Goal: Task Accomplishment & Management: Complete application form

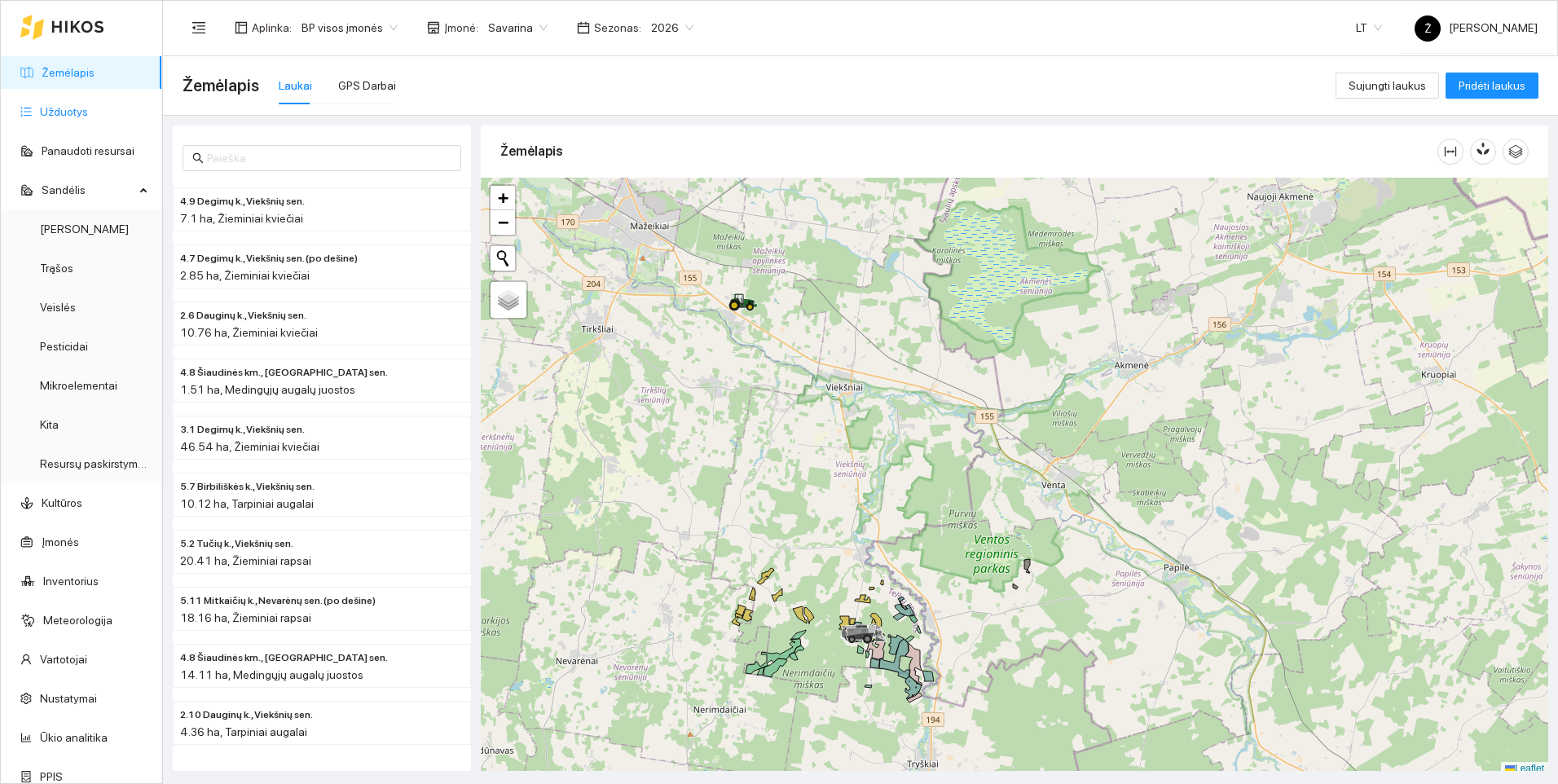
click at [67, 112] on link "Užduotys" at bounding box center [64, 111] width 49 height 13
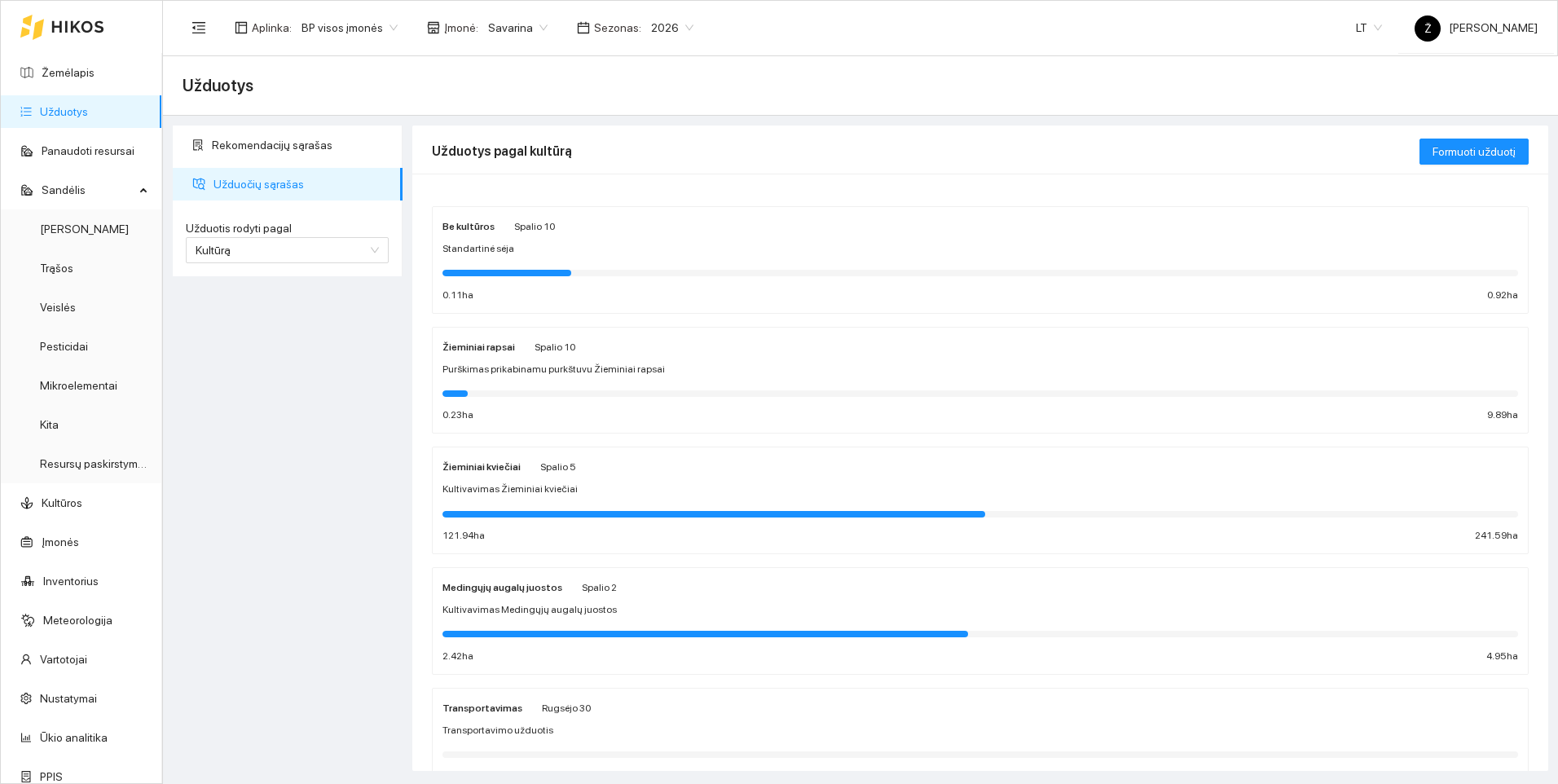
click at [507, 380] on div "Žieminiai rapsai Spalio 10 Purškimas prikabinamu purkštuvu Žieminiai rapsai 0.2…" at bounding box center [981, 380] width 1076 height 86
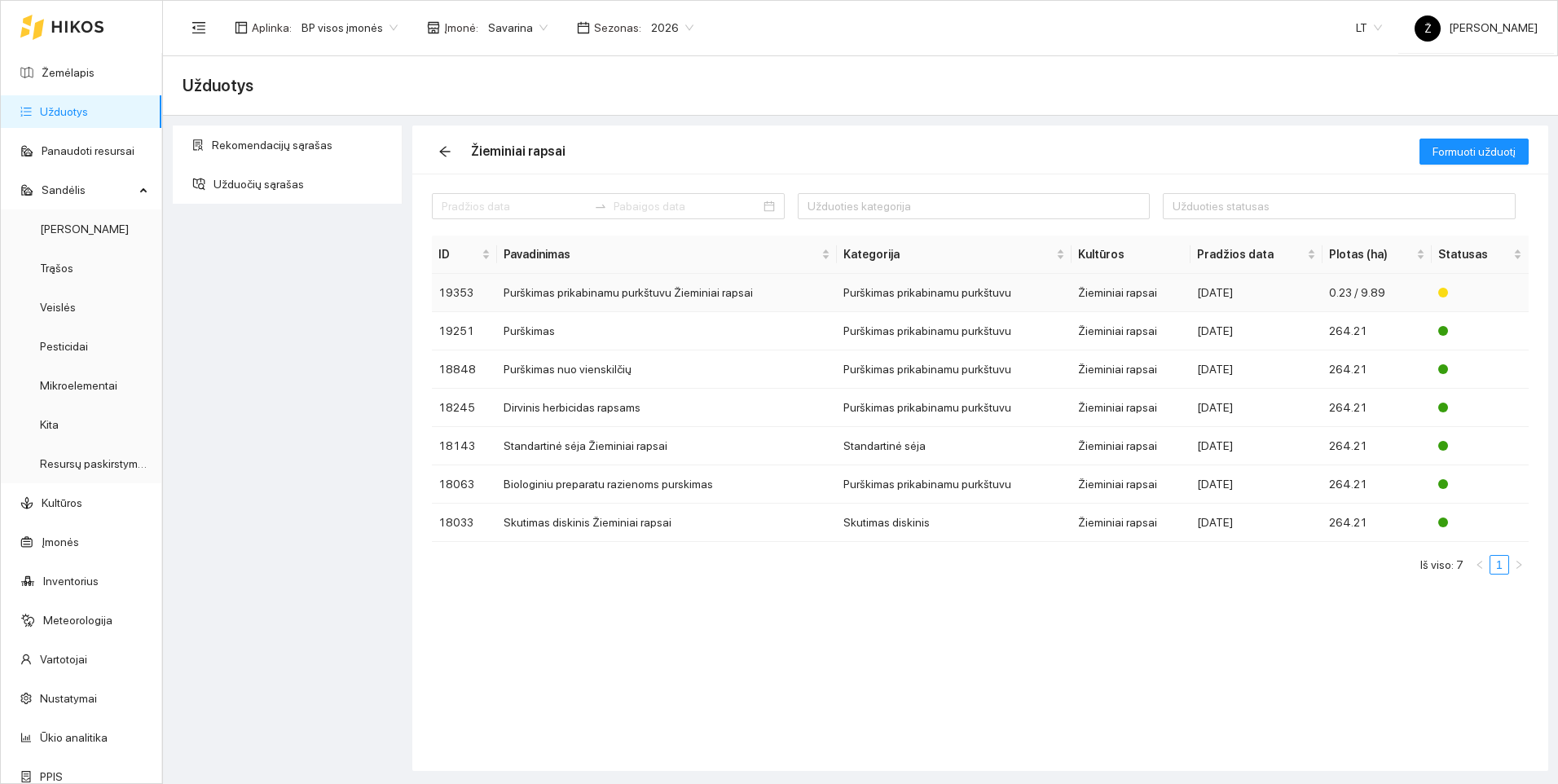
click at [546, 296] on td "Purškimas prikabinamu purkštuvu Žieminiai rapsai" at bounding box center [667, 292] width 340 height 38
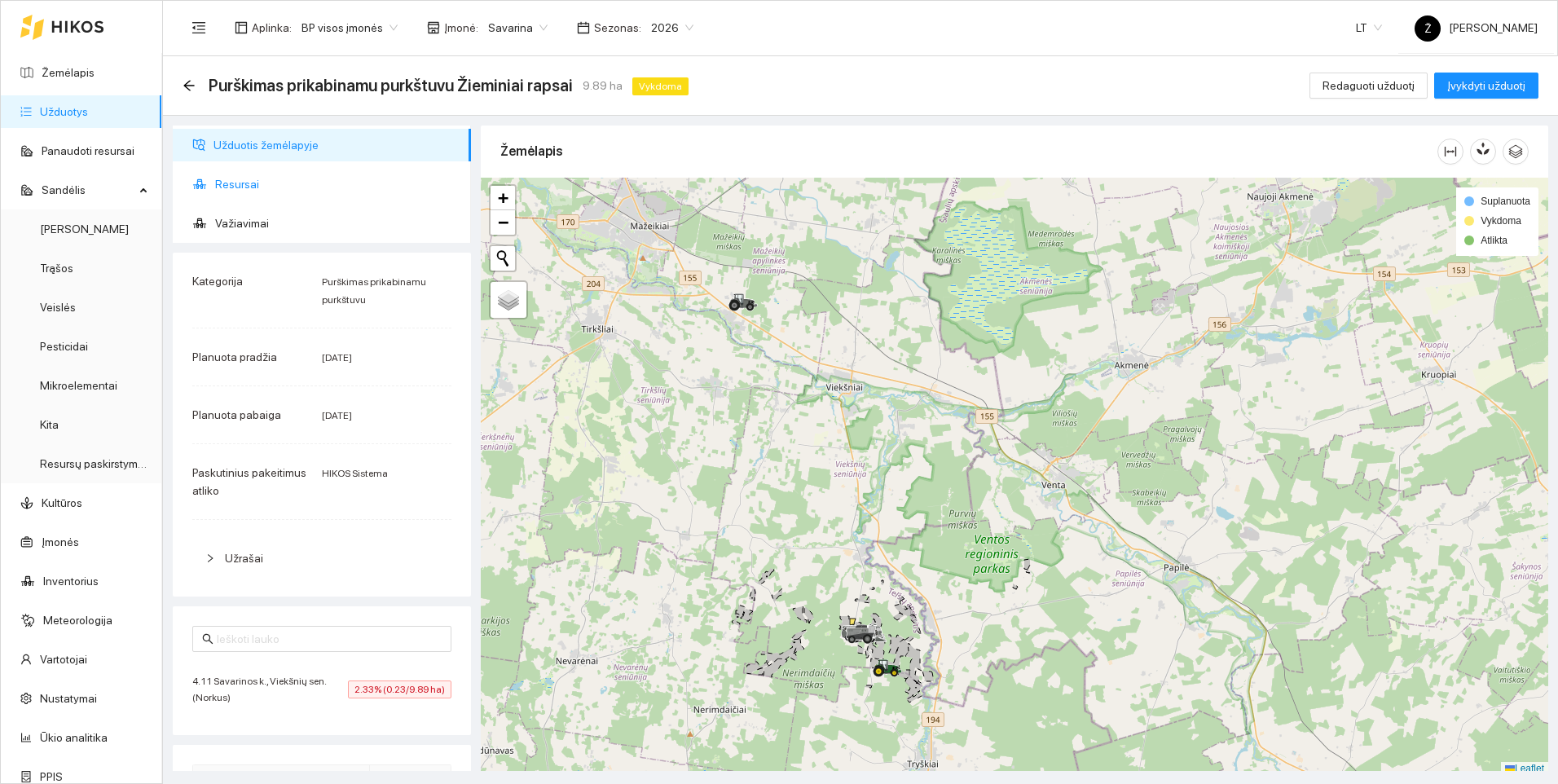
click at [246, 185] on span "Resursai" at bounding box center [336, 183] width 243 height 33
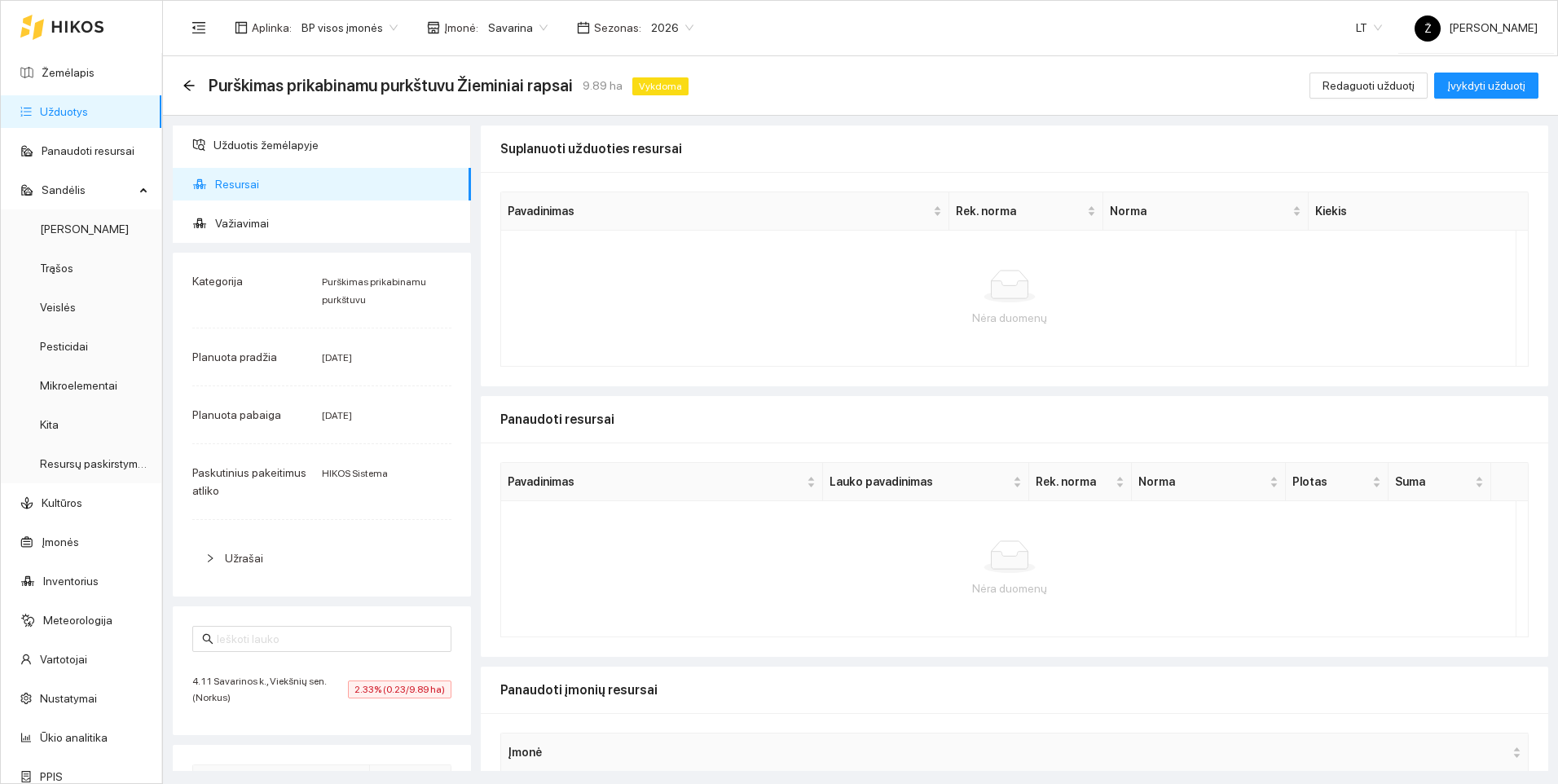
click at [196, 88] on div "Purškimas prikabinamu purkštuvu Žieminiai rapsai 9.89 ha Vykdoma" at bounding box center [438, 86] width 513 height 26
click at [185, 79] on icon "arrow-left" at bounding box center [189, 86] width 13 height 13
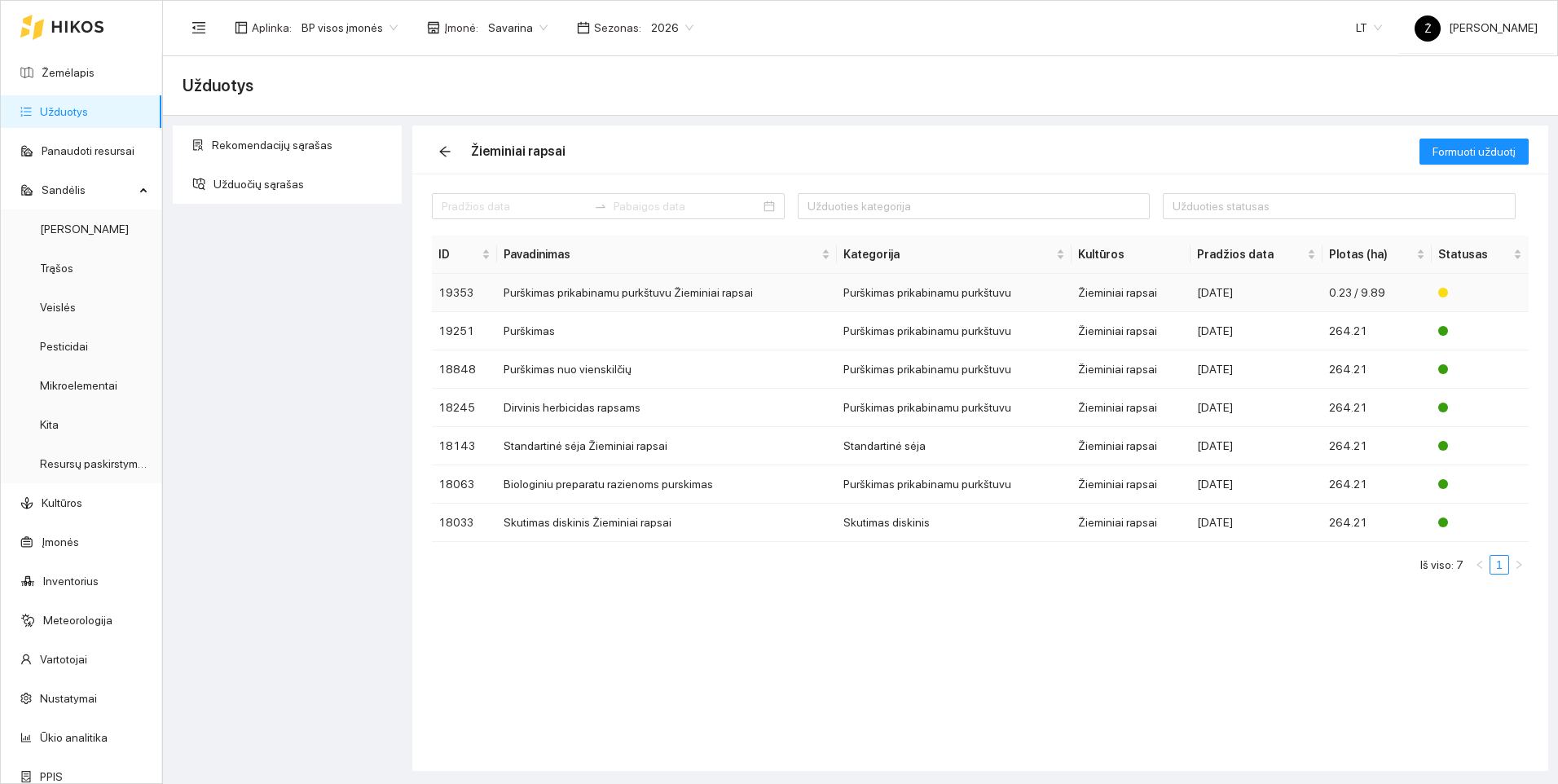
click at [678, 298] on td "Purškimas prikabinamu purkštuvu Žieminiai rapsai" at bounding box center [667, 292] width 340 height 38
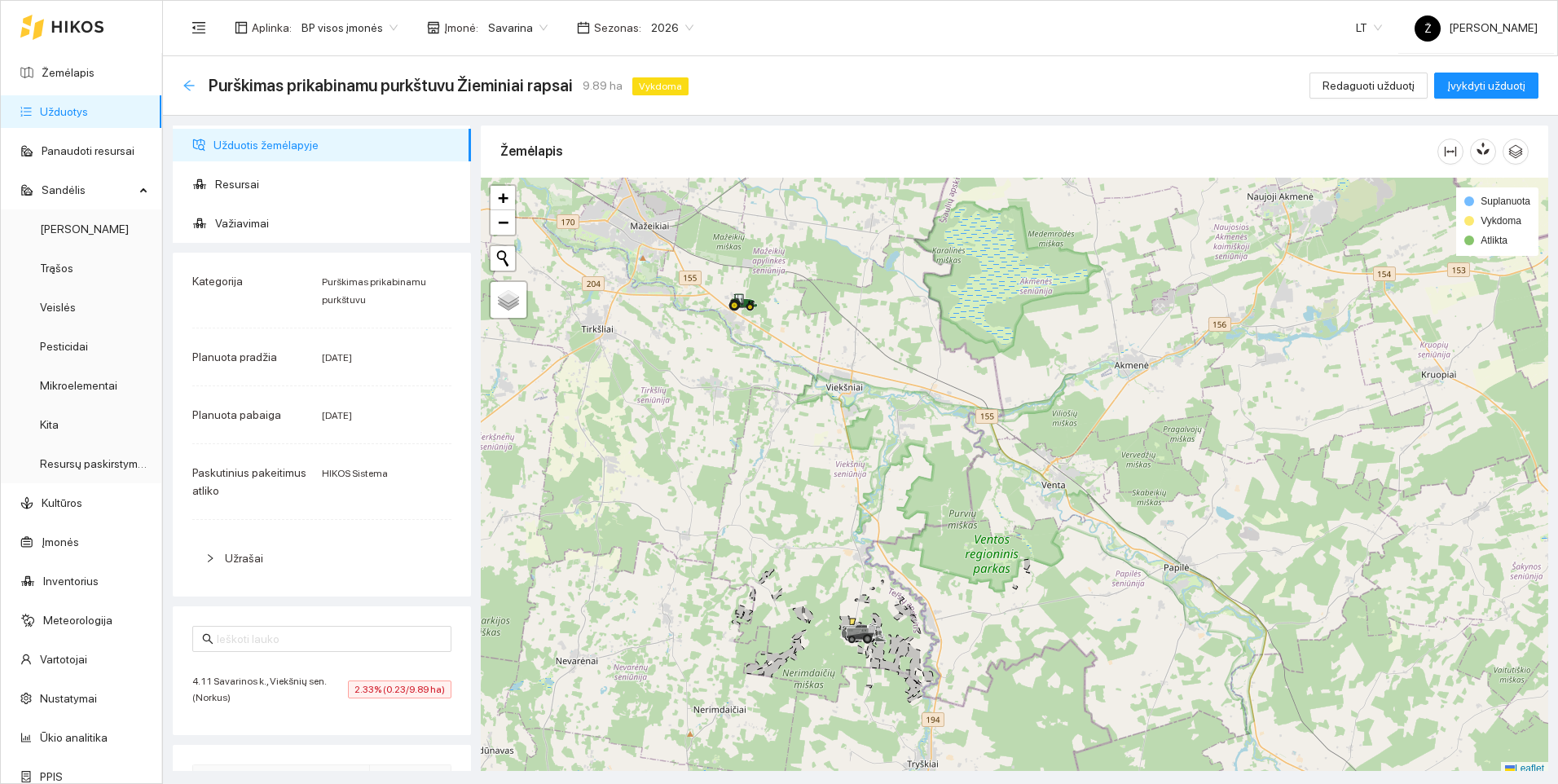
click at [189, 86] on icon "arrow-left" at bounding box center [189, 86] width 11 height 11
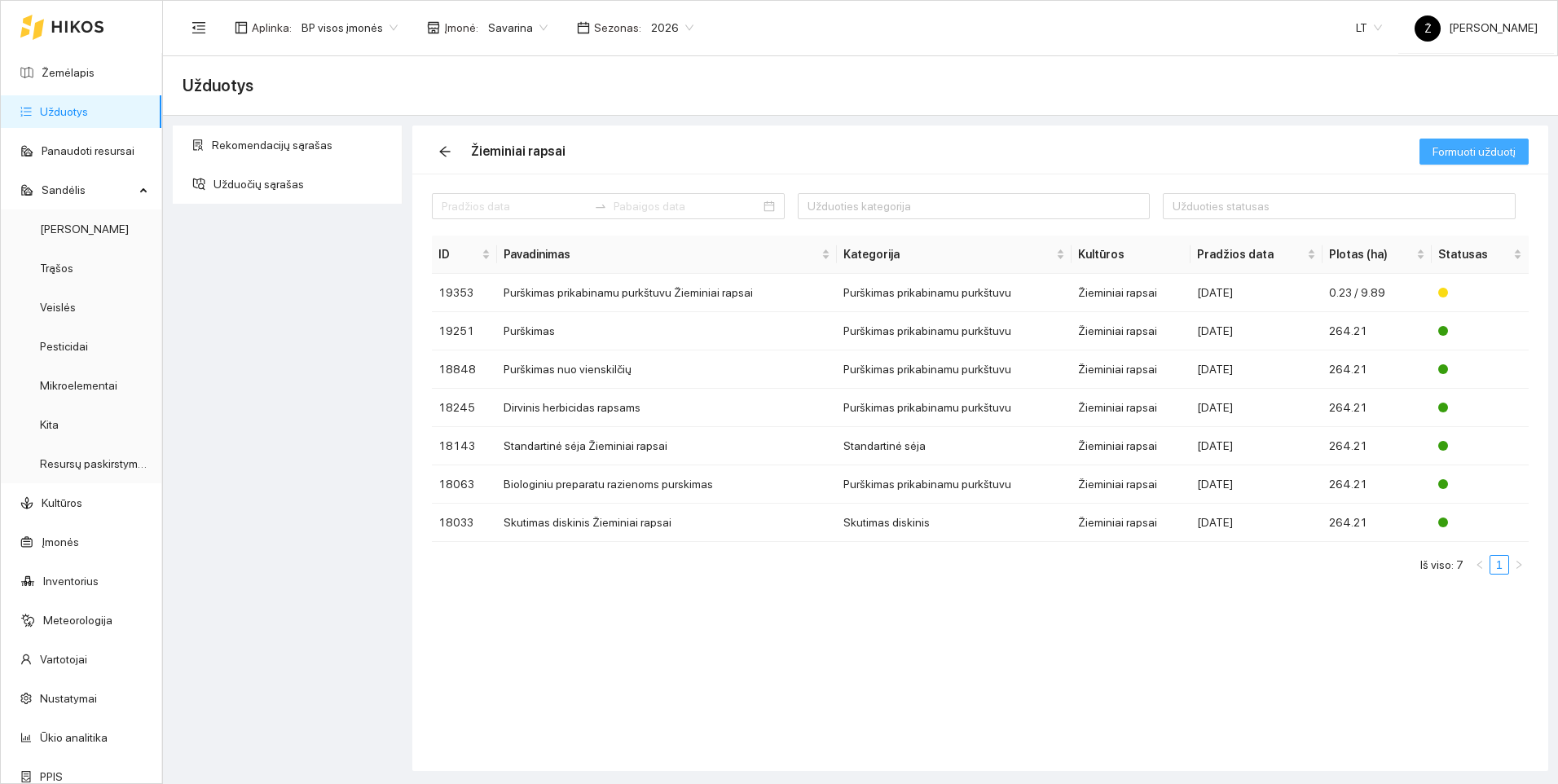
click at [1472, 154] on span "Formuoti užduotį" at bounding box center [1474, 152] width 83 height 18
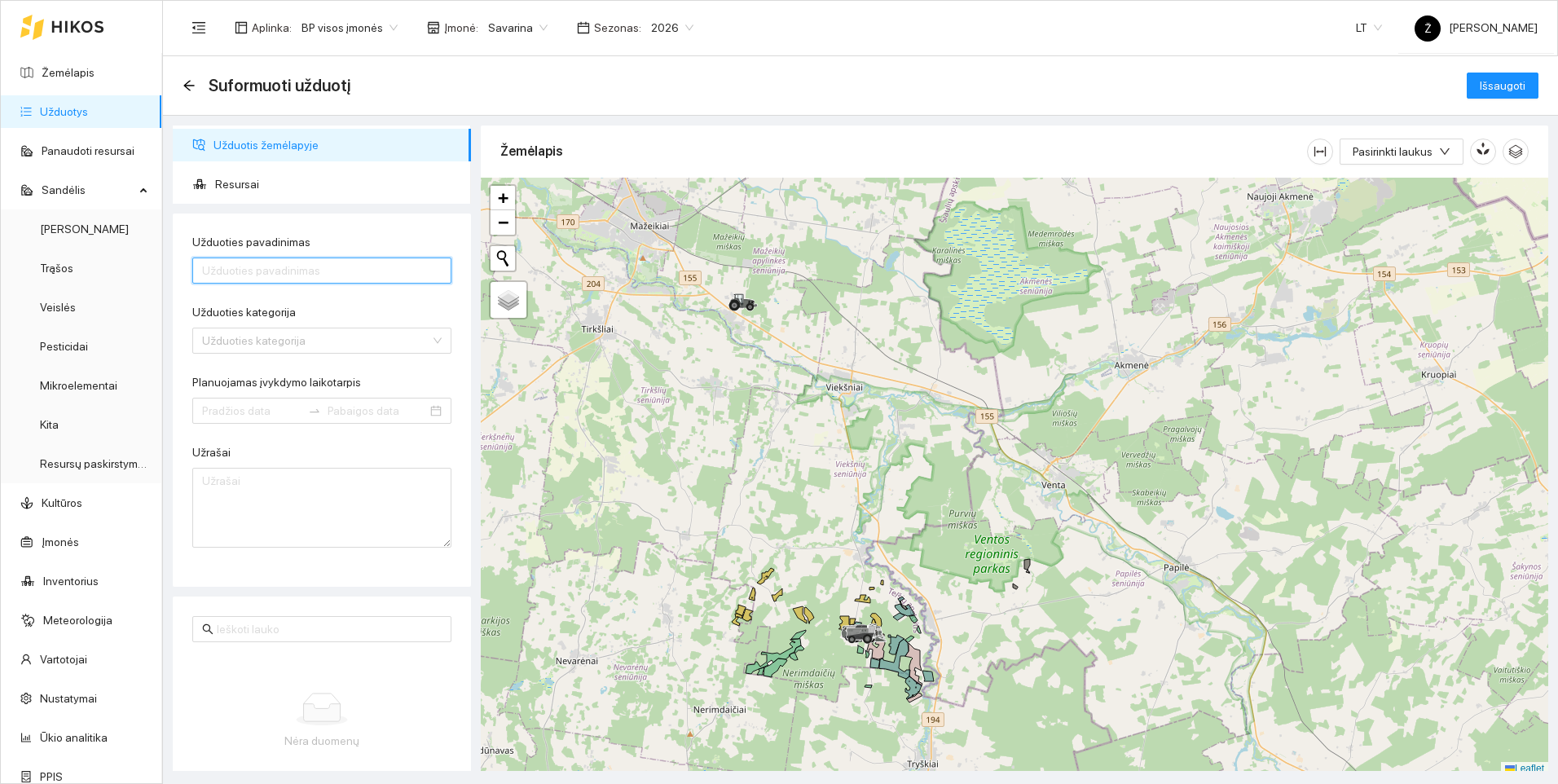
click at [230, 278] on input "Užduoties pavadinimas" at bounding box center [322, 271] width 259 height 26
type input "Purškimas nuo vienskilčių"
click at [251, 347] on input "Užduoties kategorija" at bounding box center [316, 340] width 228 height 25
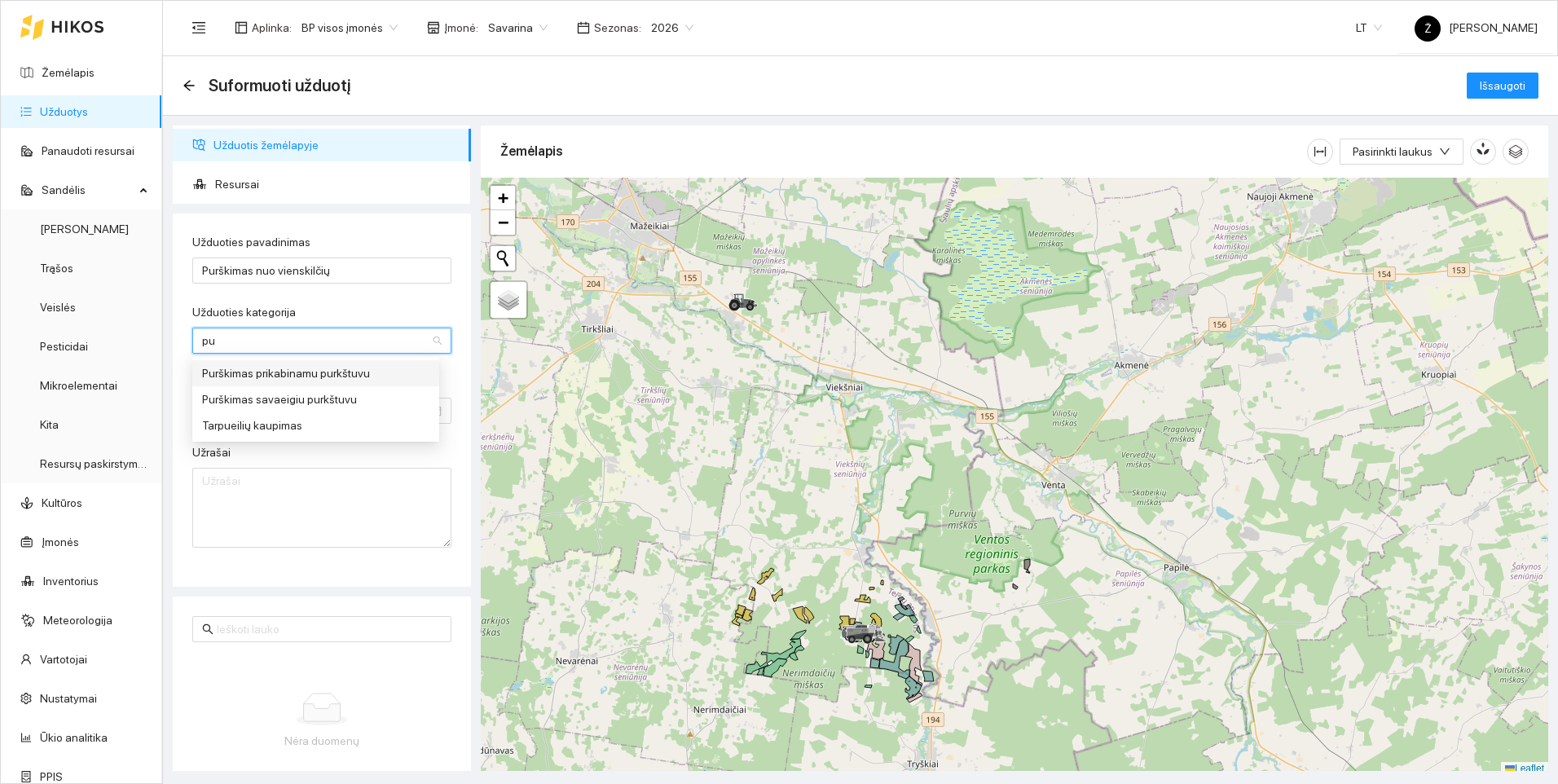
type input "pur"
click at [252, 370] on div "Purškimas prikabinamu purkštuvu" at bounding box center [316, 373] width 228 height 18
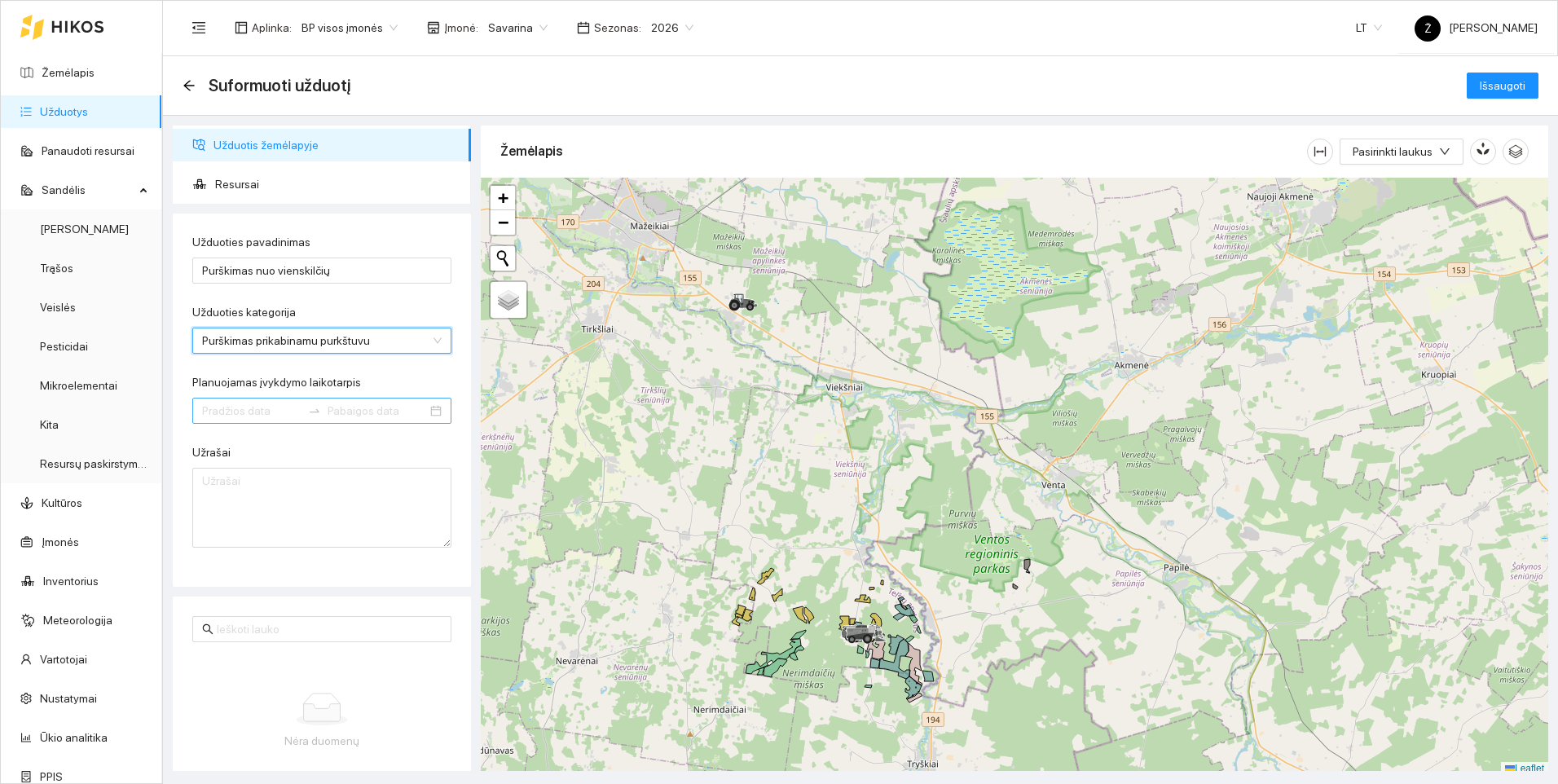
click at [232, 414] on input "Planuojamas įvykdymo laikotarpis" at bounding box center [251, 410] width 100 height 18
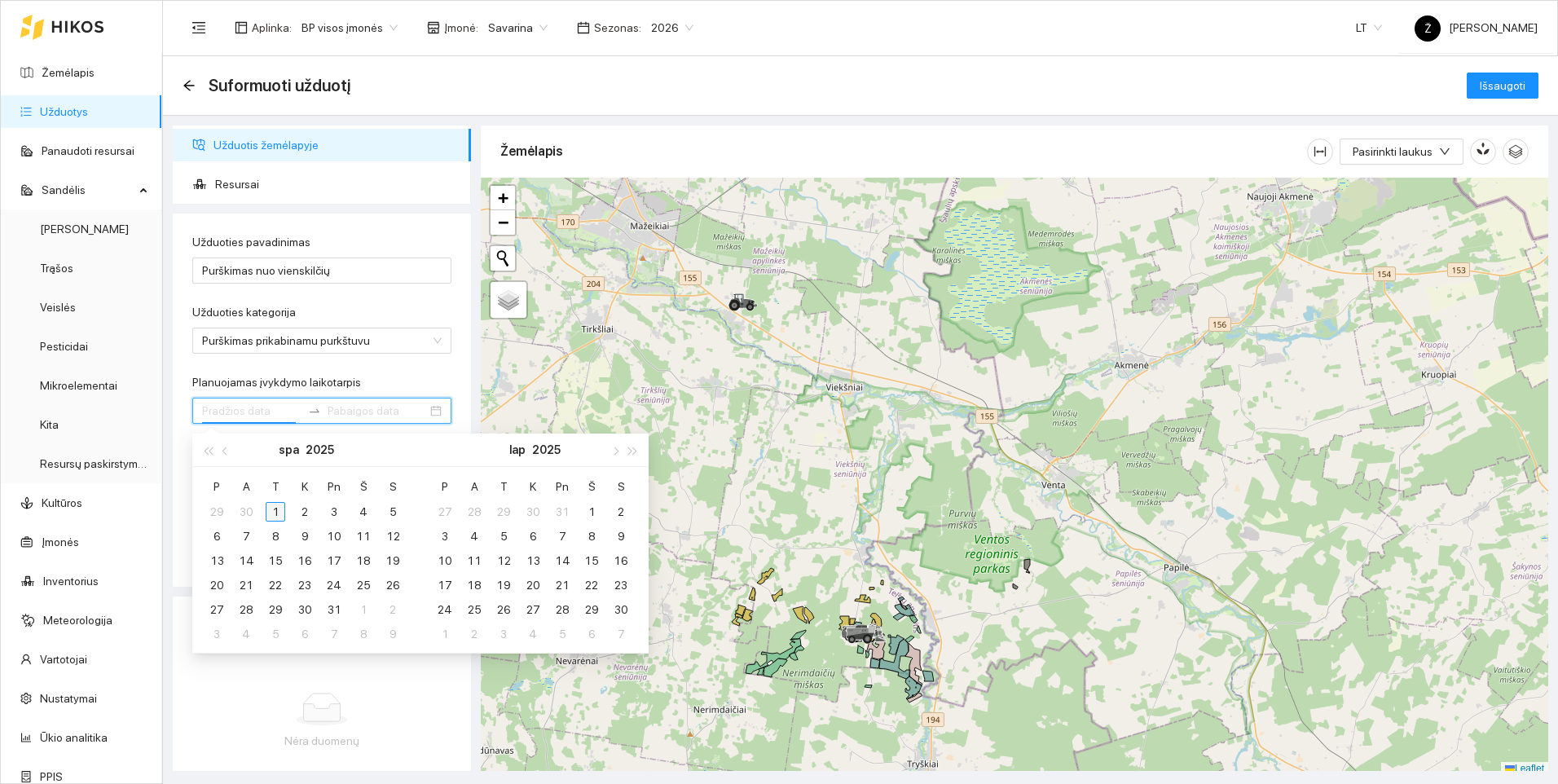
type input "[DATE]"
click at [278, 509] on div "1" at bounding box center [275, 511] width 19 height 19
type input "[DATE]"
click at [331, 536] on div "10" at bounding box center [334, 536] width 19 height 19
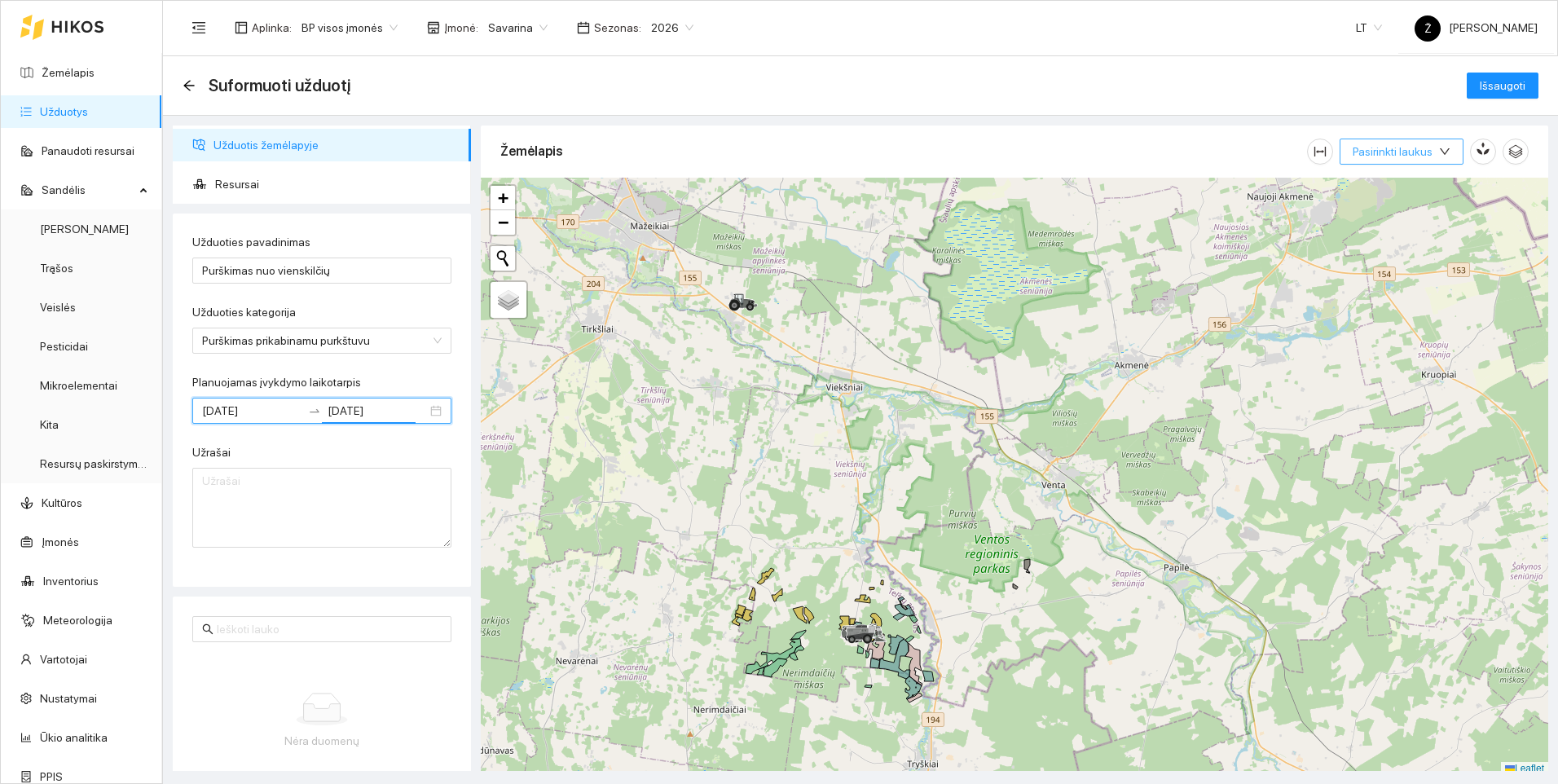
click at [1449, 152] on icon "down" at bounding box center [1445, 151] width 11 height 11
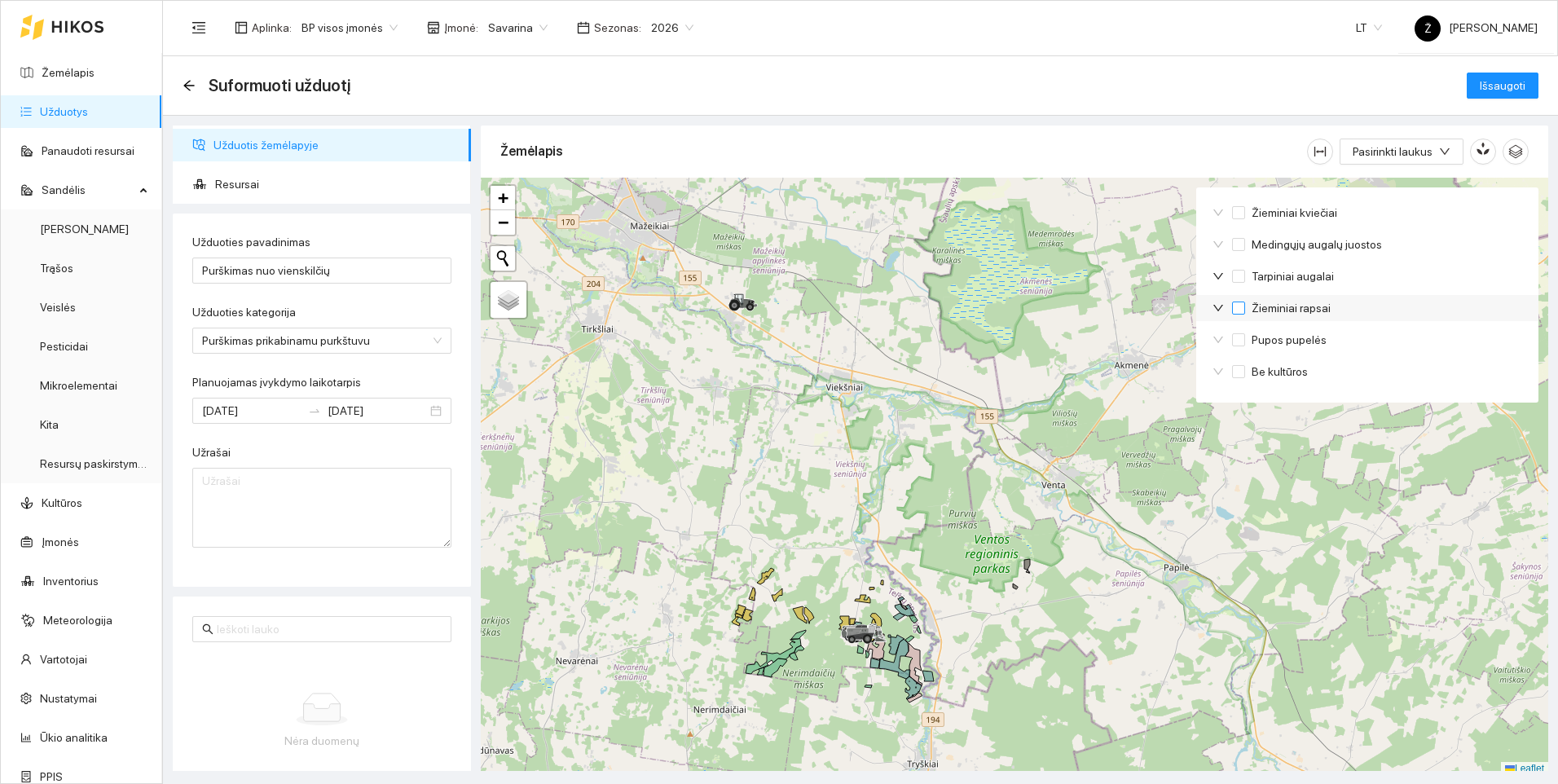
click at [1285, 310] on span "Žieminiai rapsai" at bounding box center [1292, 308] width 92 height 18
click at [1246, 310] on input "Žieminiai rapsai" at bounding box center [1239, 308] width 13 height 13
checkbox input "true"
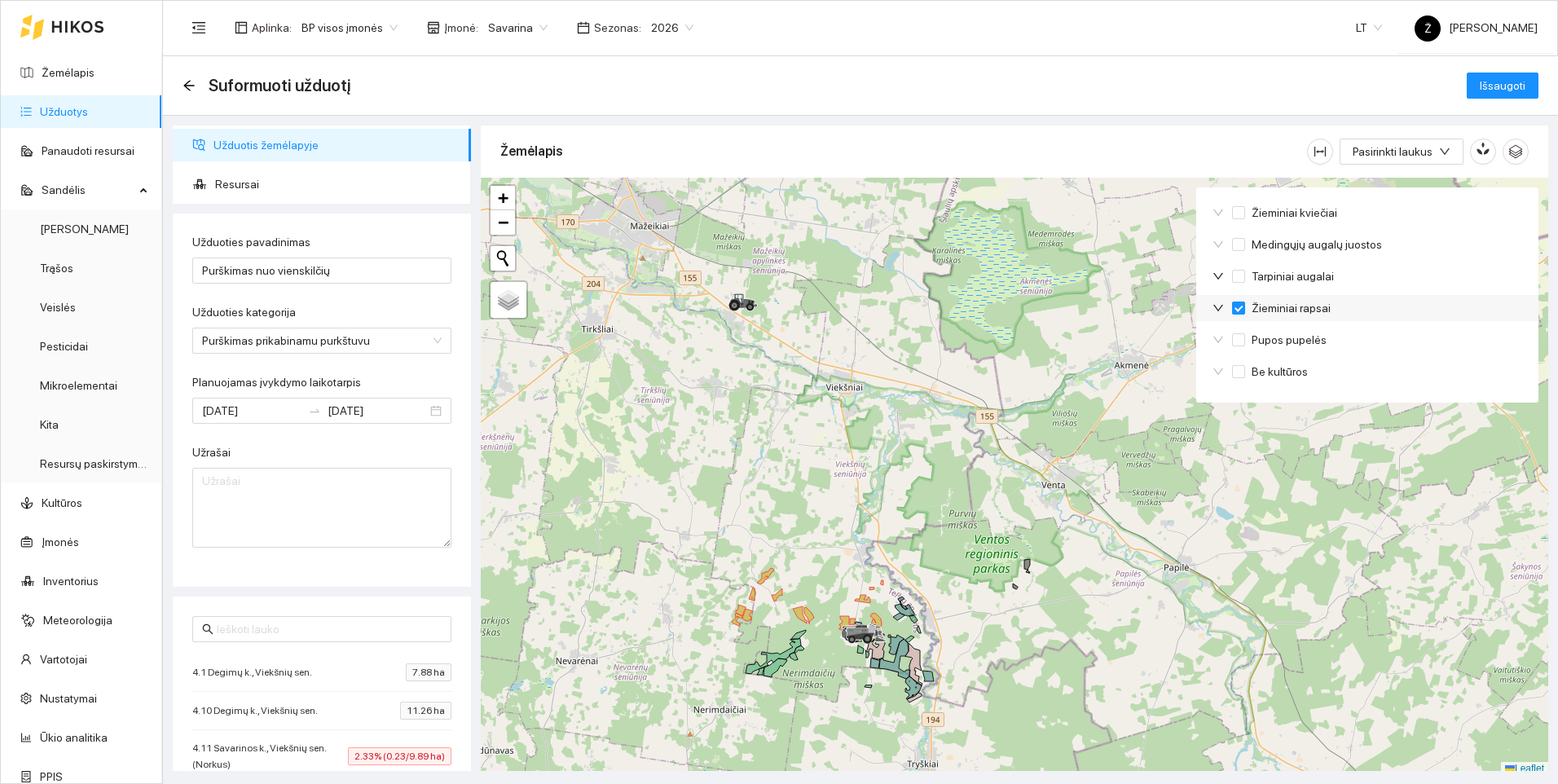
checkbox input "true"
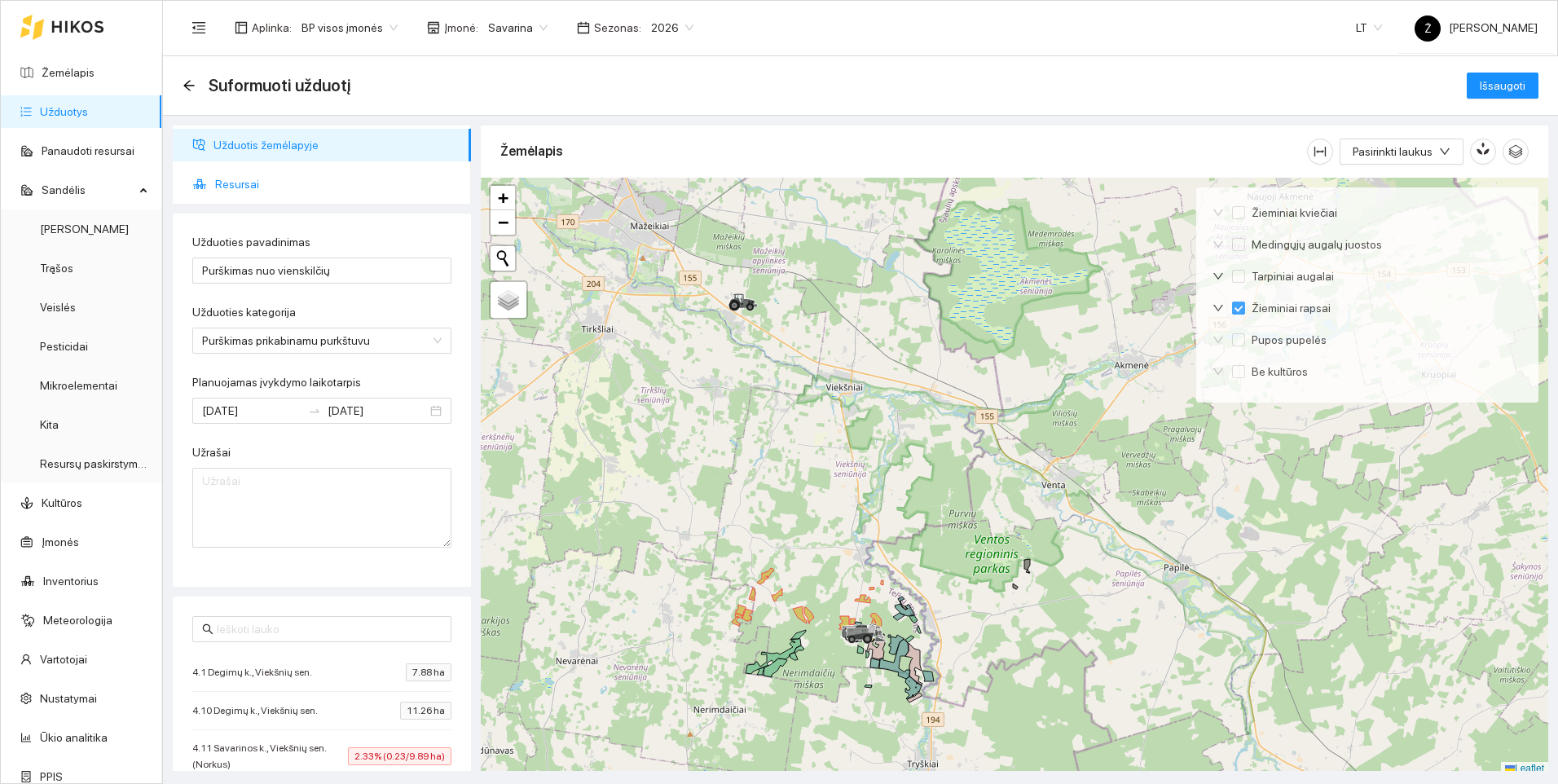
click at [329, 182] on span "Resursai" at bounding box center [336, 183] width 243 height 33
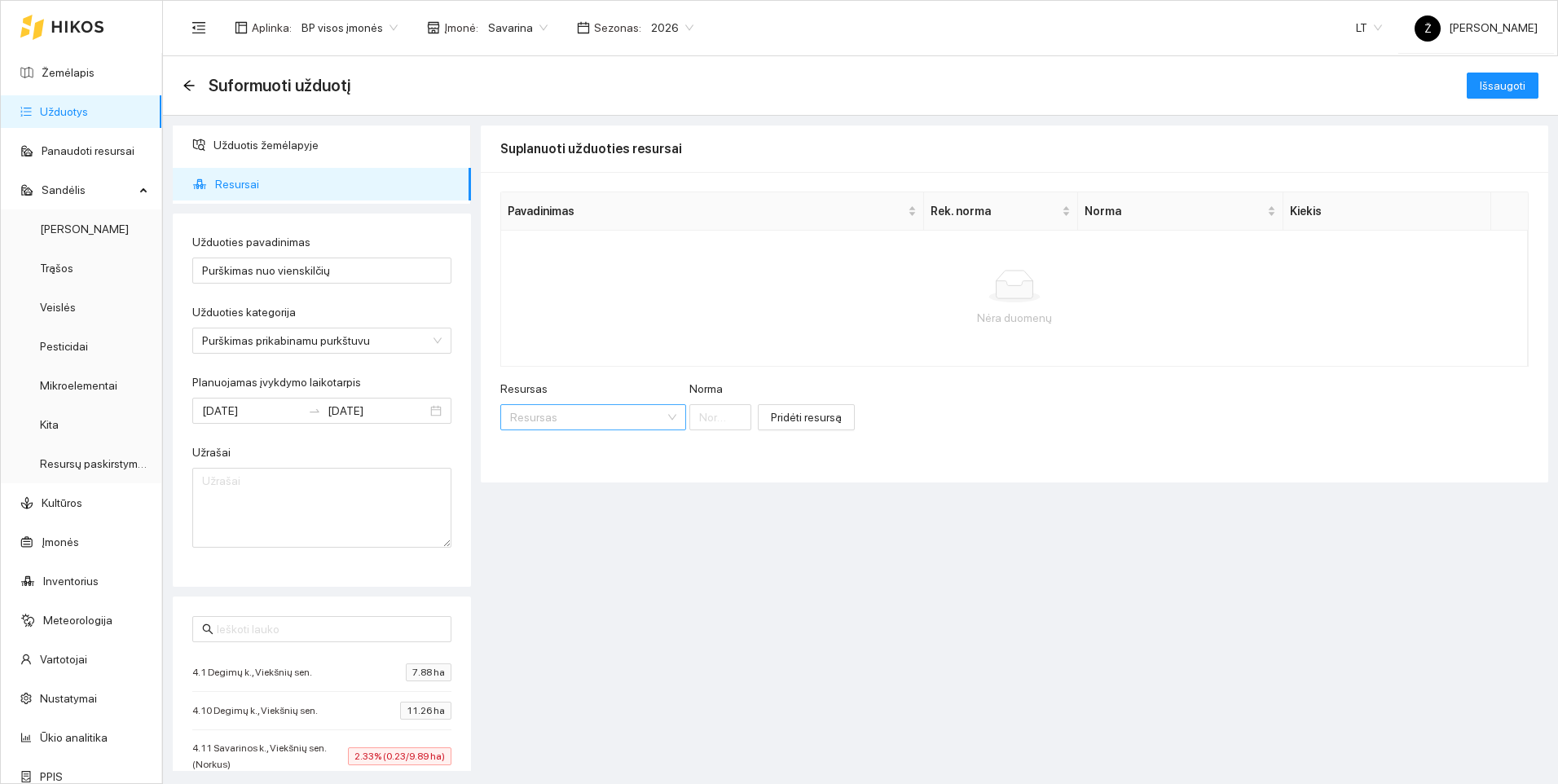
click at [551, 415] on input "Resursas" at bounding box center [588, 417] width 155 height 25
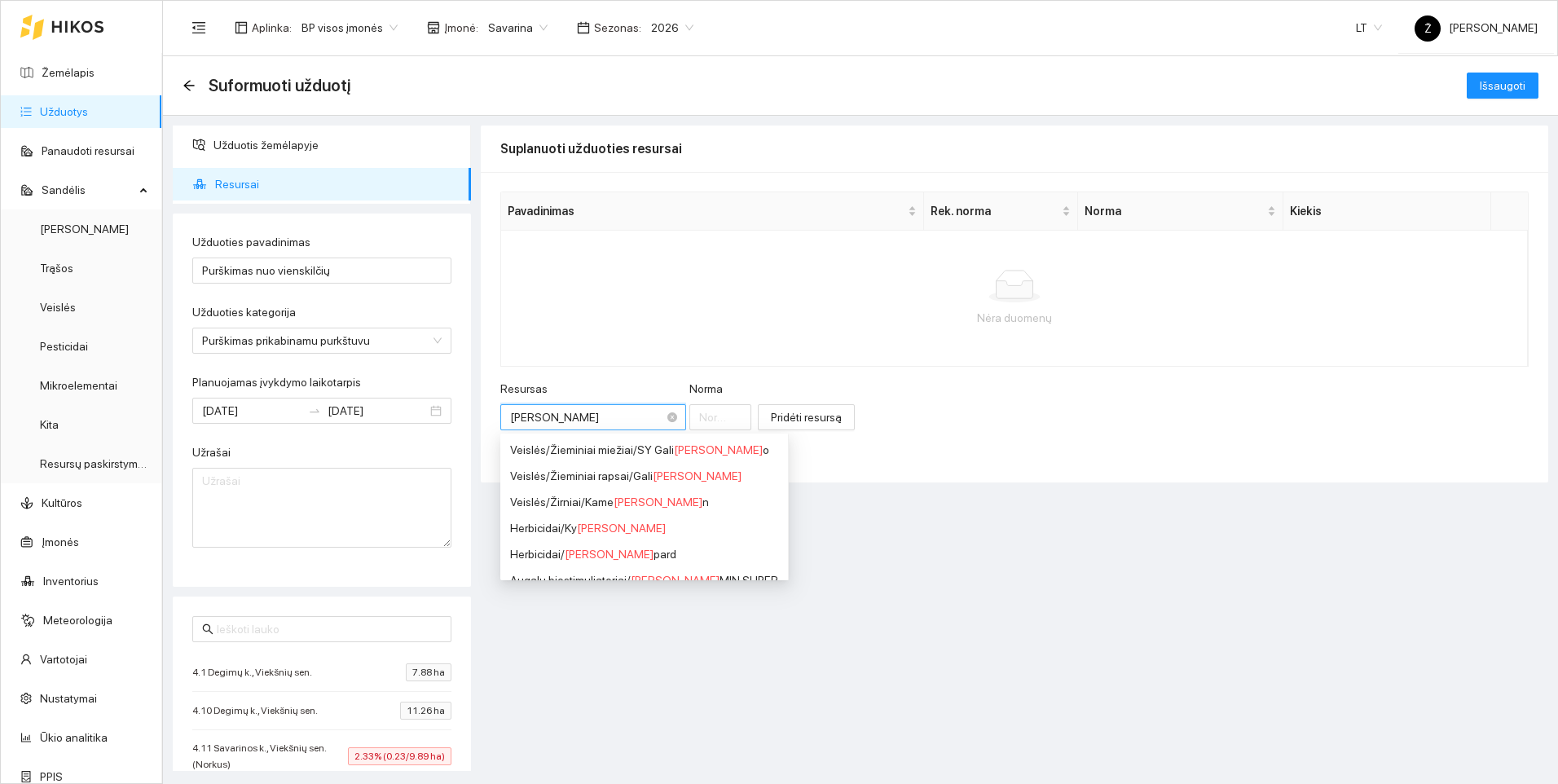
type input "leop"
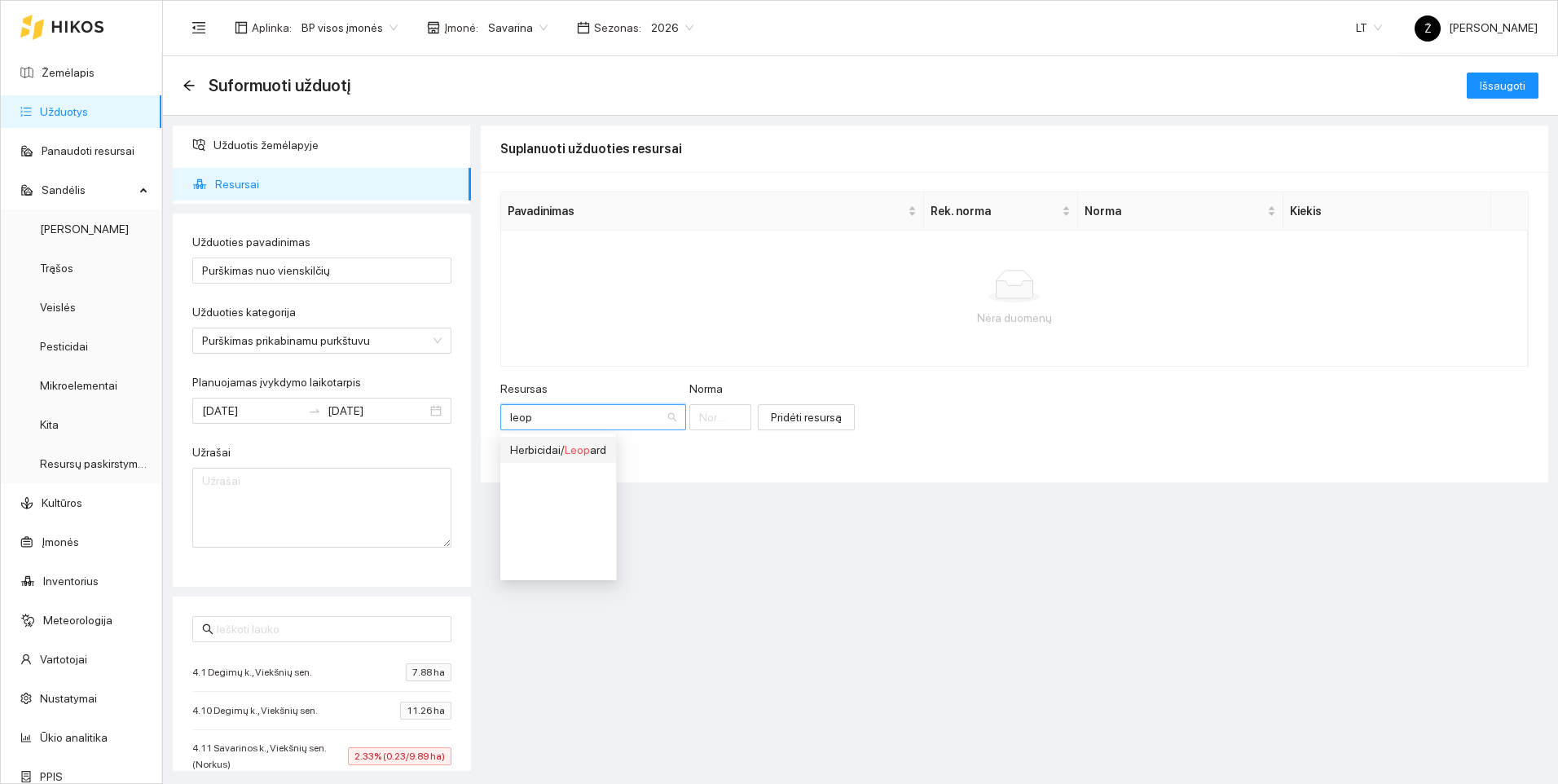
click at [566, 450] on span "Leop" at bounding box center [577, 450] width 26 height 13
type input "1"
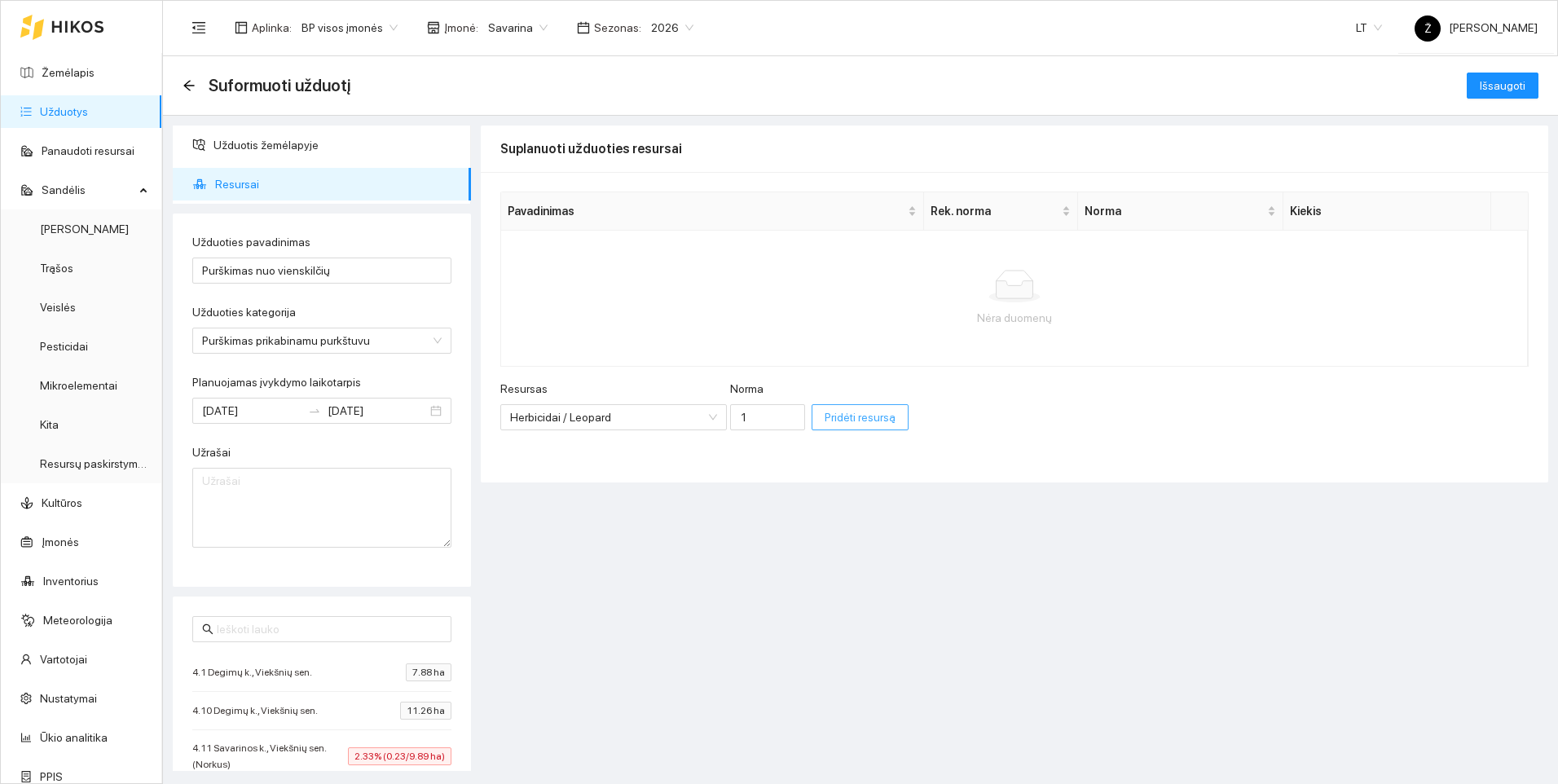
click at [825, 425] on span "Pridėti resursą" at bounding box center [860, 417] width 71 height 18
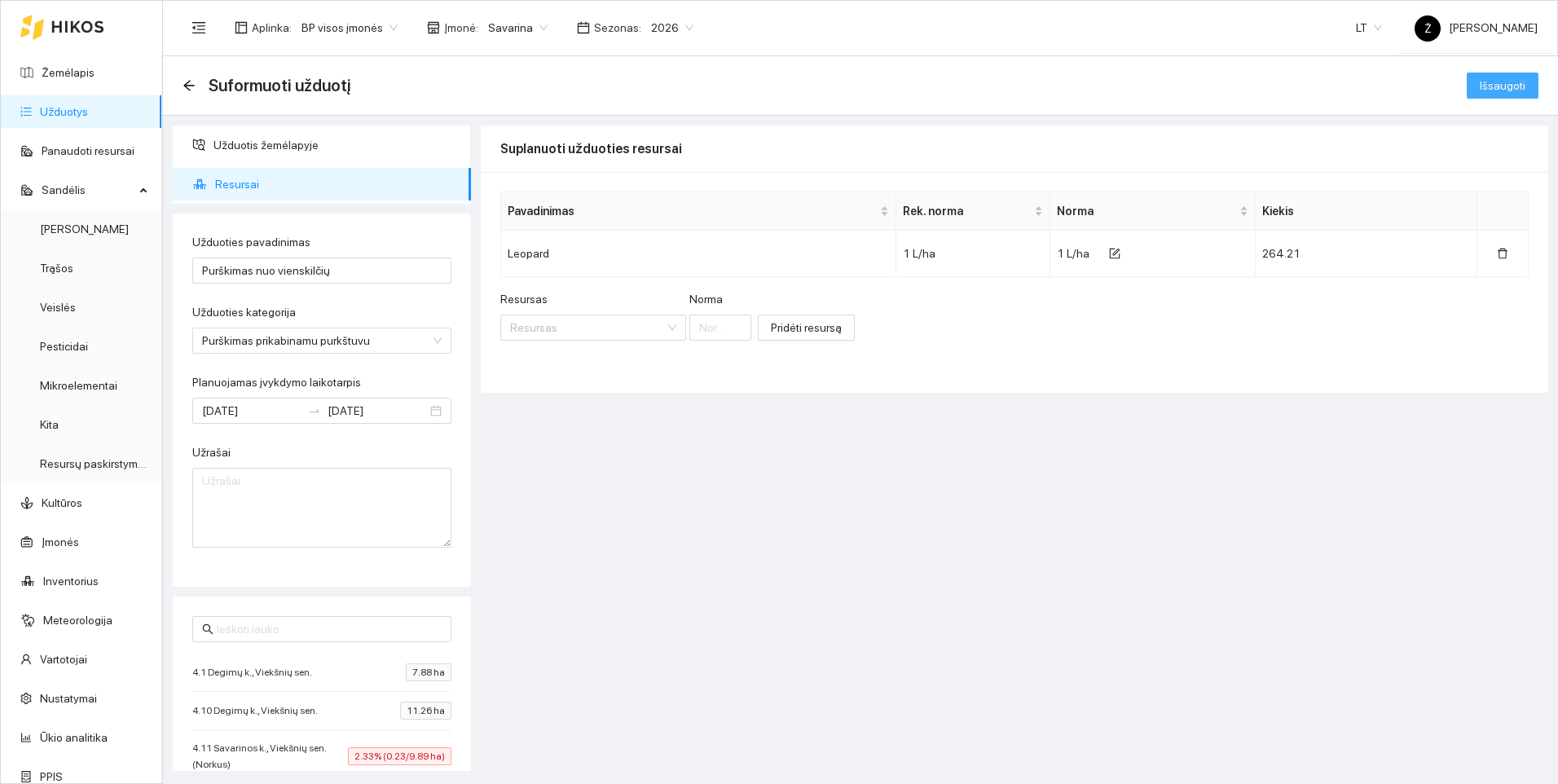
click at [1505, 83] on span "Išsaugoti" at bounding box center [1503, 86] width 46 height 18
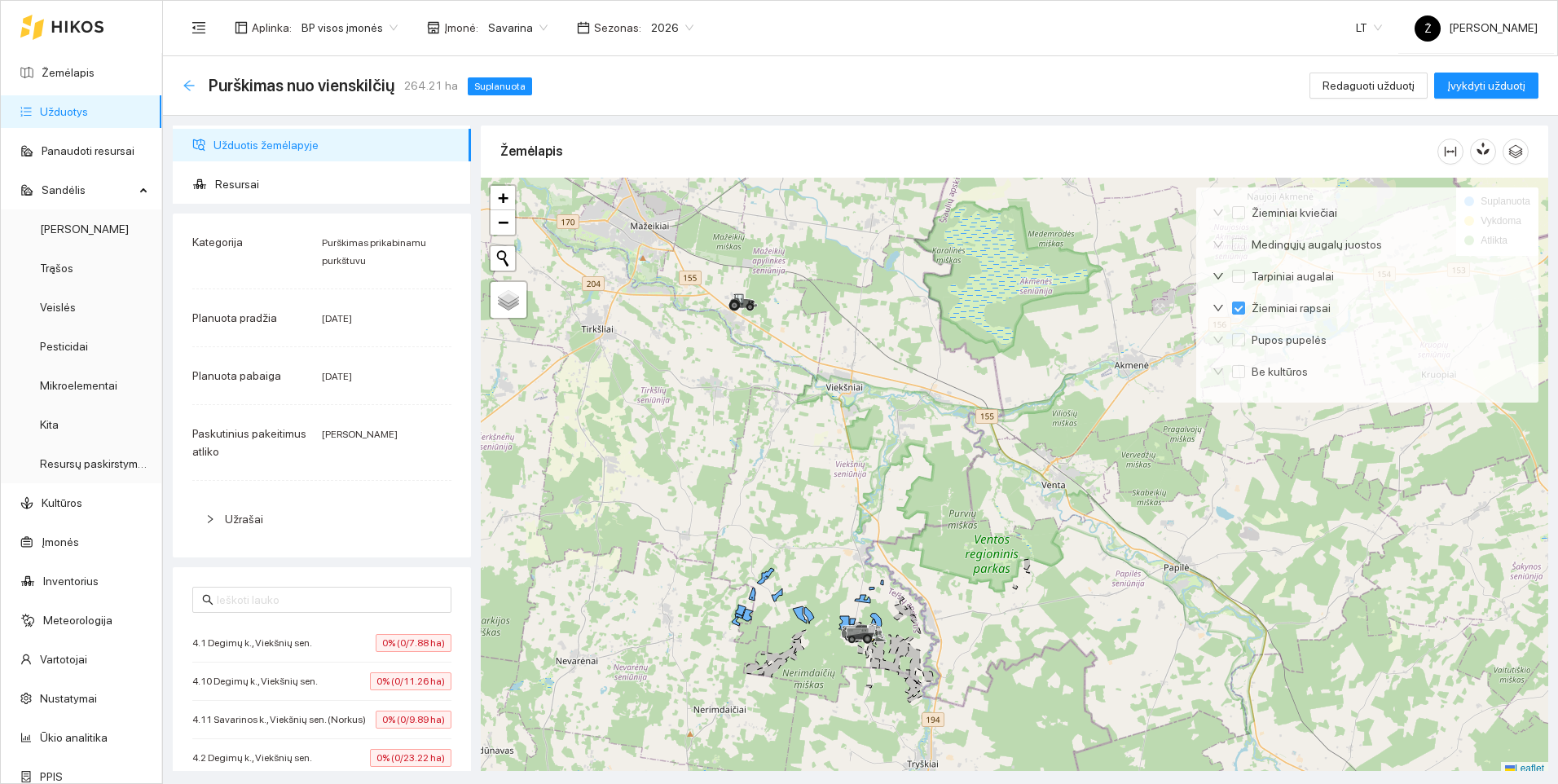
click at [185, 83] on icon "arrow-left" at bounding box center [189, 86] width 13 height 13
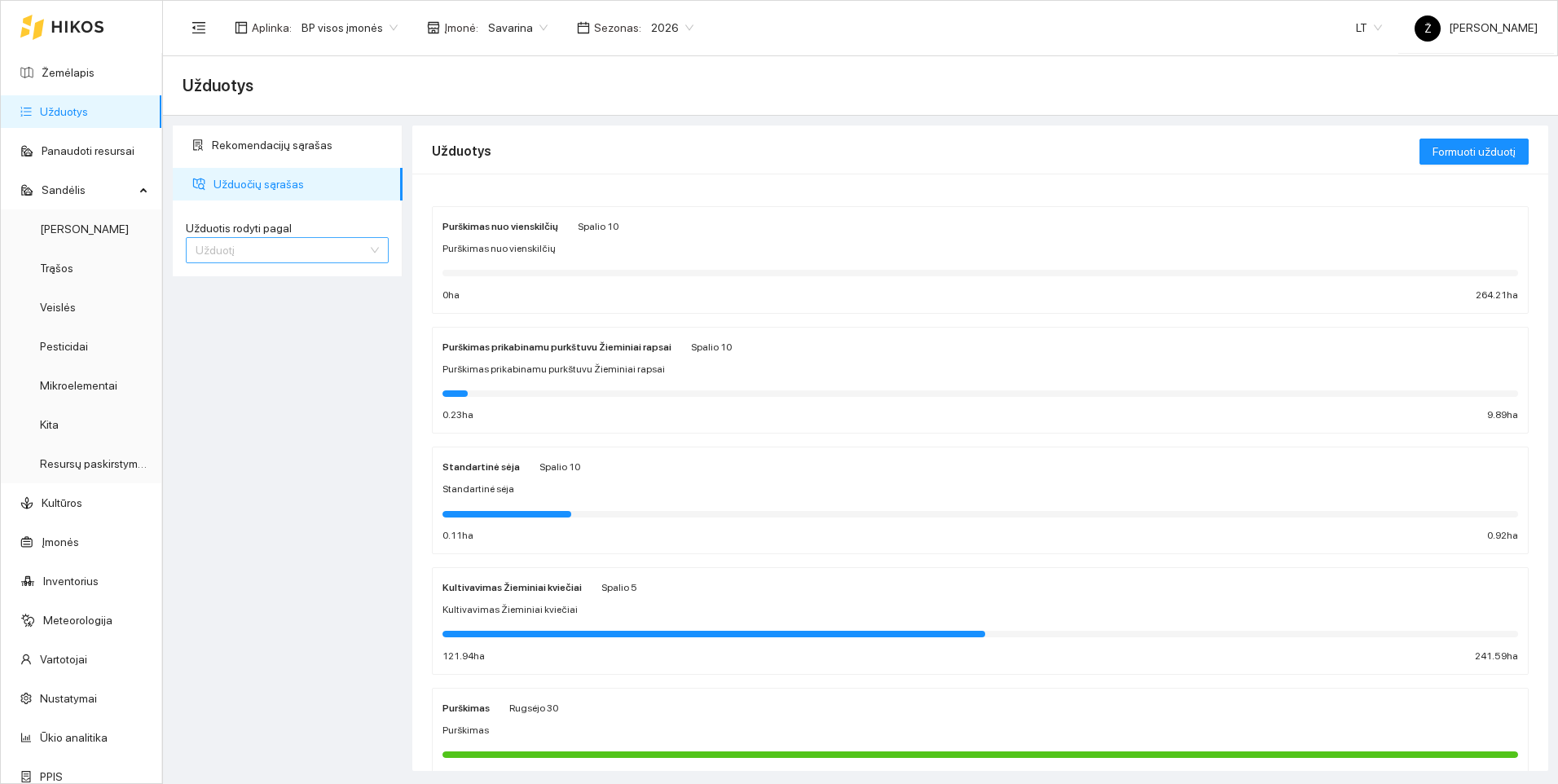
click at [256, 246] on span "Užduotį" at bounding box center [288, 250] width 184 height 25
click at [236, 305] on div "Kultūrą" at bounding box center [288, 309] width 184 height 18
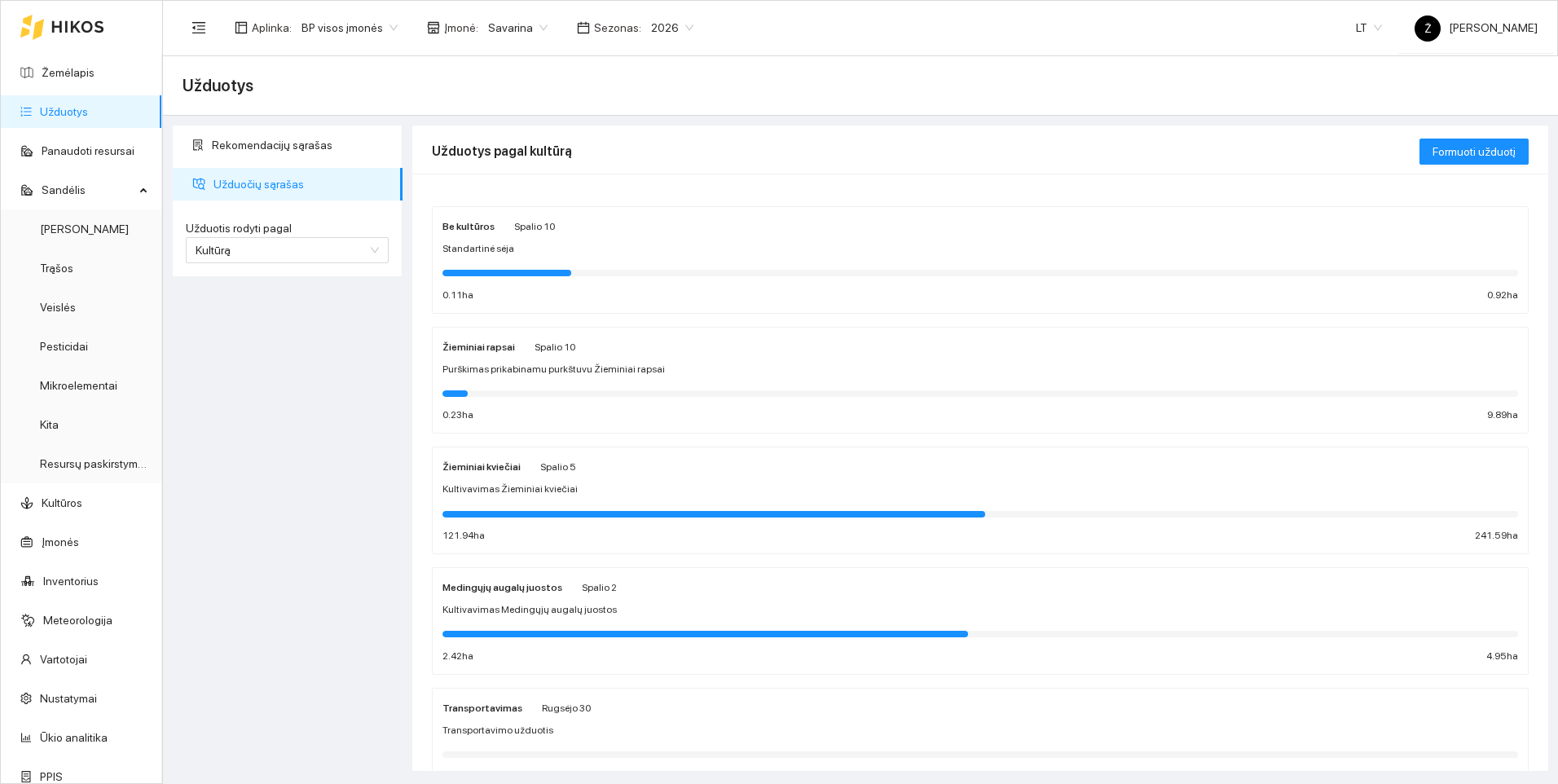
click at [533, 380] on div "Žieminiai rapsai Spalio 10 Purškimas prikabinamu purkštuvu Žieminiai rapsai 0.2…" at bounding box center [981, 380] width 1076 height 86
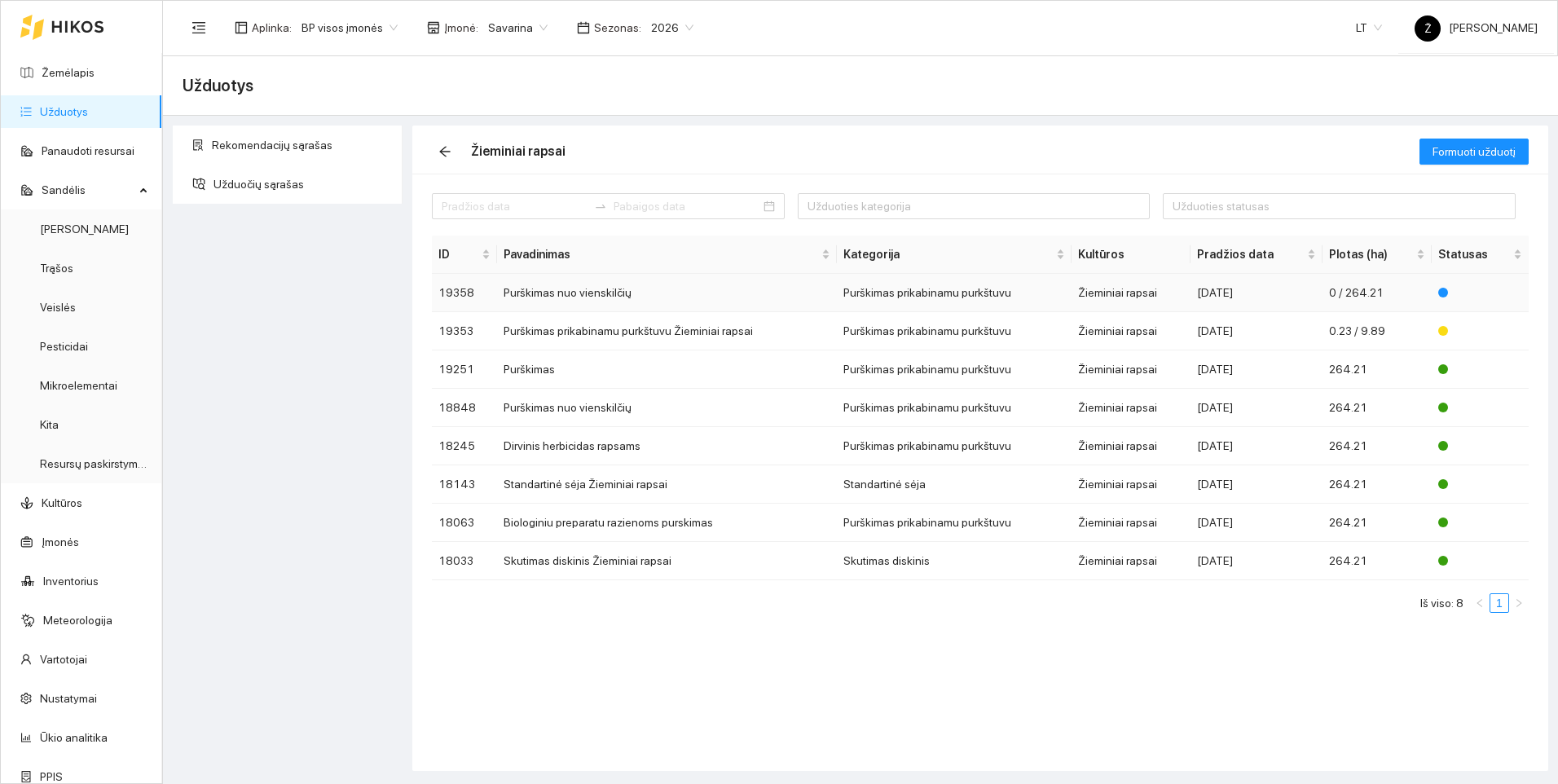
click at [581, 296] on td "Purškimas nuo vienskilčių" at bounding box center [667, 292] width 340 height 38
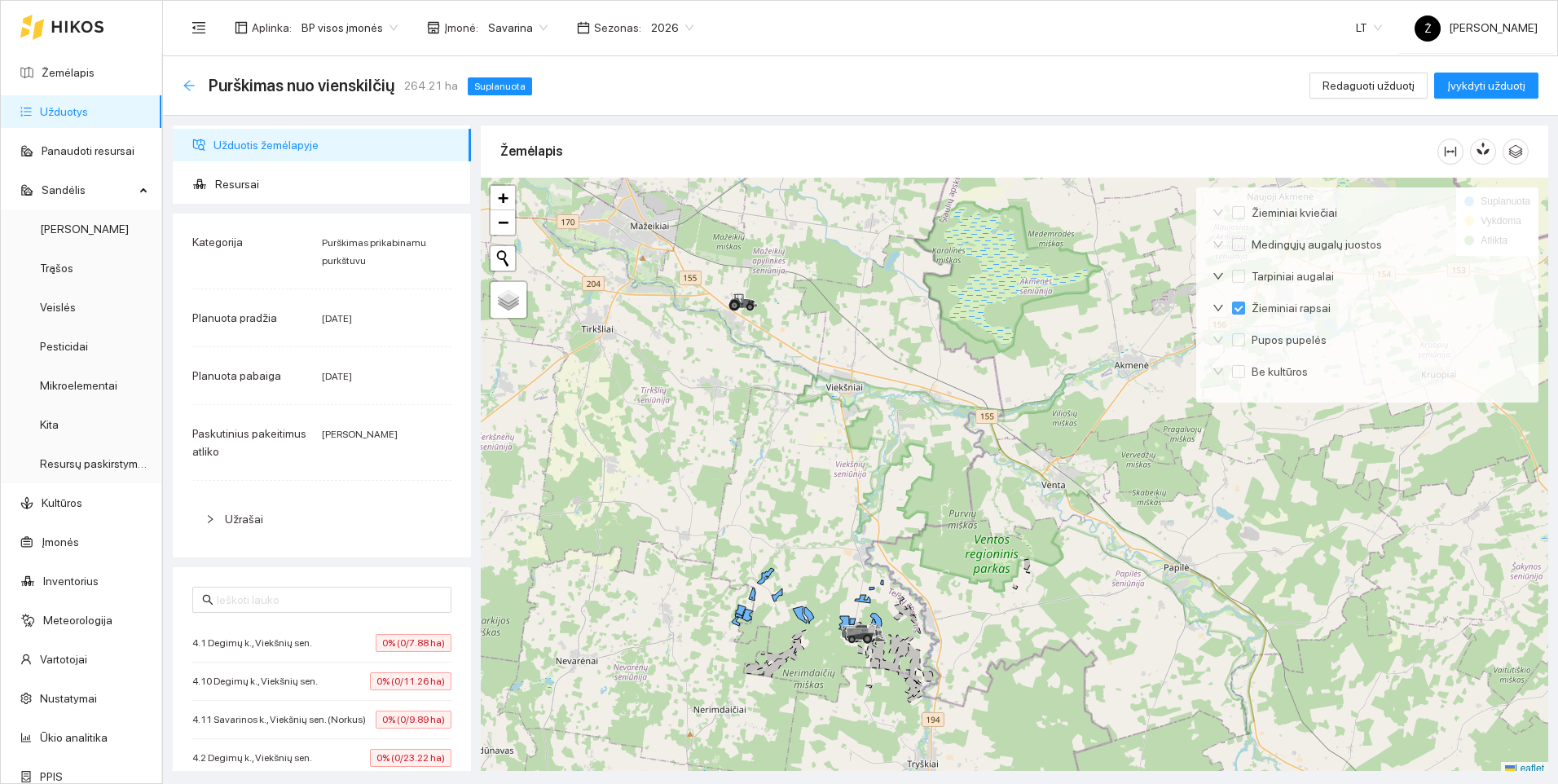
click at [183, 80] on icon "arrow-left" at bounding box center [189, 86] width 13 height 13
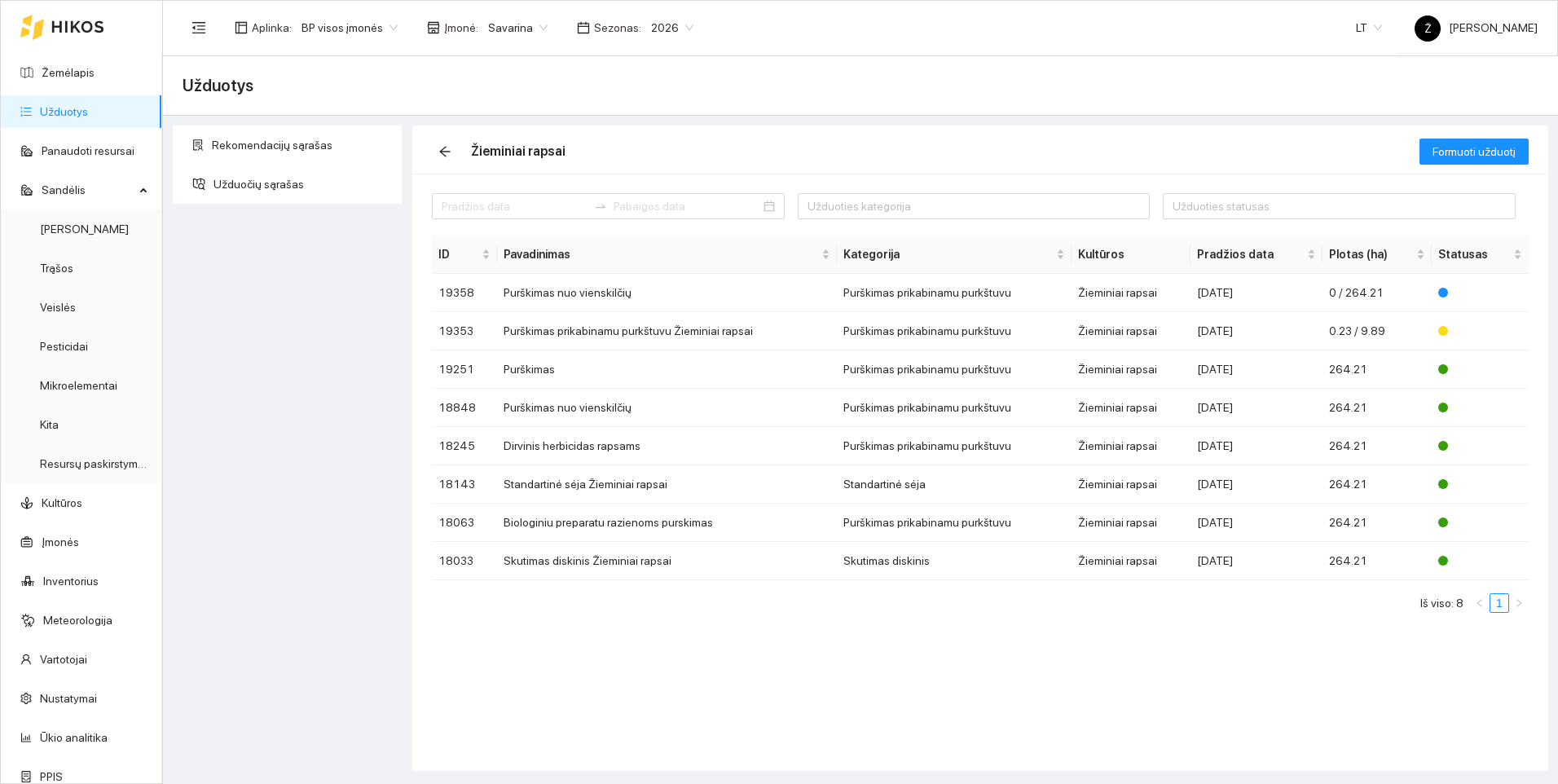
click at [310, 386] on div "Rekomendacijų sąrašas Užduočių sąrašas" at bounding box center [288, 448] width 240 height 646
click at [438, 146] on icon "arrow-left" at bounding box center [445, 151] width 13 height 13
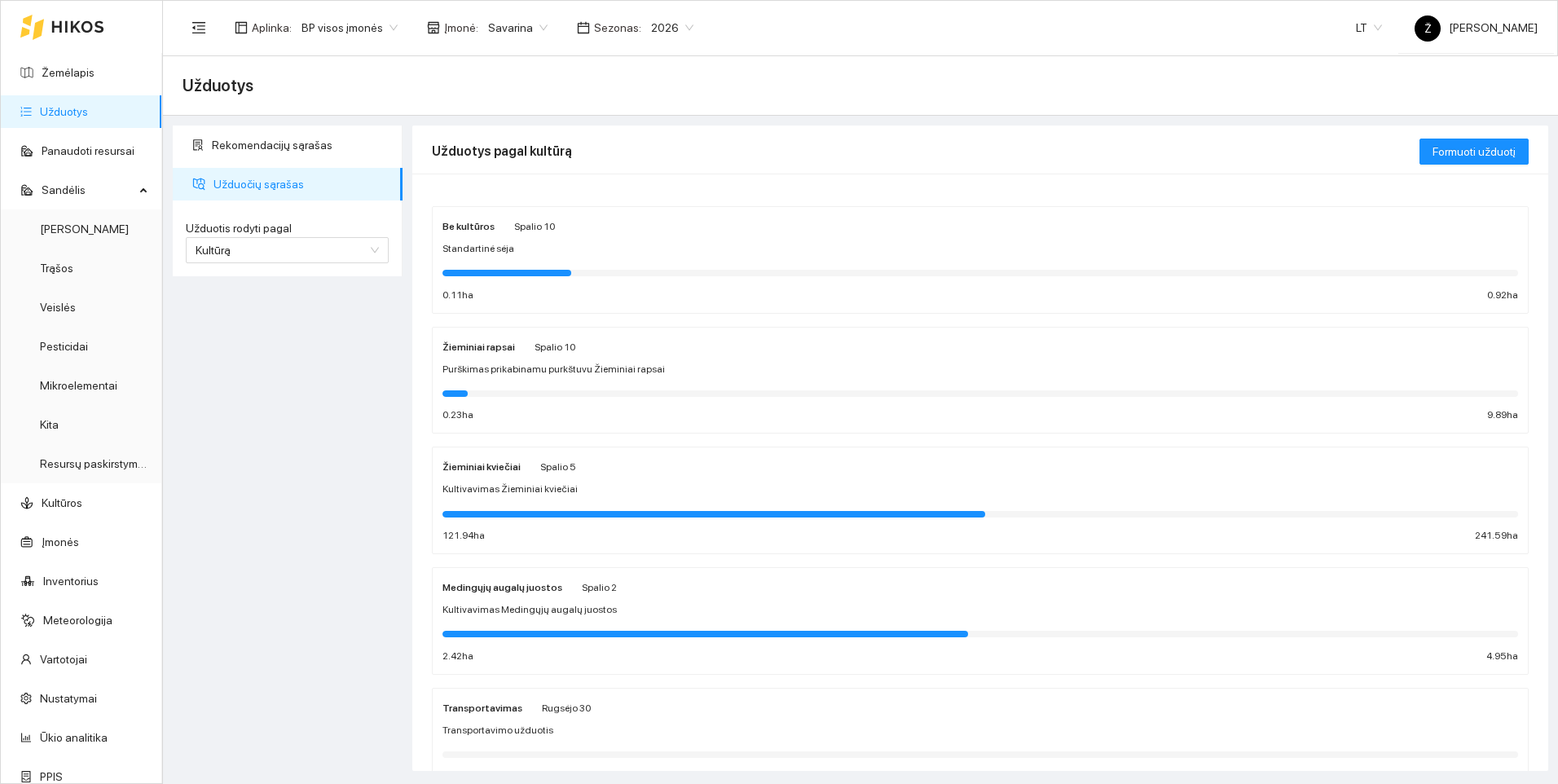
click at [541, 482] on span "Kultivavimas Žieminiai kviečiai" at bounding box center [510, 489] width 135 height 16
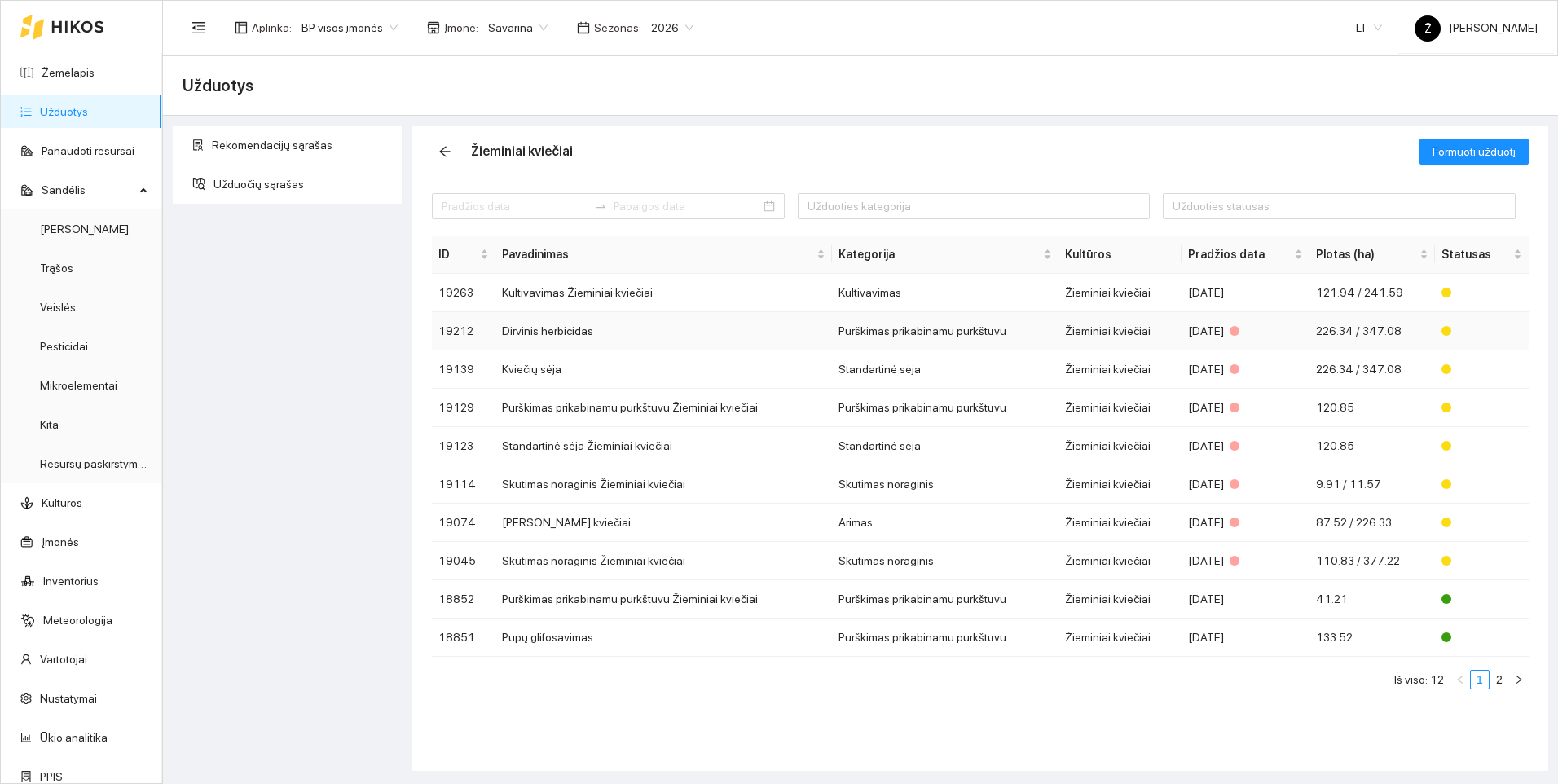
click at [541, 335] on td "Dirvinis herbicidas" at bounding box center [664, 331] width 337 height 38
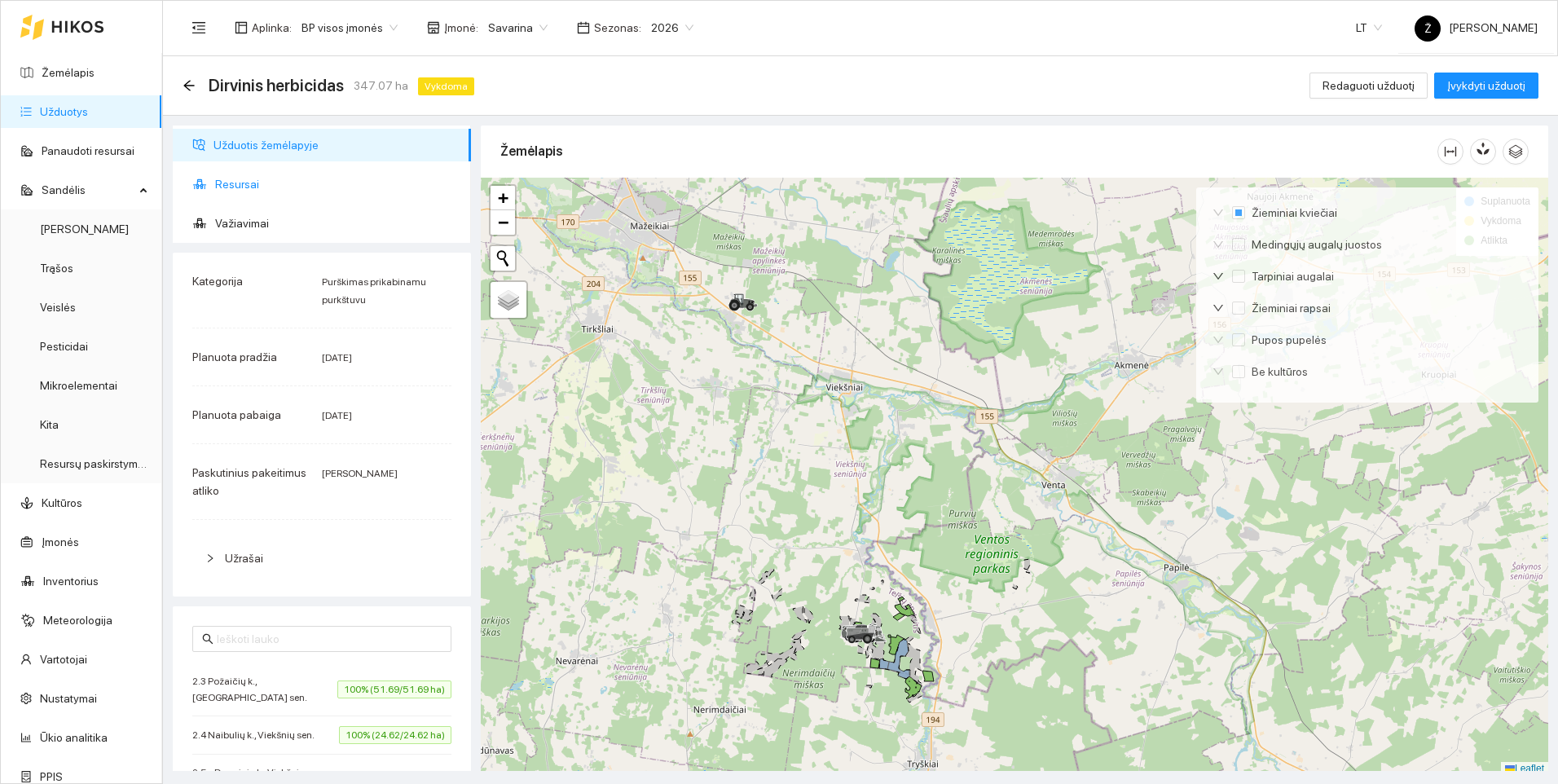
click at [231, 183] on span "Resursai" at bounding box center [336, 183] width 243 height 33
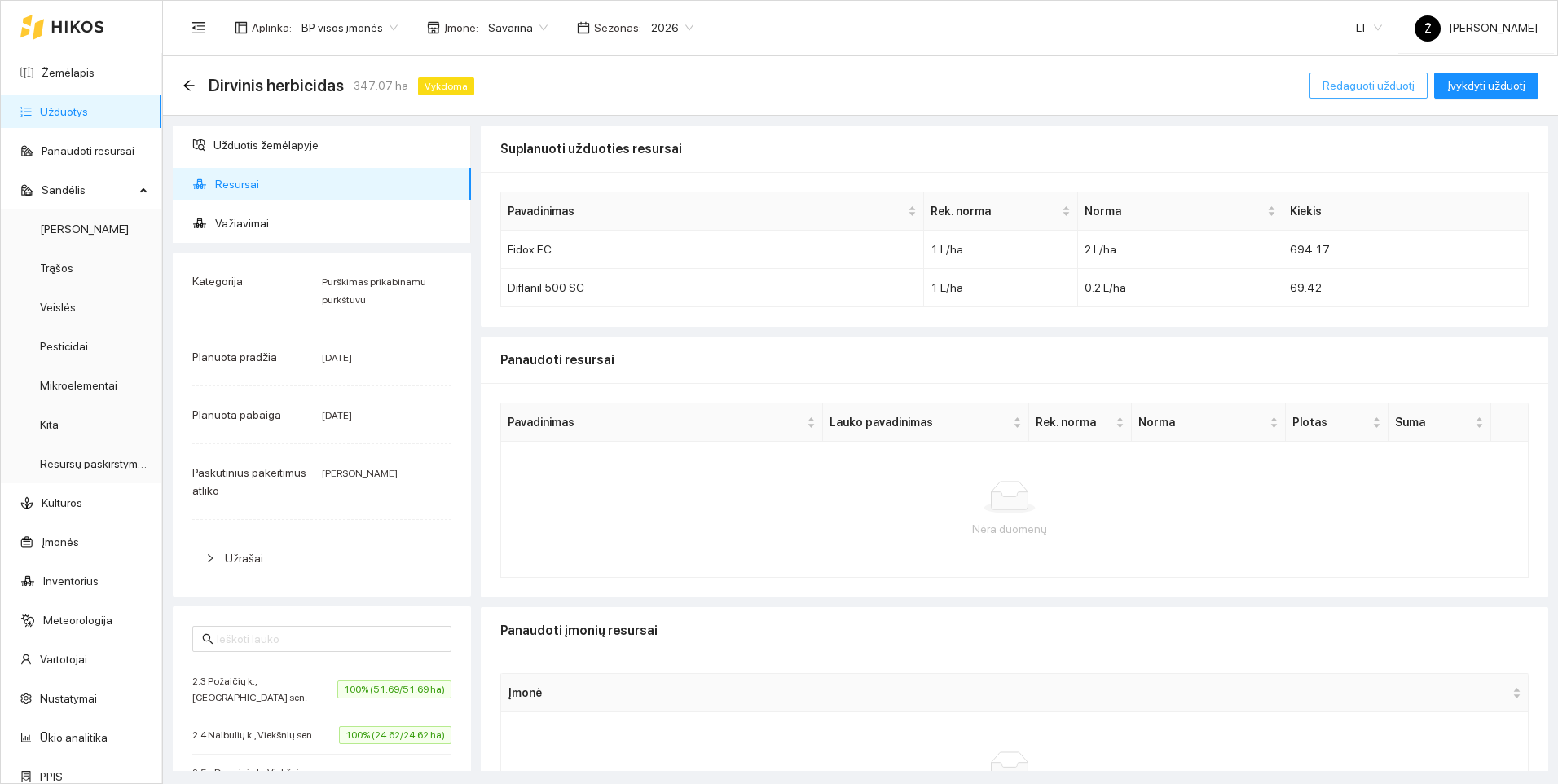
click at [1390, 88] on span "Redaguoti užduotį" at bounding box center [1368, 86] width 92 height 18
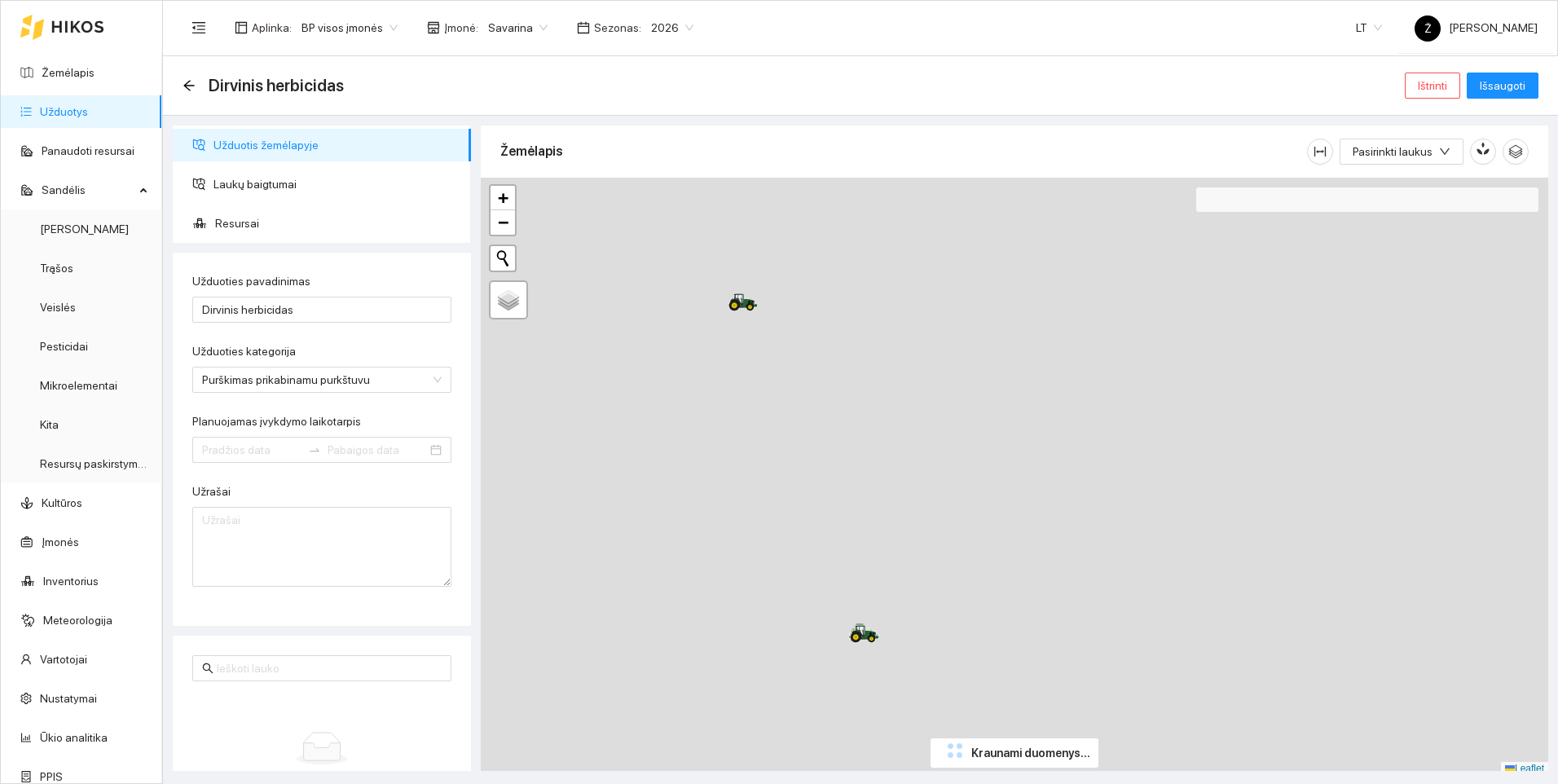
type input "[DATE]"
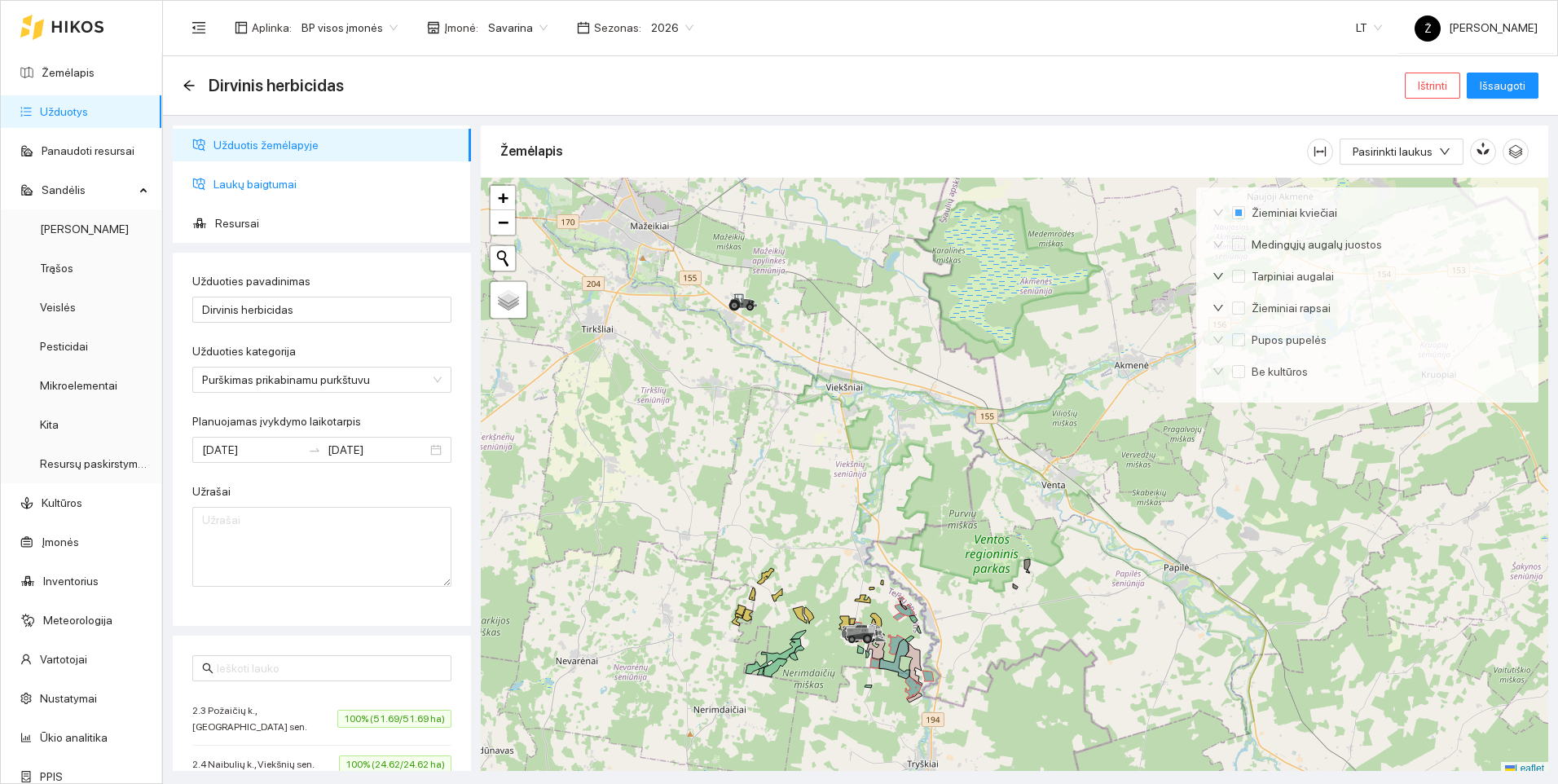
click at [257, 186] on span "Laukų baigtumai" at bounding box center [335, 183] width 244 height 33
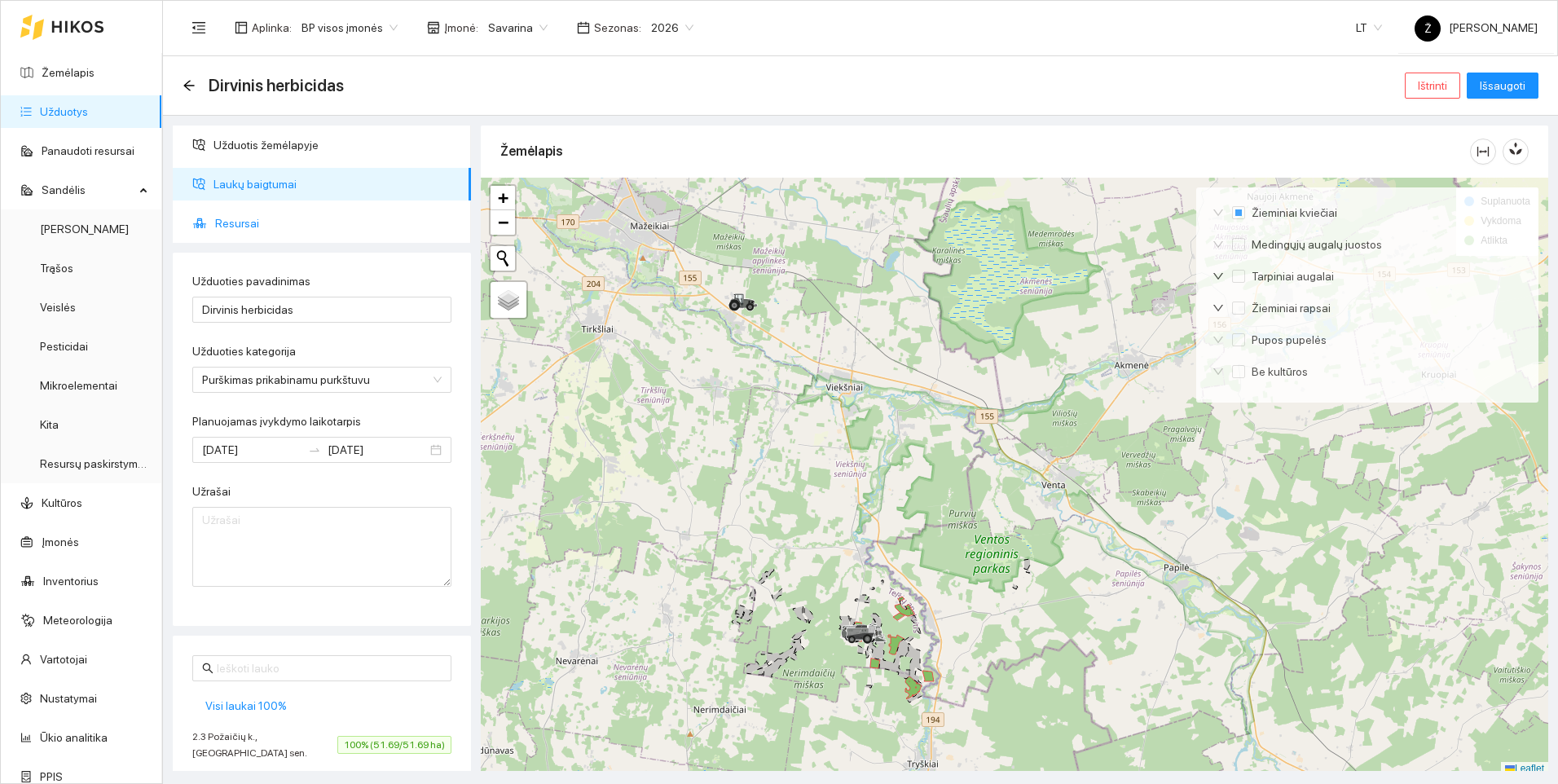
click at [261, 230] on span "Resursai" at bounding box center [336, 223] width 243 height 33
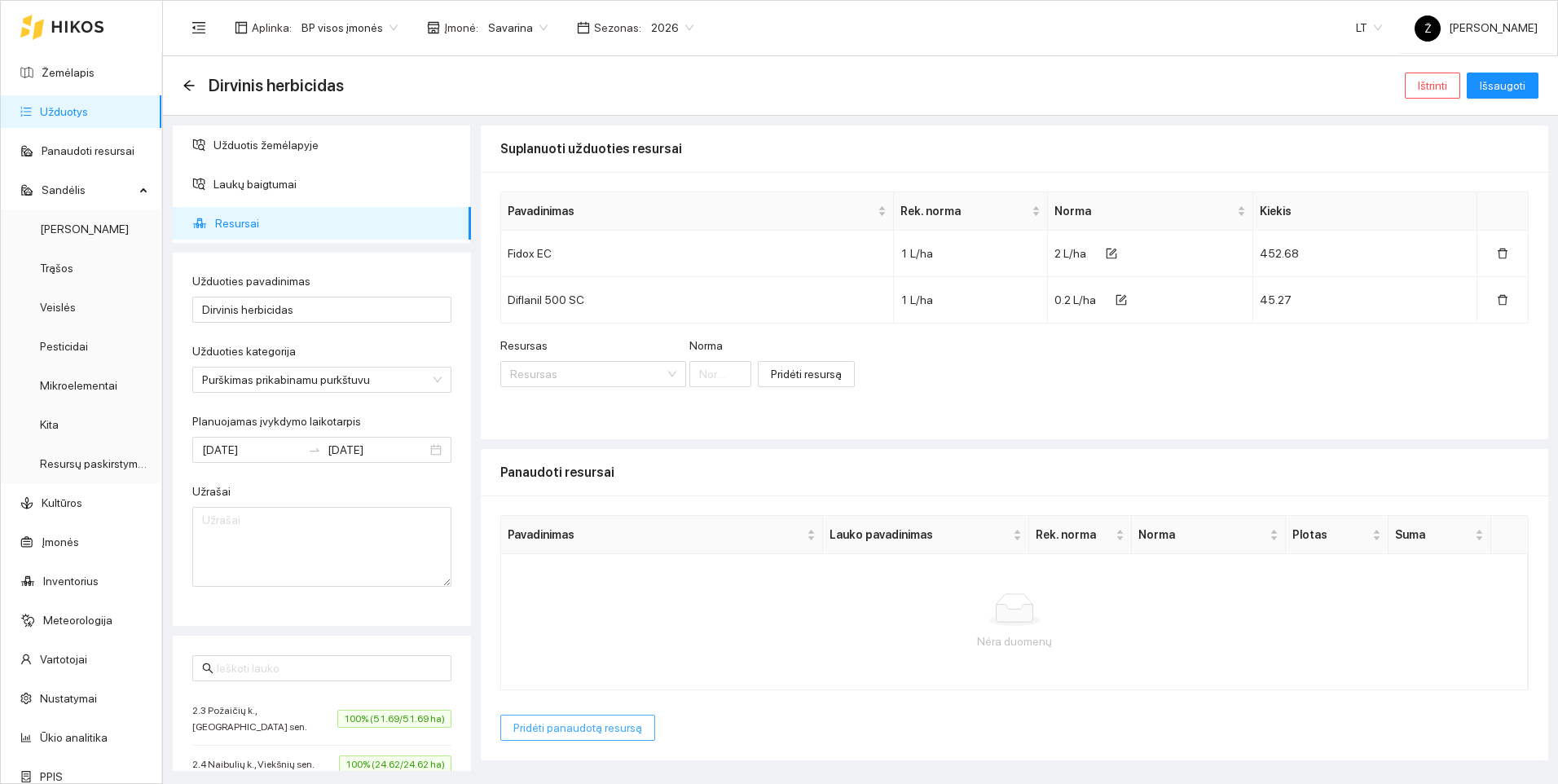
click at [575, 726] on span "Pridėti panaudotą resursą" at bounding box center [578, 728] width 129 height 18
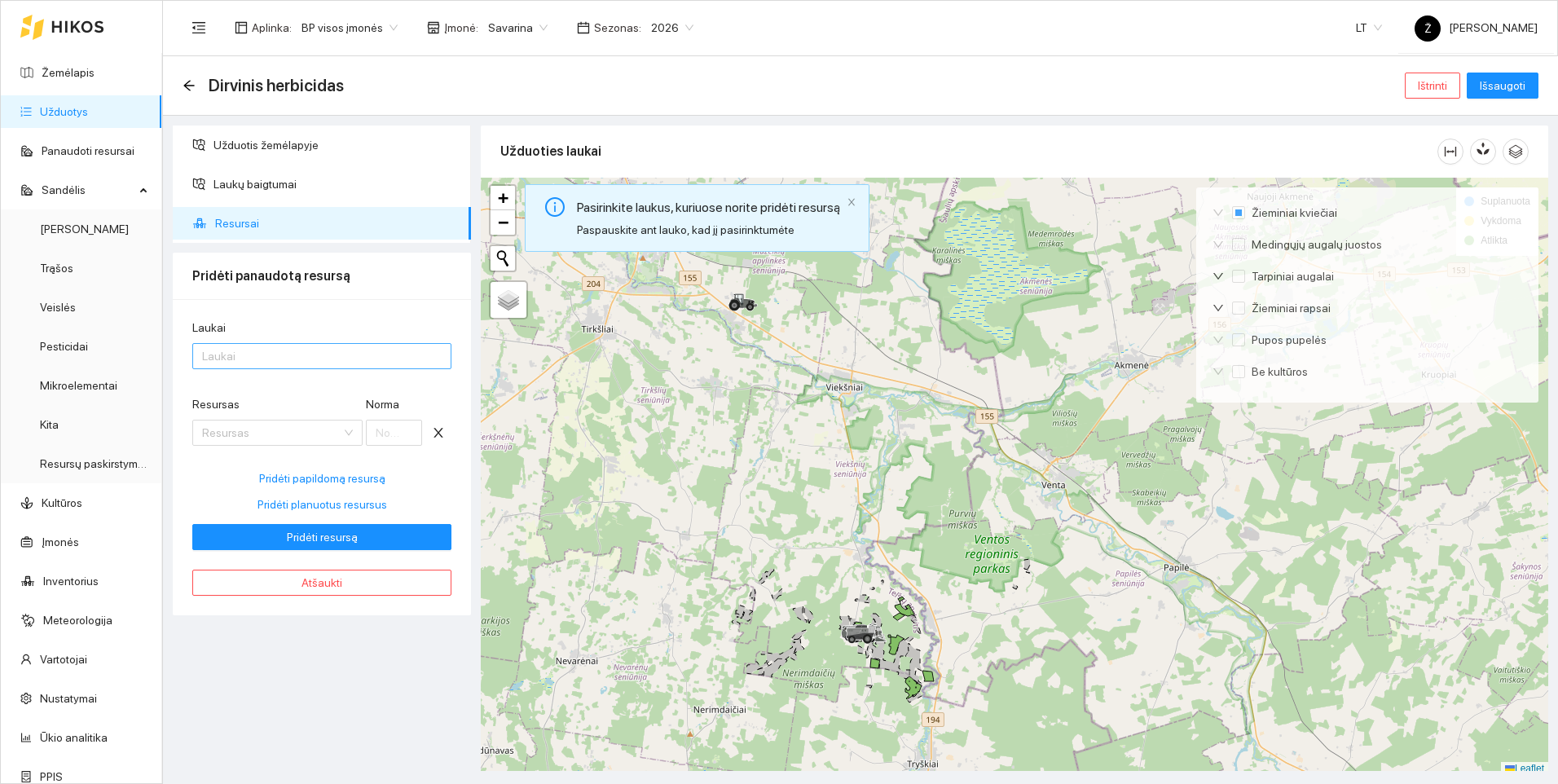
click at [278, 356] on div at bounding box center [314, 356] width 235 height 19
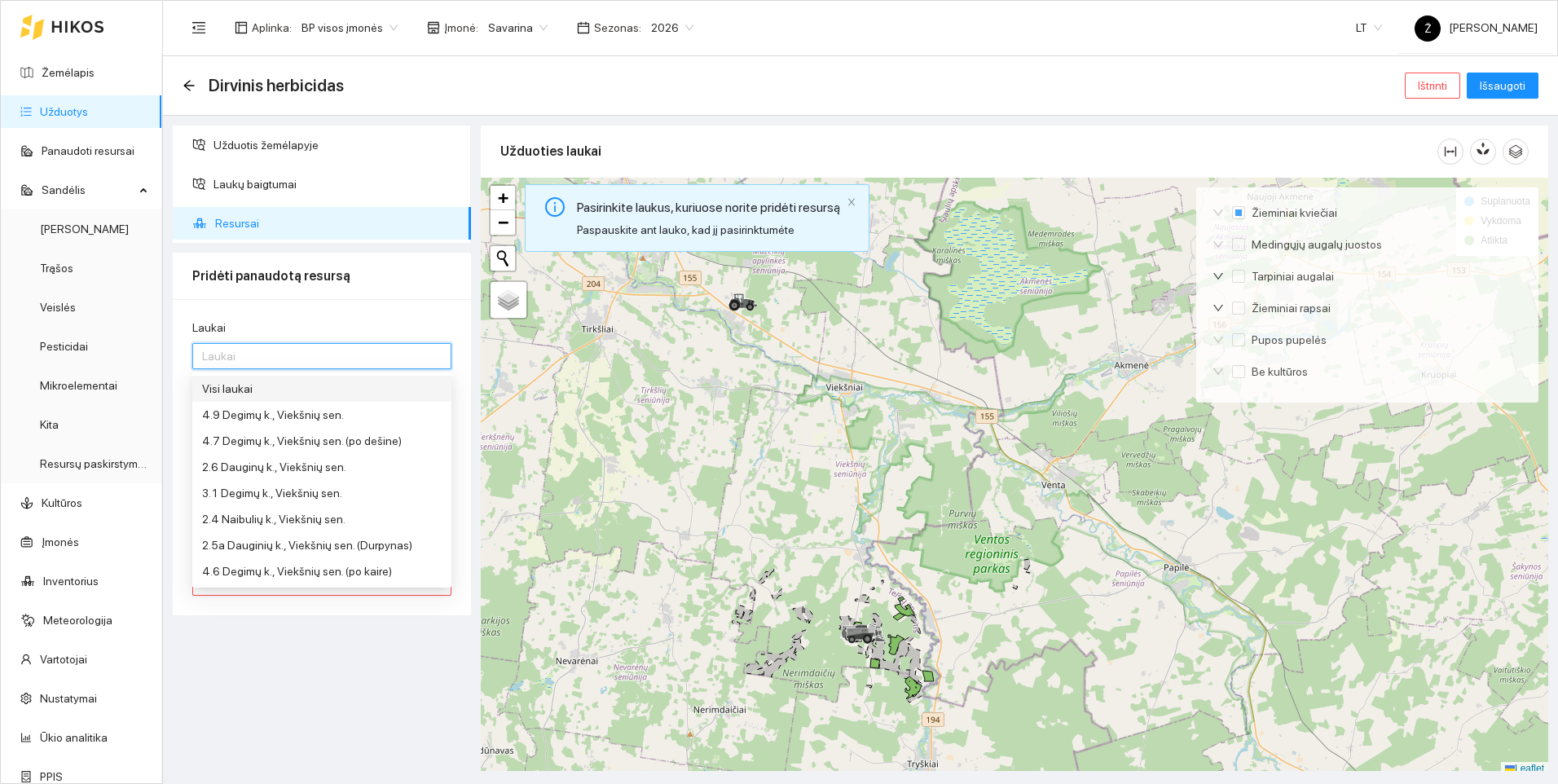
click at [259, 386] on div "Visi laukai" at bounding box center [322, 389] width 240 height 18
click at [279, 647] on div "Užduotis žemėlapyje Laukų baigtumai Resursai Pridėti panaudotą resursą Laukai V…" at bounding box center [321, 448] width 308 height 646
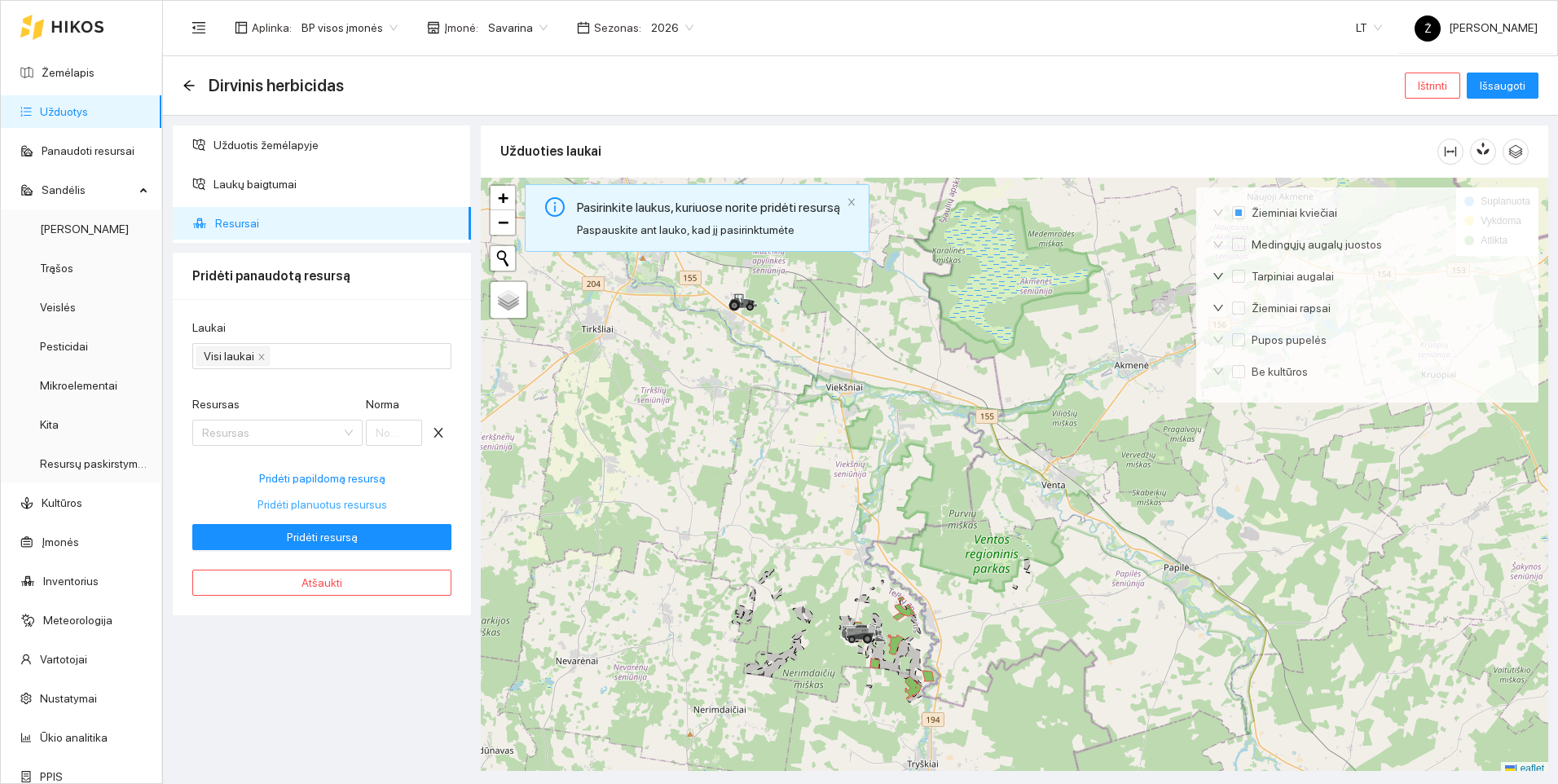
click at [326, 504] on span "Pridėti planuotus resursus" at bounding box center [322, 504] width 130 height 18
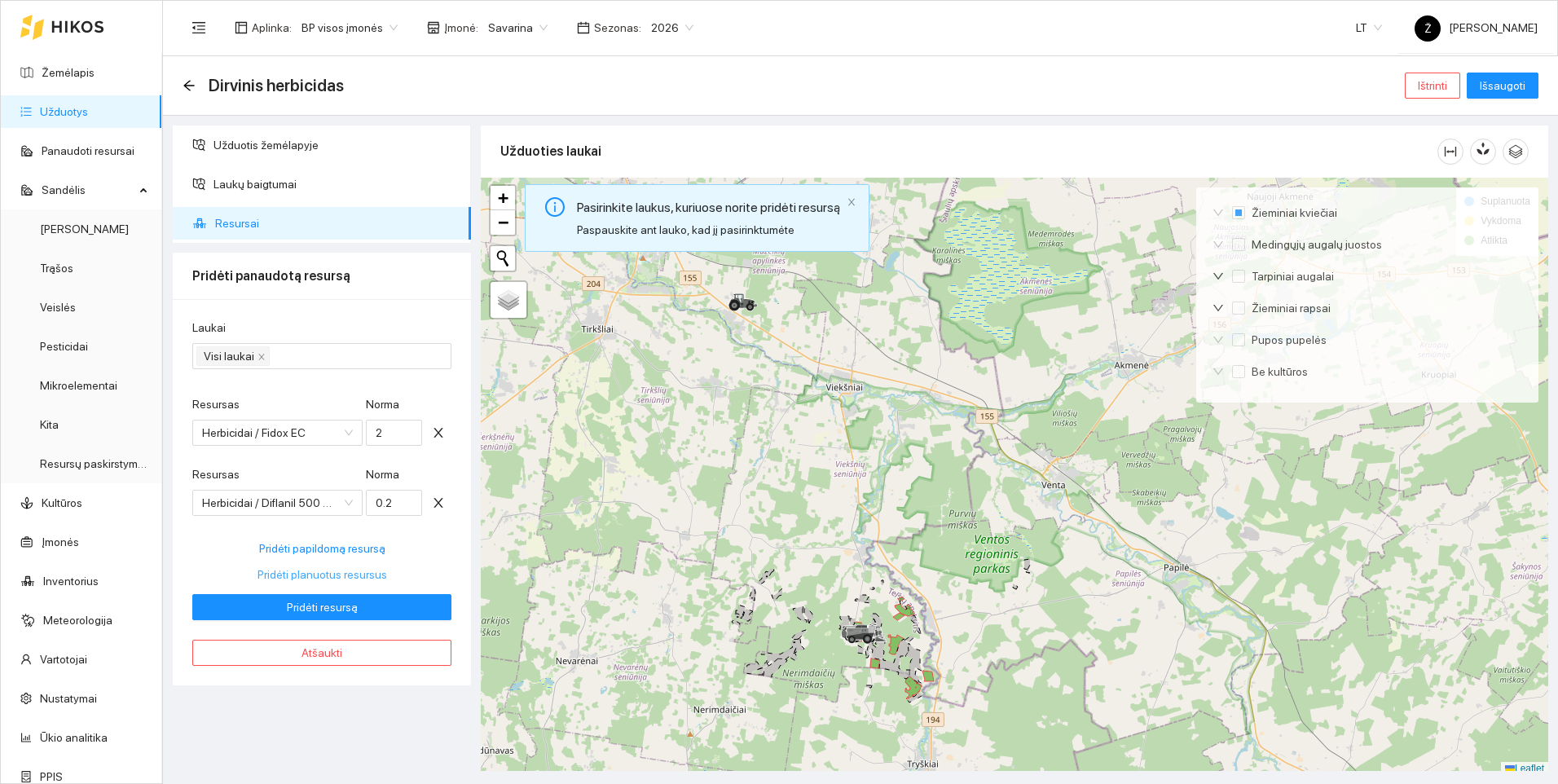
type input "2"
click at [321, 606] on span "Pridėti resursą" at bounding box center [322, 607] width 71 height 18
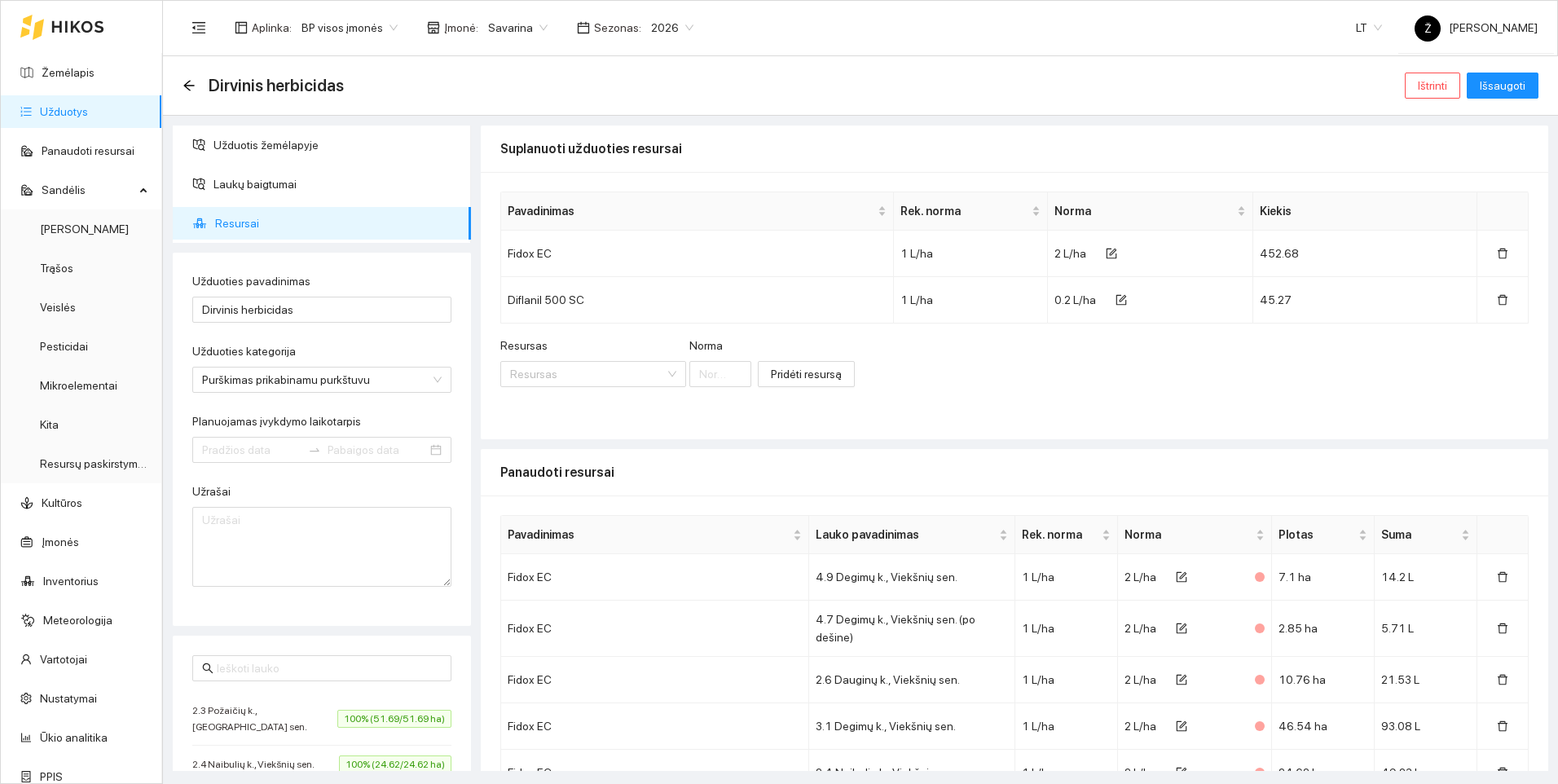
type input "[DATE]"
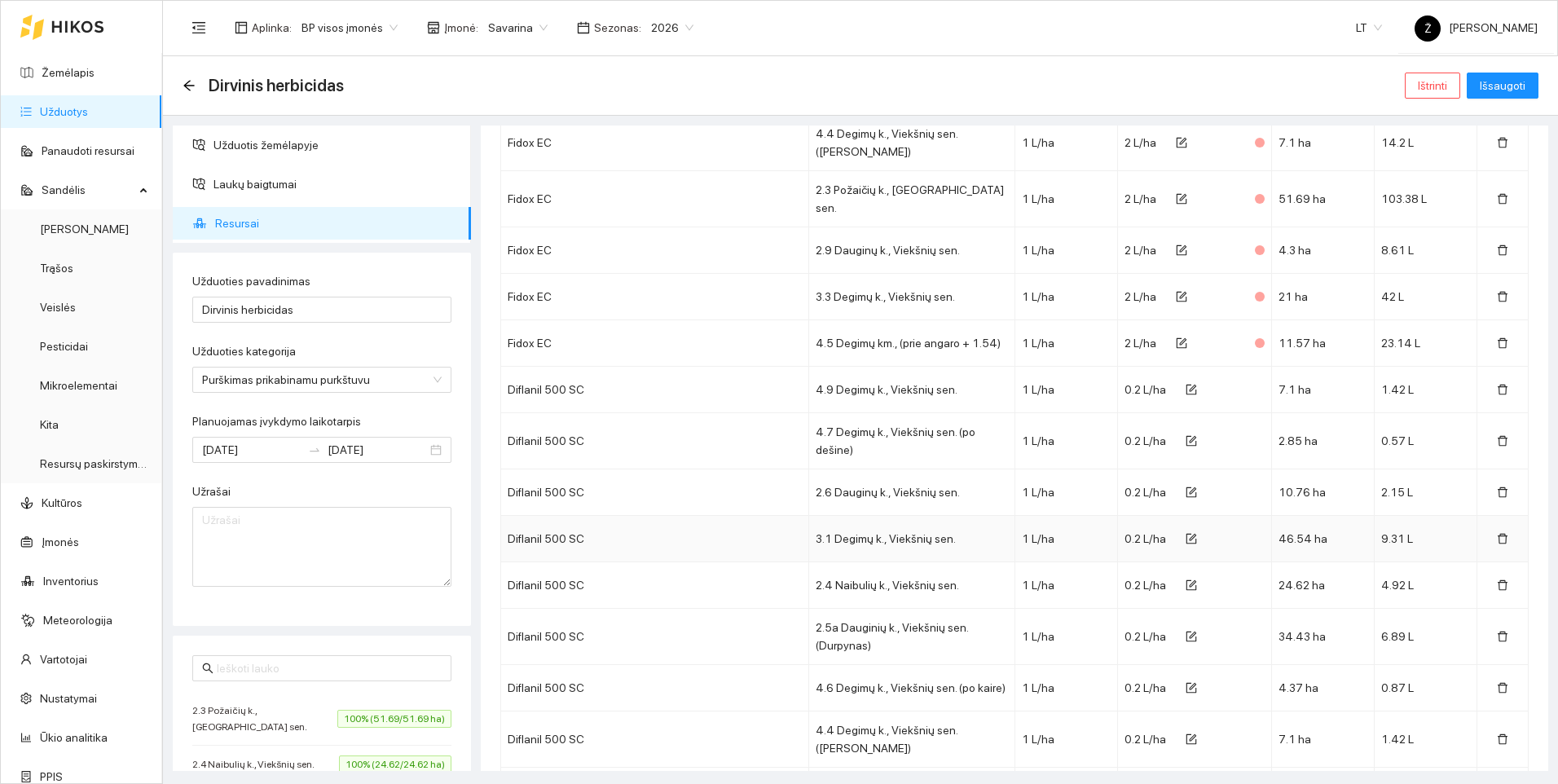
scroll to position [782, 0]
click at [1502, 91] on span "Išsaugoti" at bounding box center [1503, 86] width 46 height 18
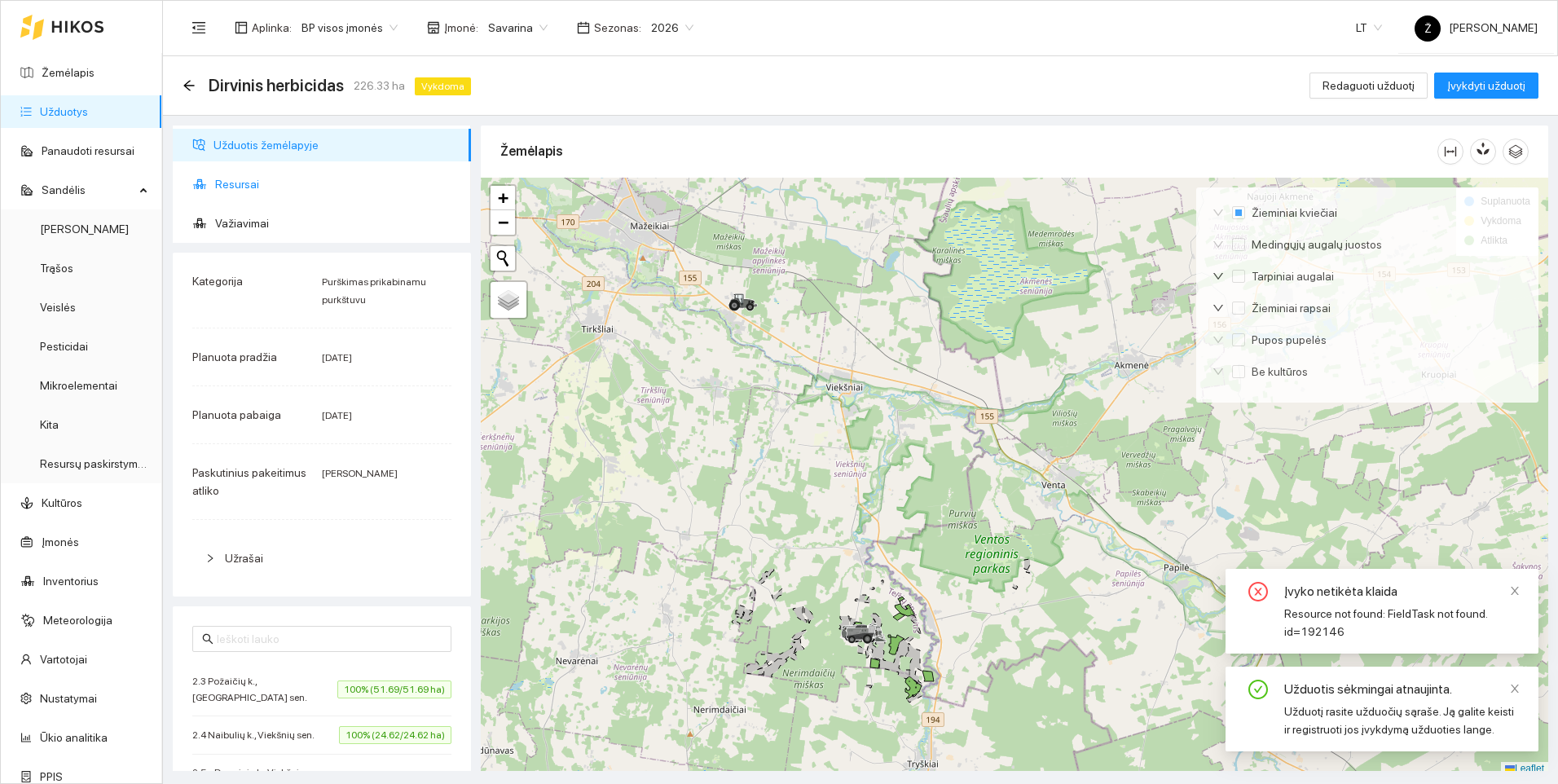
click at [232, 176] on span "Resursai" at bounding box center [336, 183] width 243 height 33
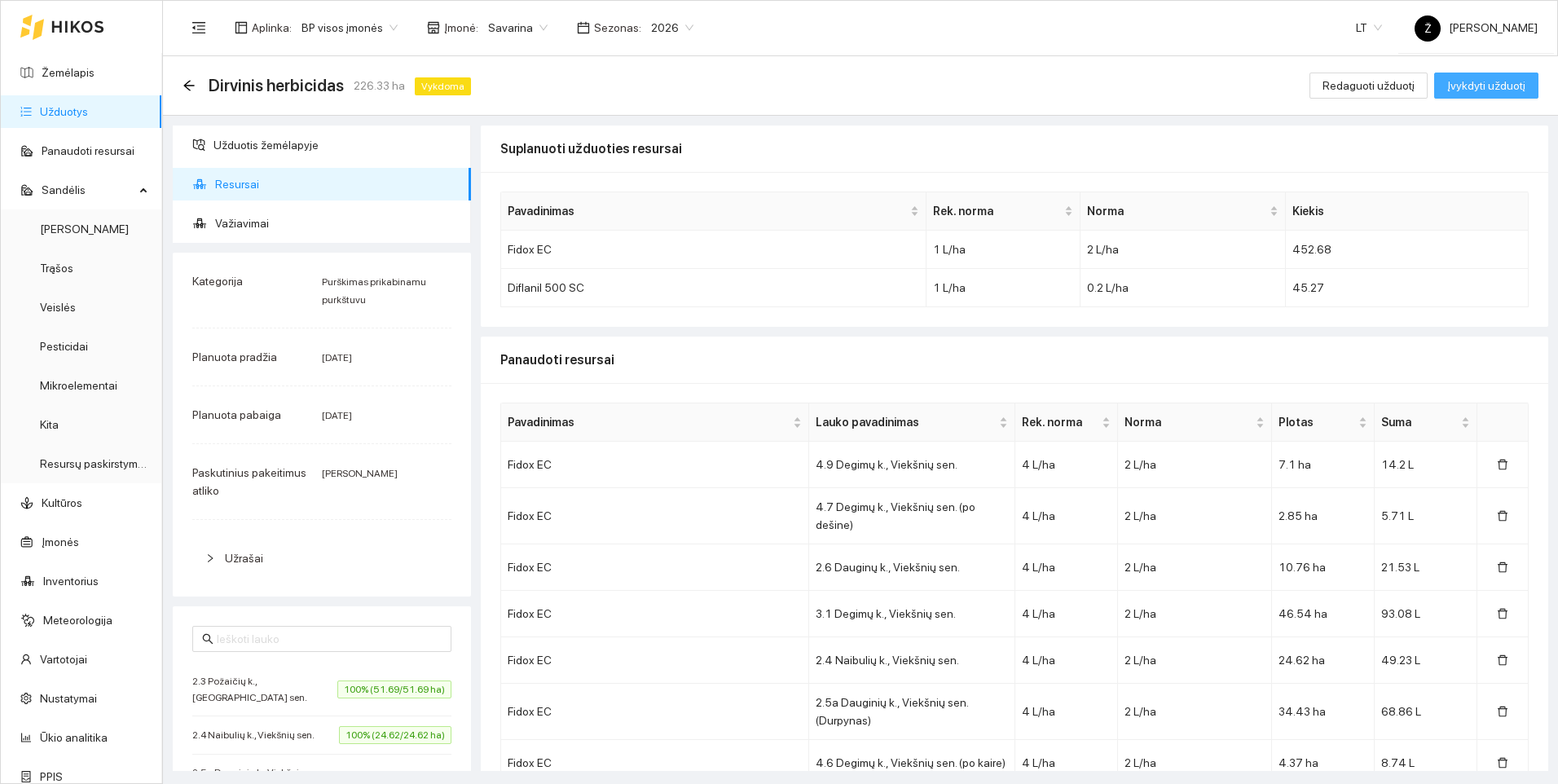
click at [1466, 78] on span "Įvykdyti užduotį" at bounding box center [1487, 86] width 79 height 18
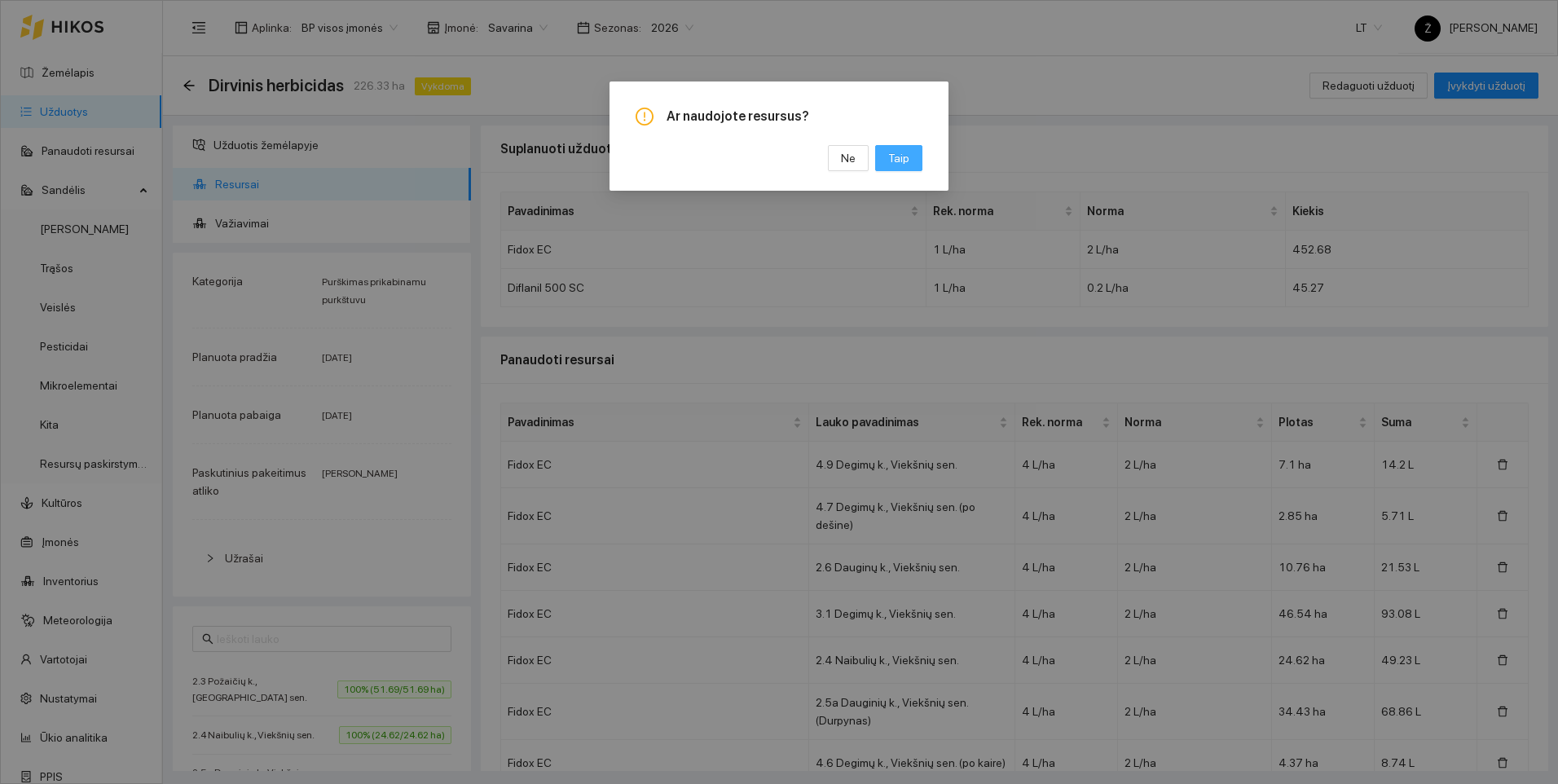
click at [890, 166] on span "Taip" at bounding box center [899, 158] width 21 height 18
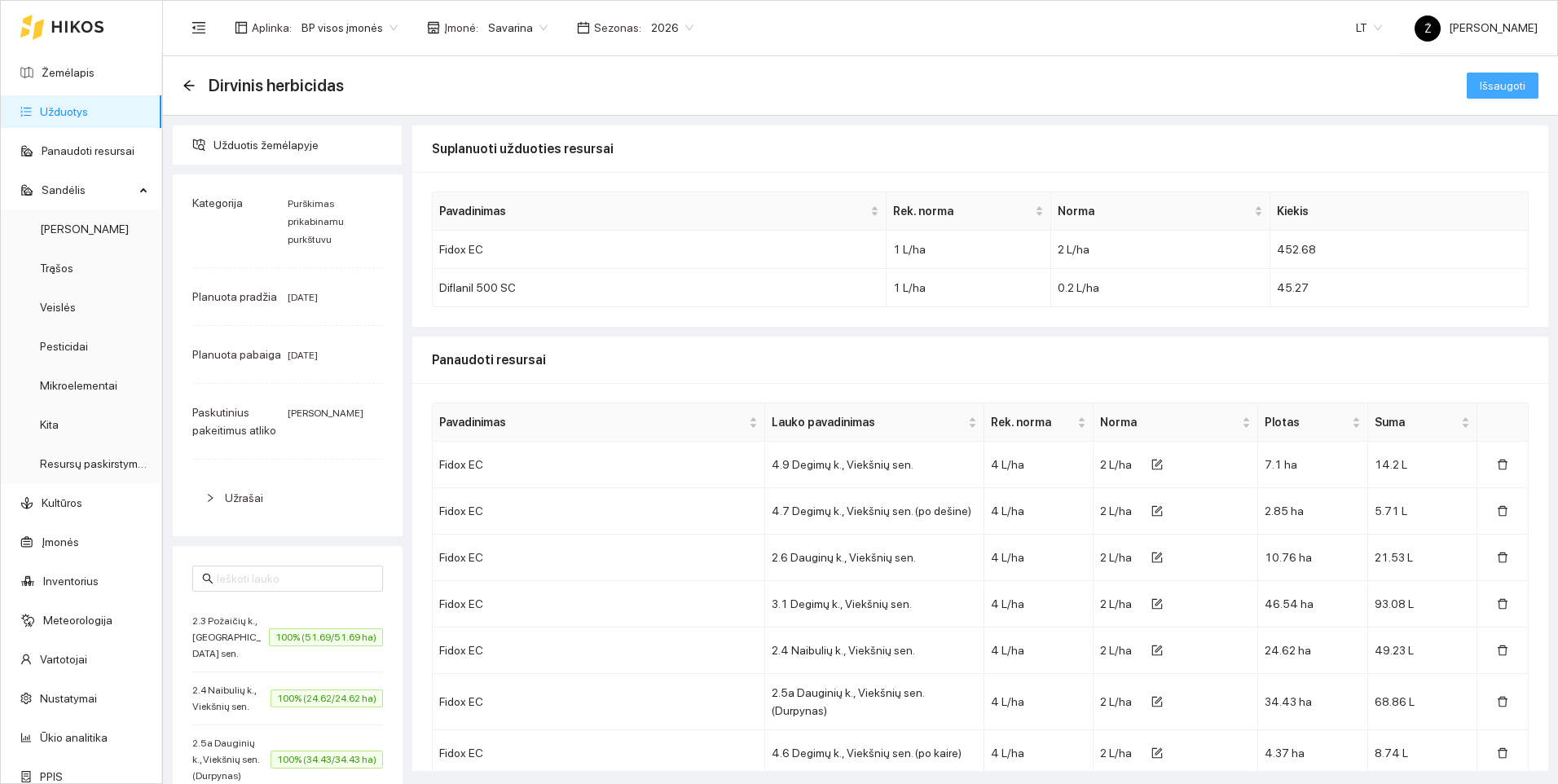
click at [1480, 85] on span "Išsaugoti" at bounding box center [1503, 86] width 46 height 18
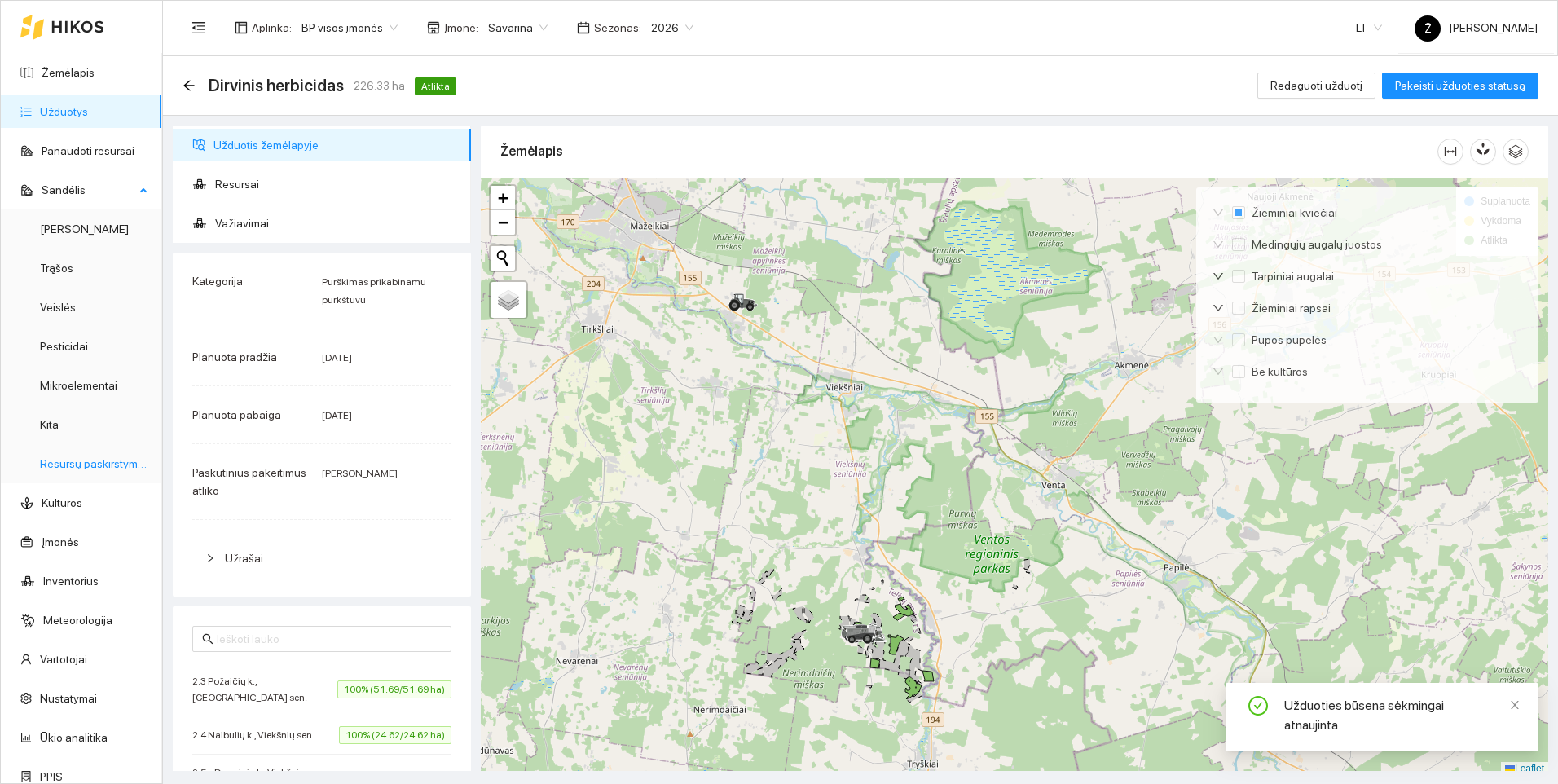
click at [91, 463] on link "Resursų paskirstymas" at bounding box center [94, 463] width 110 height 13
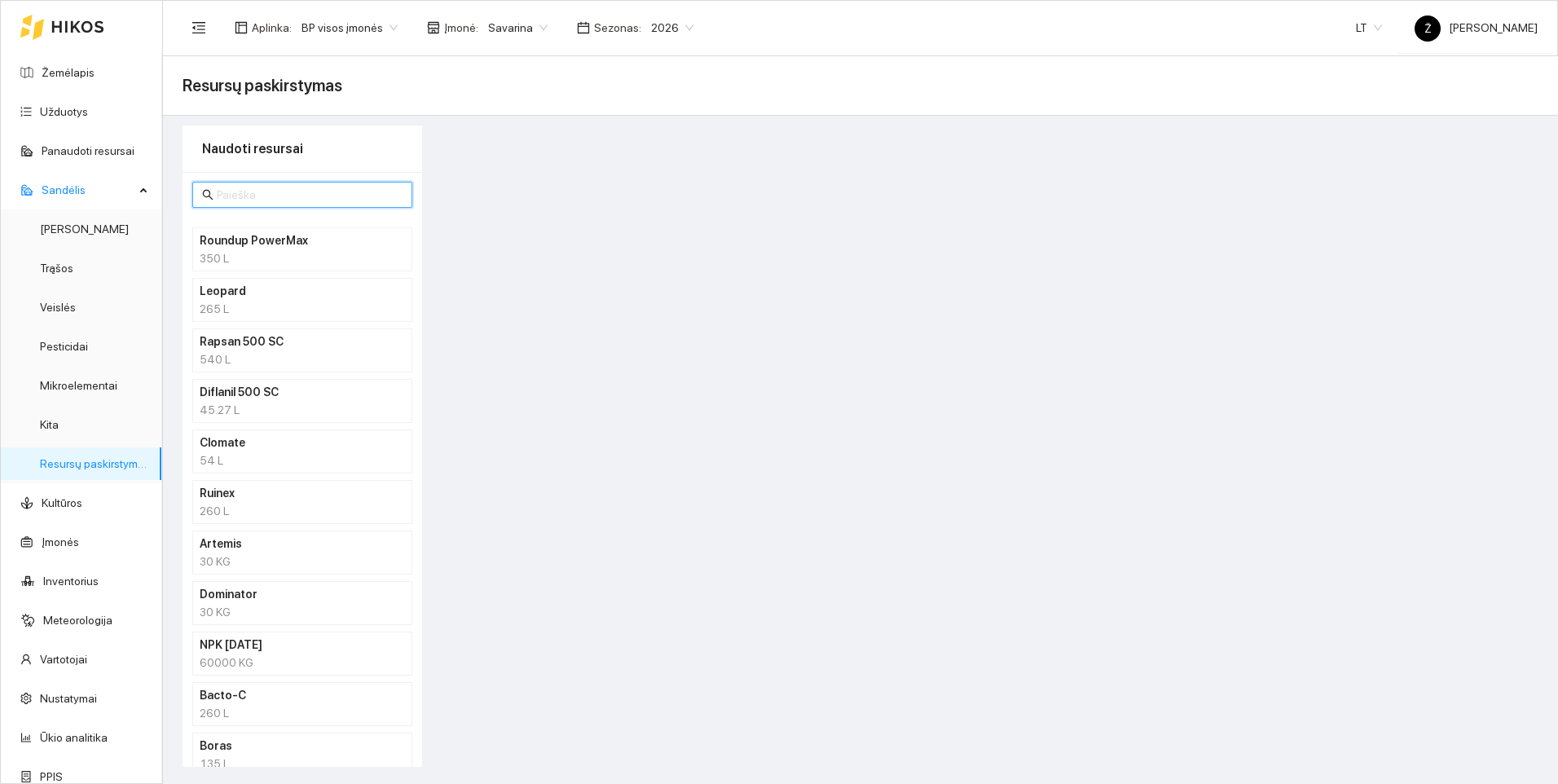
click at [255, 190] on input "text" at bounding box center [310, 195] width 186 height 18
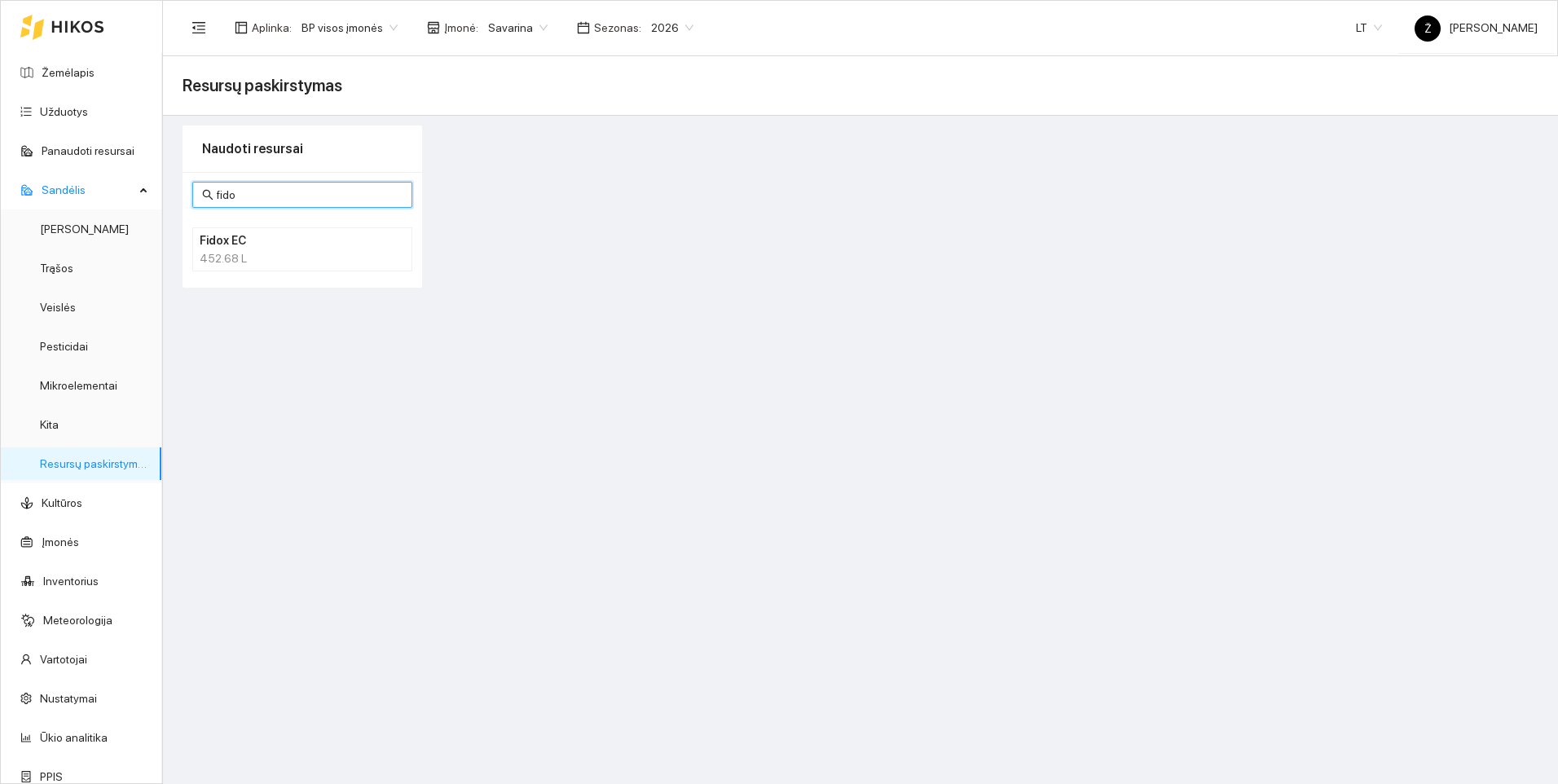
type input "fido"
click at [253, 250] on div "452.68 L" at bounding box center [302, 258] width 206 height 18
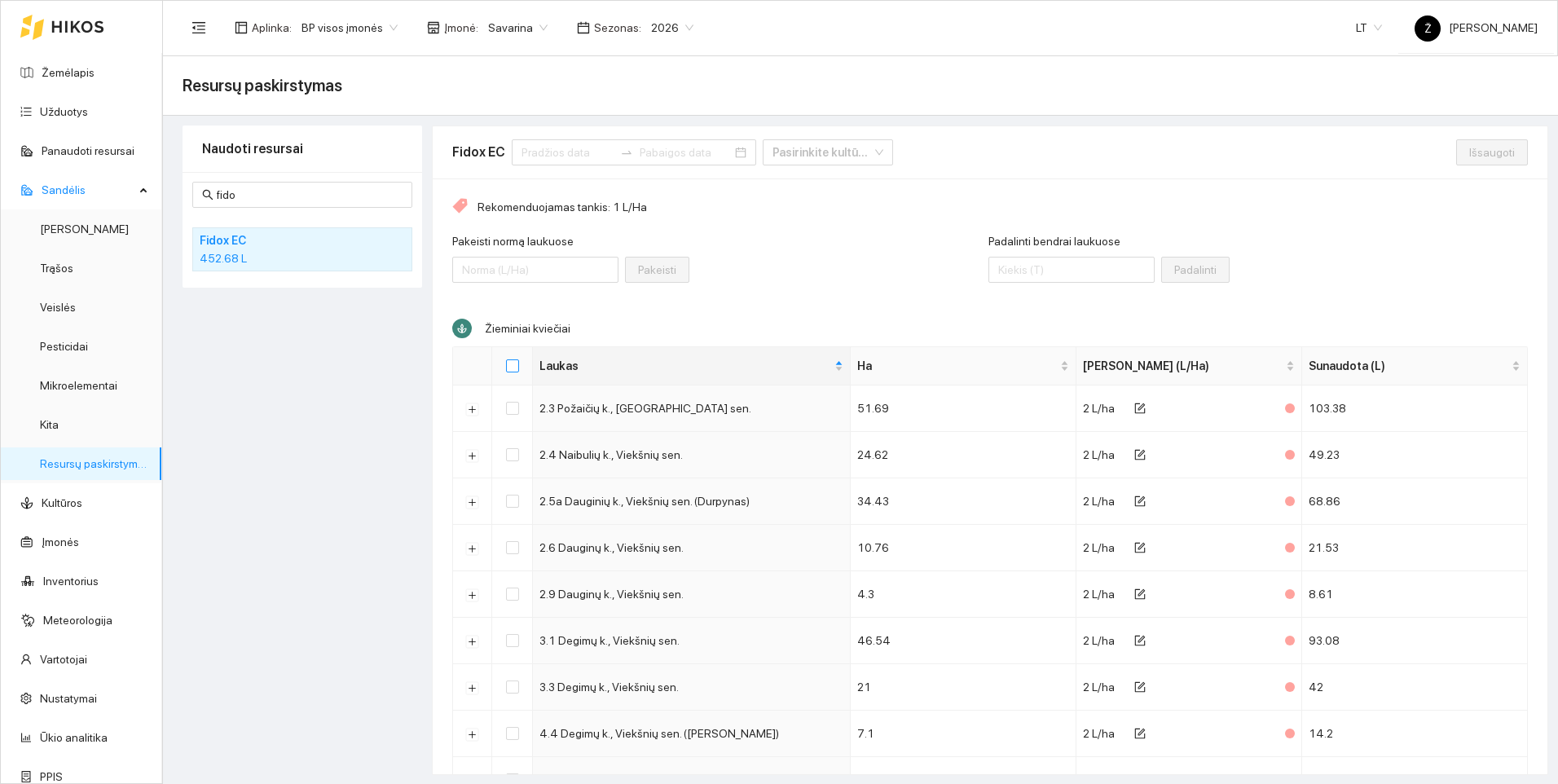
click at [519, 363] on input "Select all" at bounding box center [513, 365] width 13 height 13
checkbox input "true"
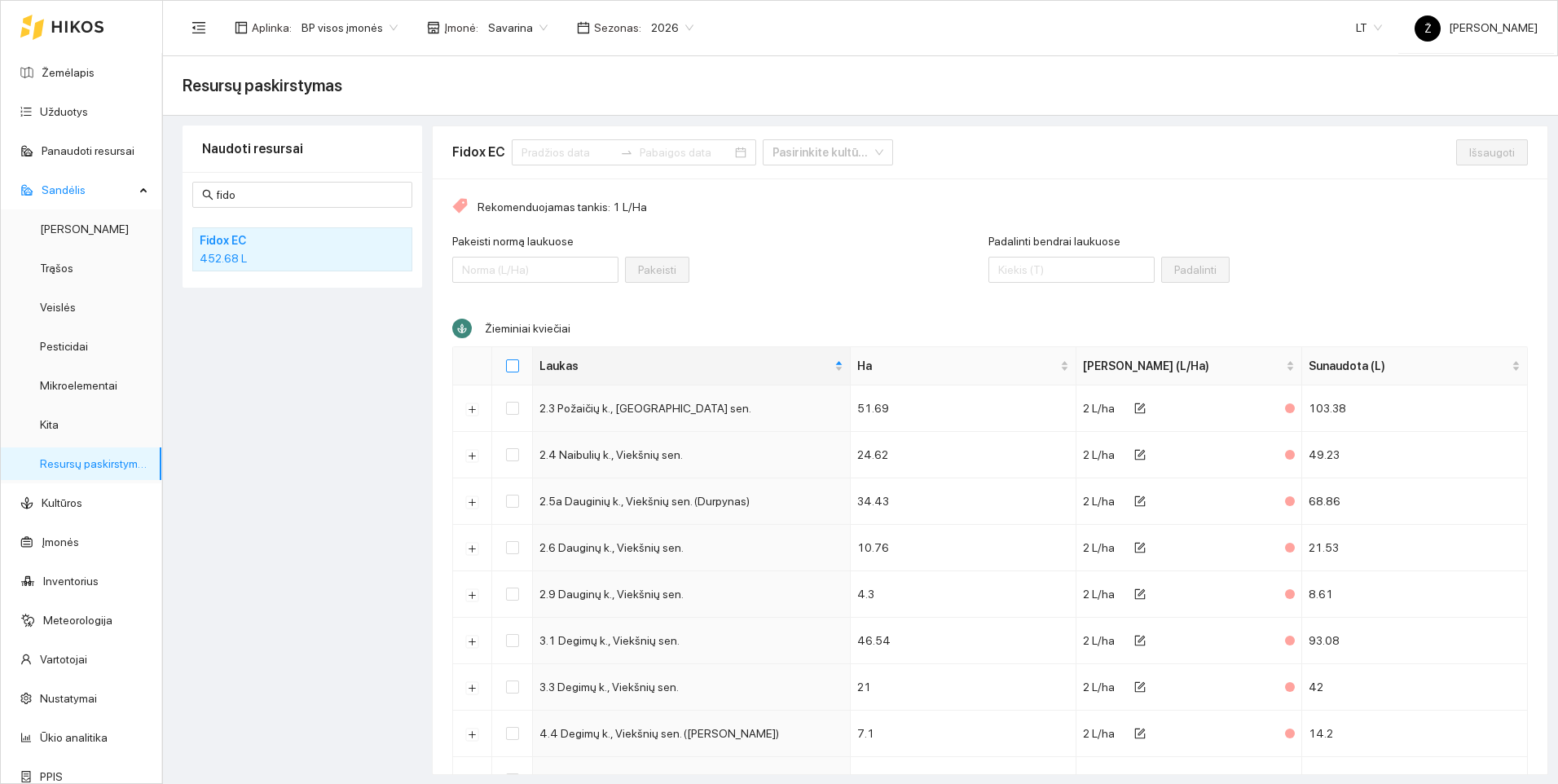
checkbox input "true"
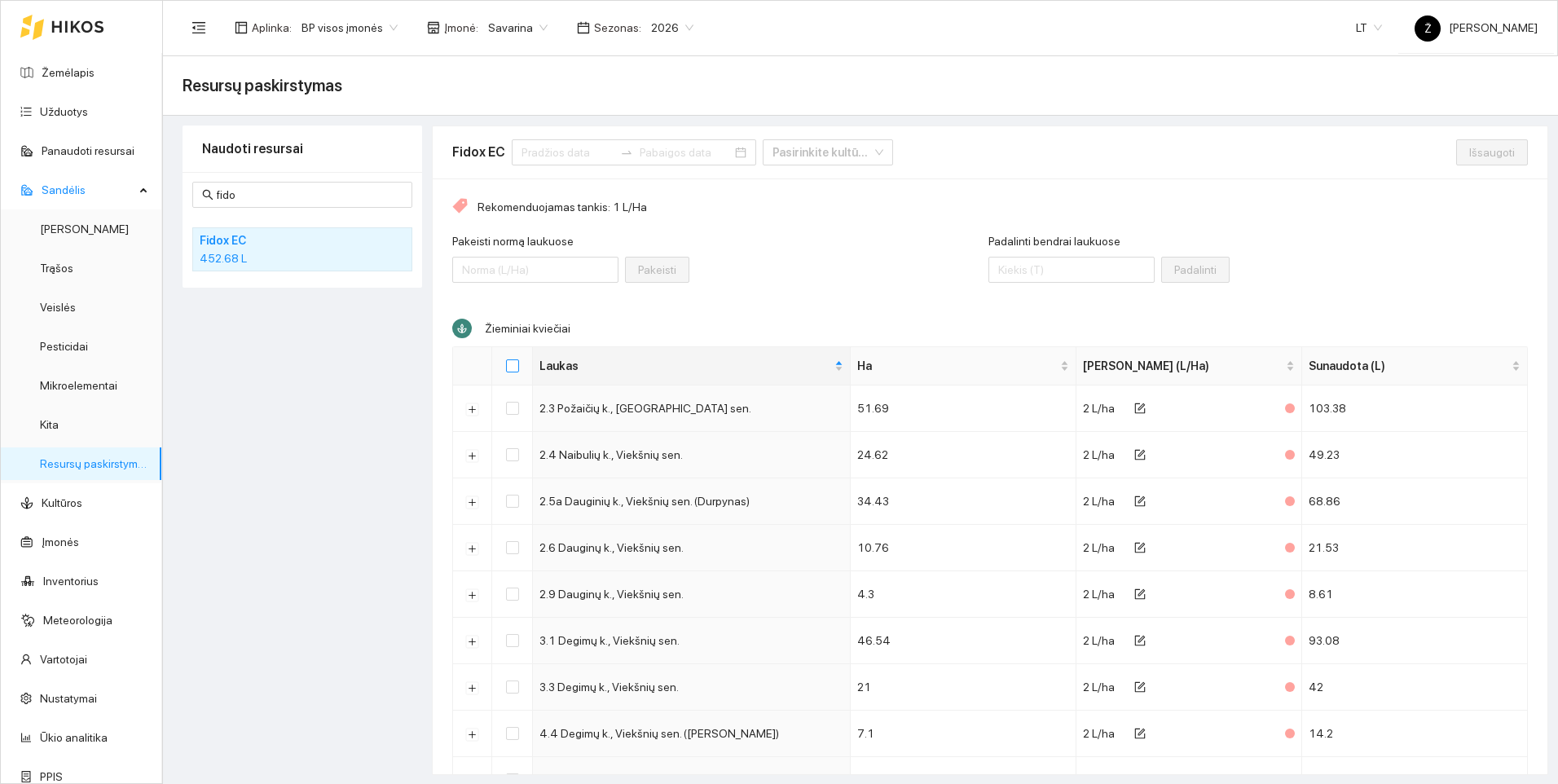
checkbox input "true"
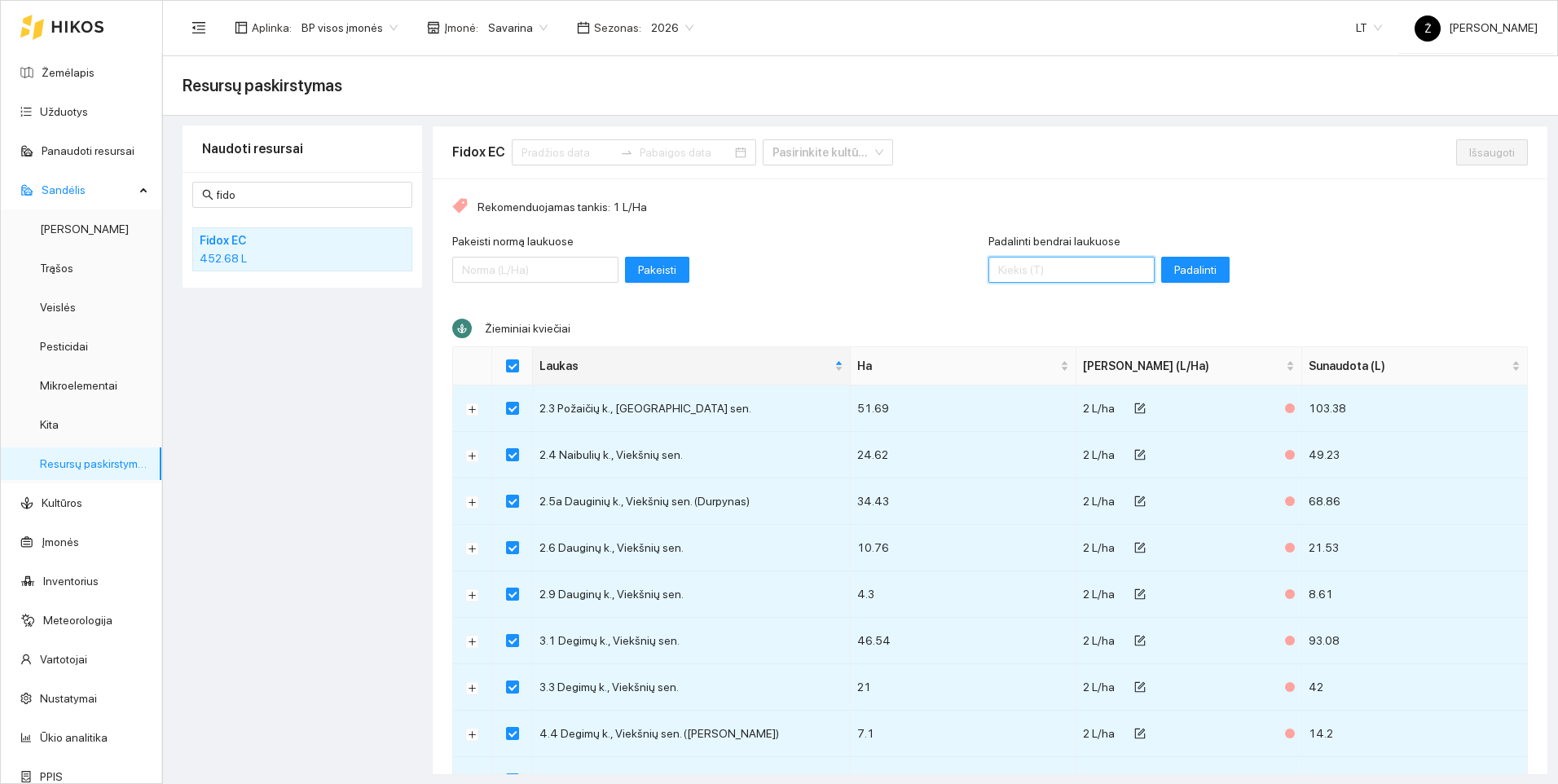
click at [1030, 277] on input "Padalinti bendrai laukuose" at bounding box center [1072, 270] width 166 height 26
type input "700"
click at [1174, 271] on span "Padalinti" at bounding box center [1195, 270] width 42 height 18
click at [1483, 154] on span "Išsaugoti" at bounding box center [1493, 153] width 46 height 18
checkbox input "false"
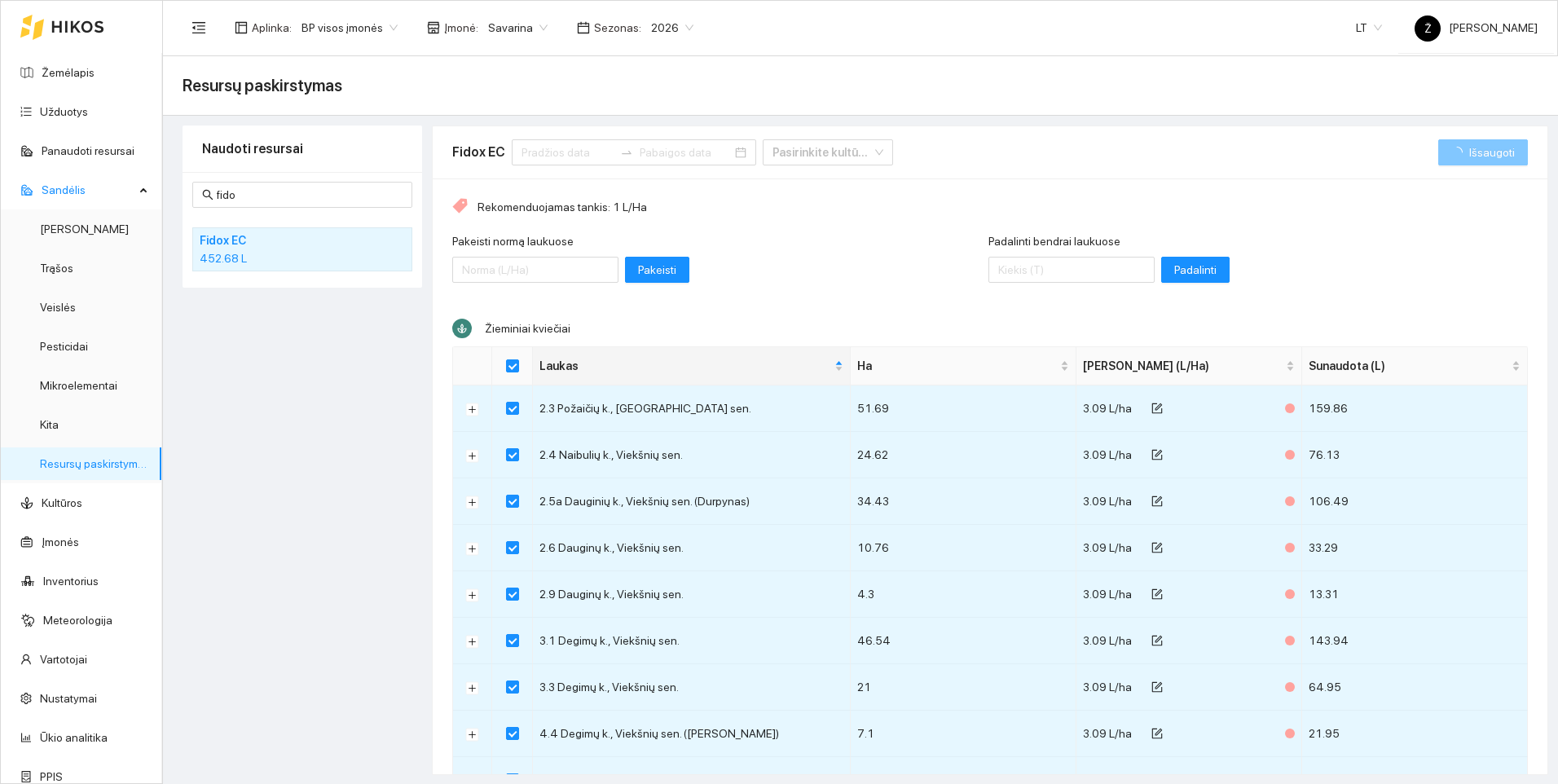
checkbox input "false"
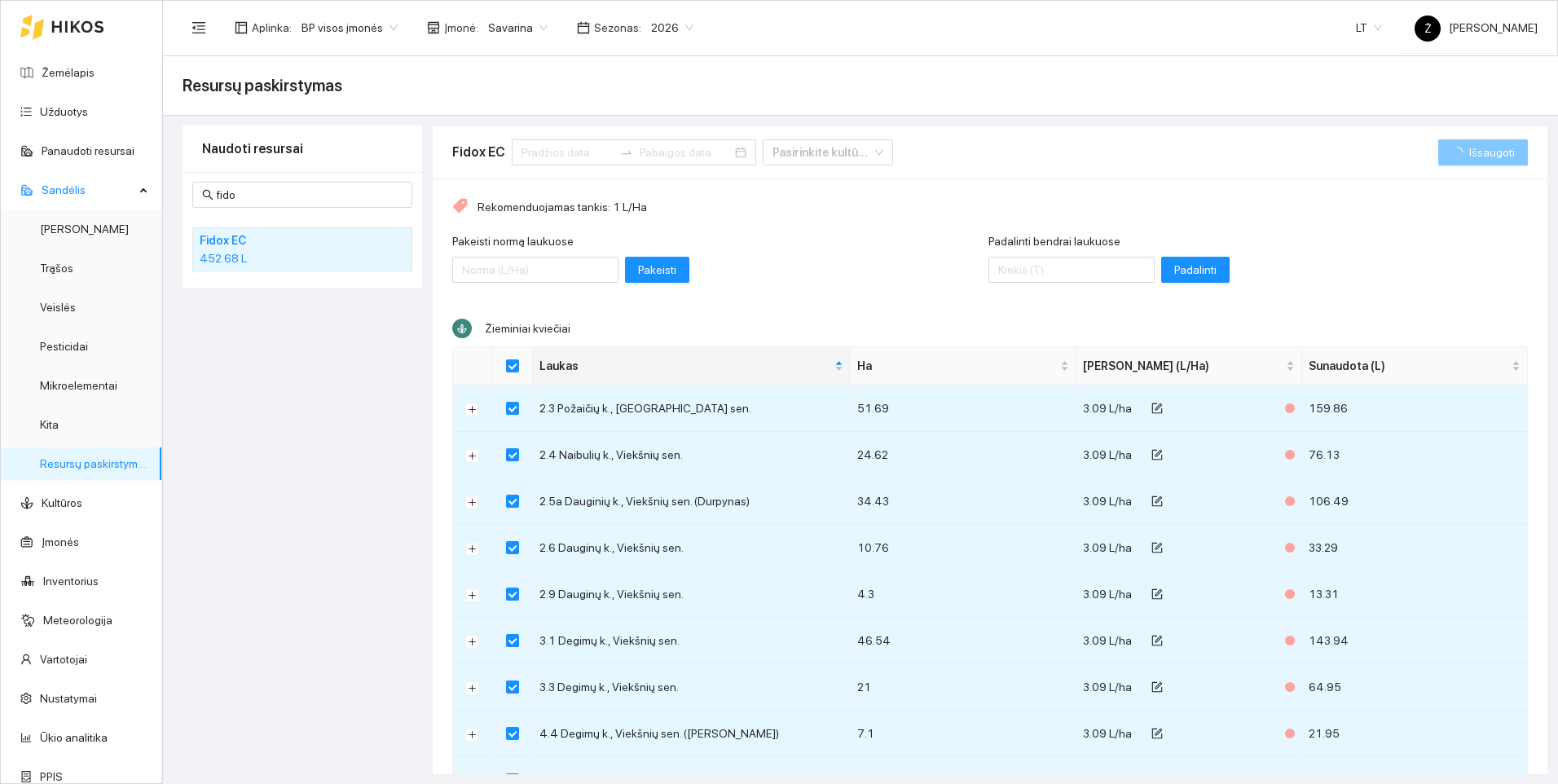
checkbox input "false"
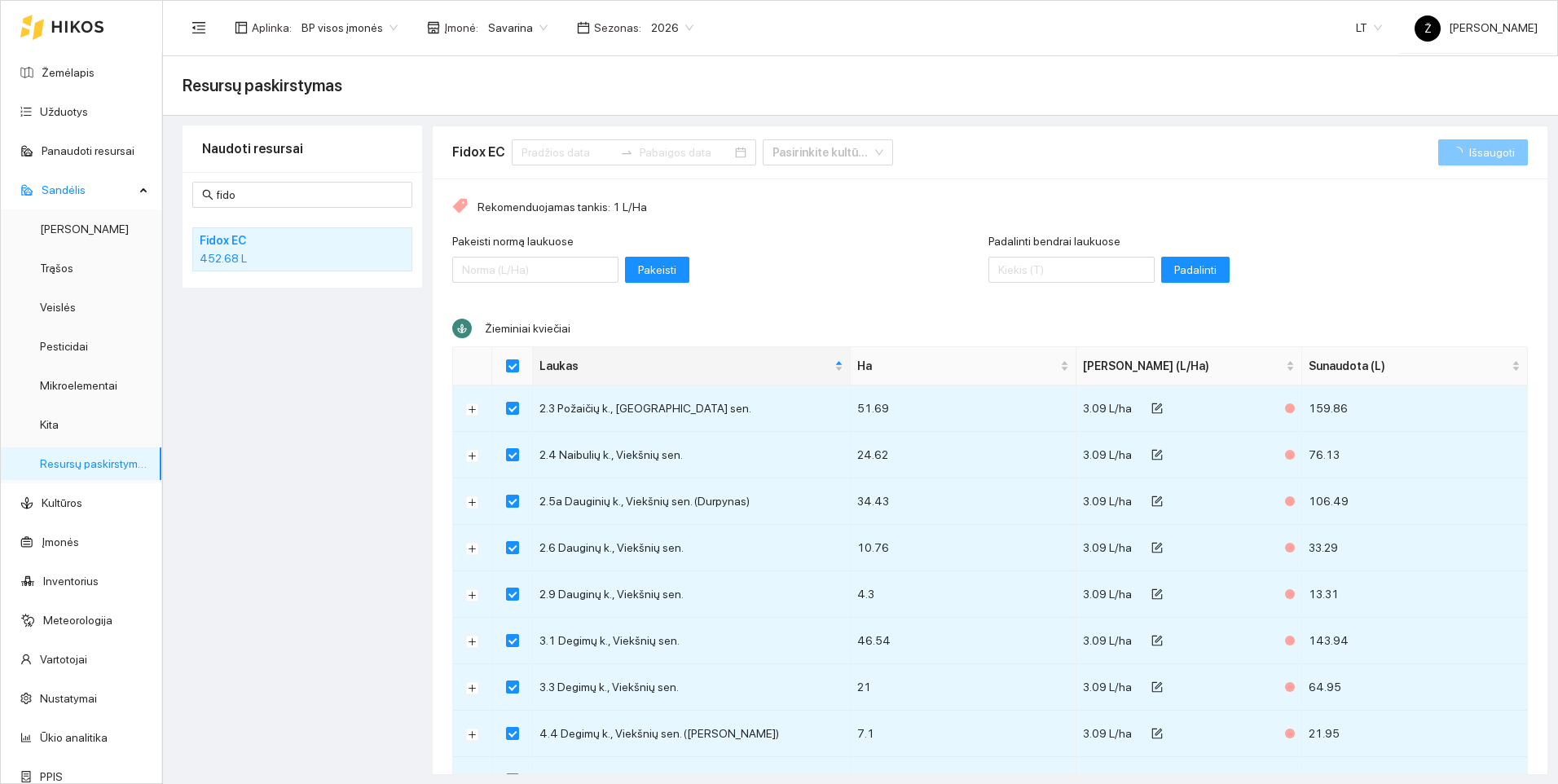
checkbox input "false"
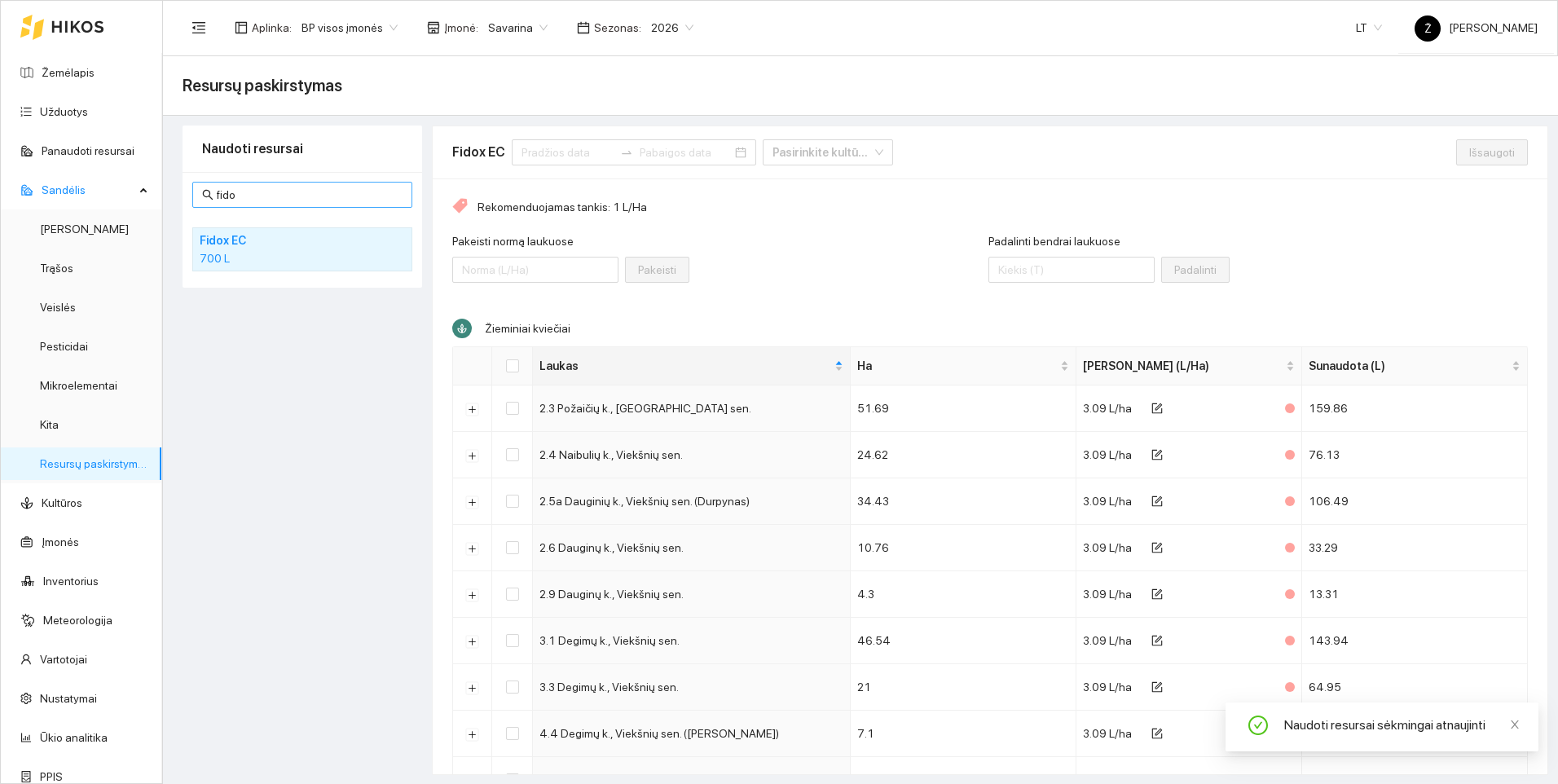
click at [251, 195] on input "fido" at bounding box center [310, 195] width 186 height 18
type input "f"
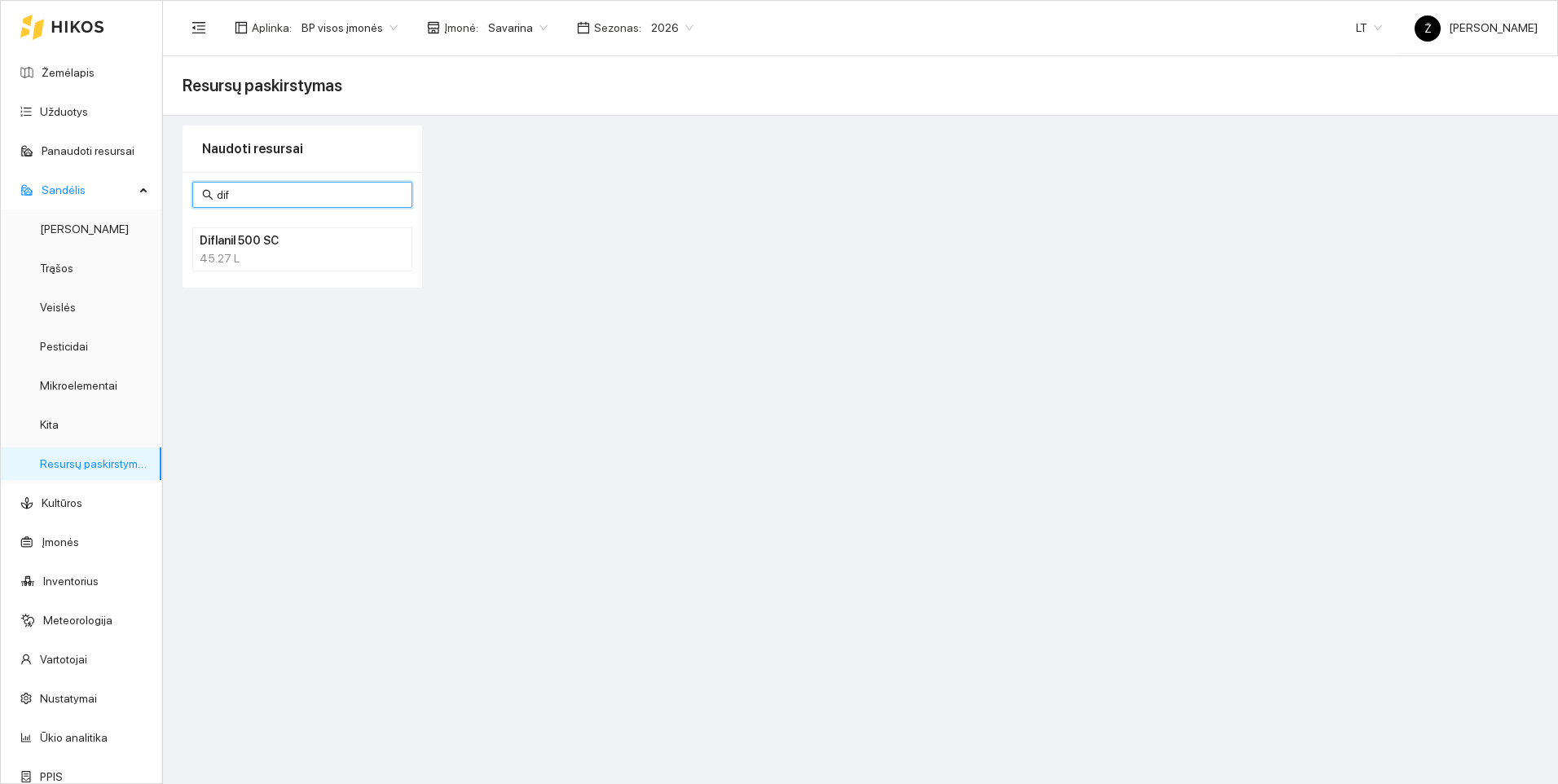
type input "dif"
click at [274, 248] on h4 "Diflanil 500 SC" at bounding box center [281, 240] width 163 height 18
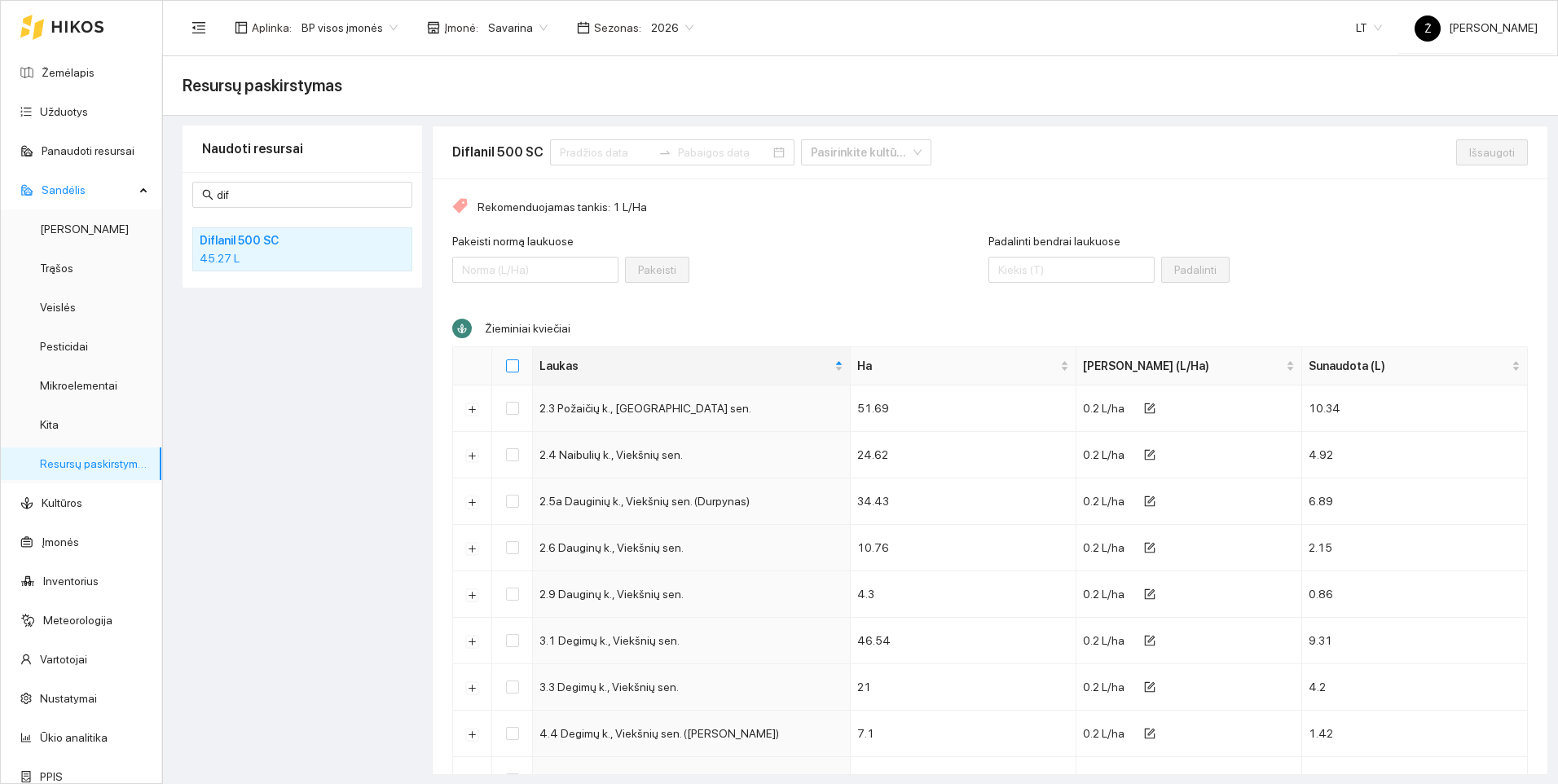
click at [517, 368] on input "Select all" at bounding box center [513, 365] width 13 height 13
checkbox input "true"
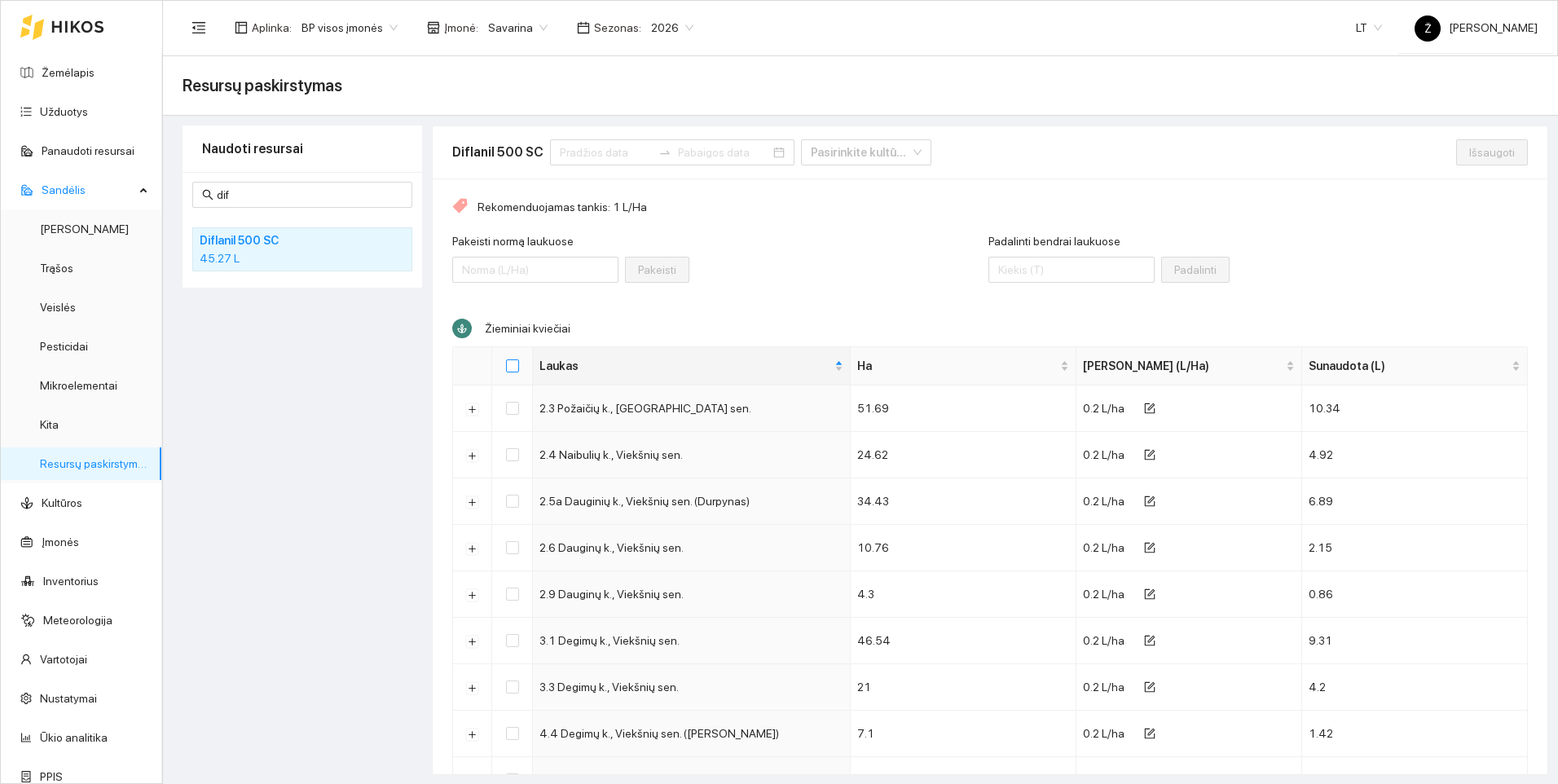
checkbox input "true"
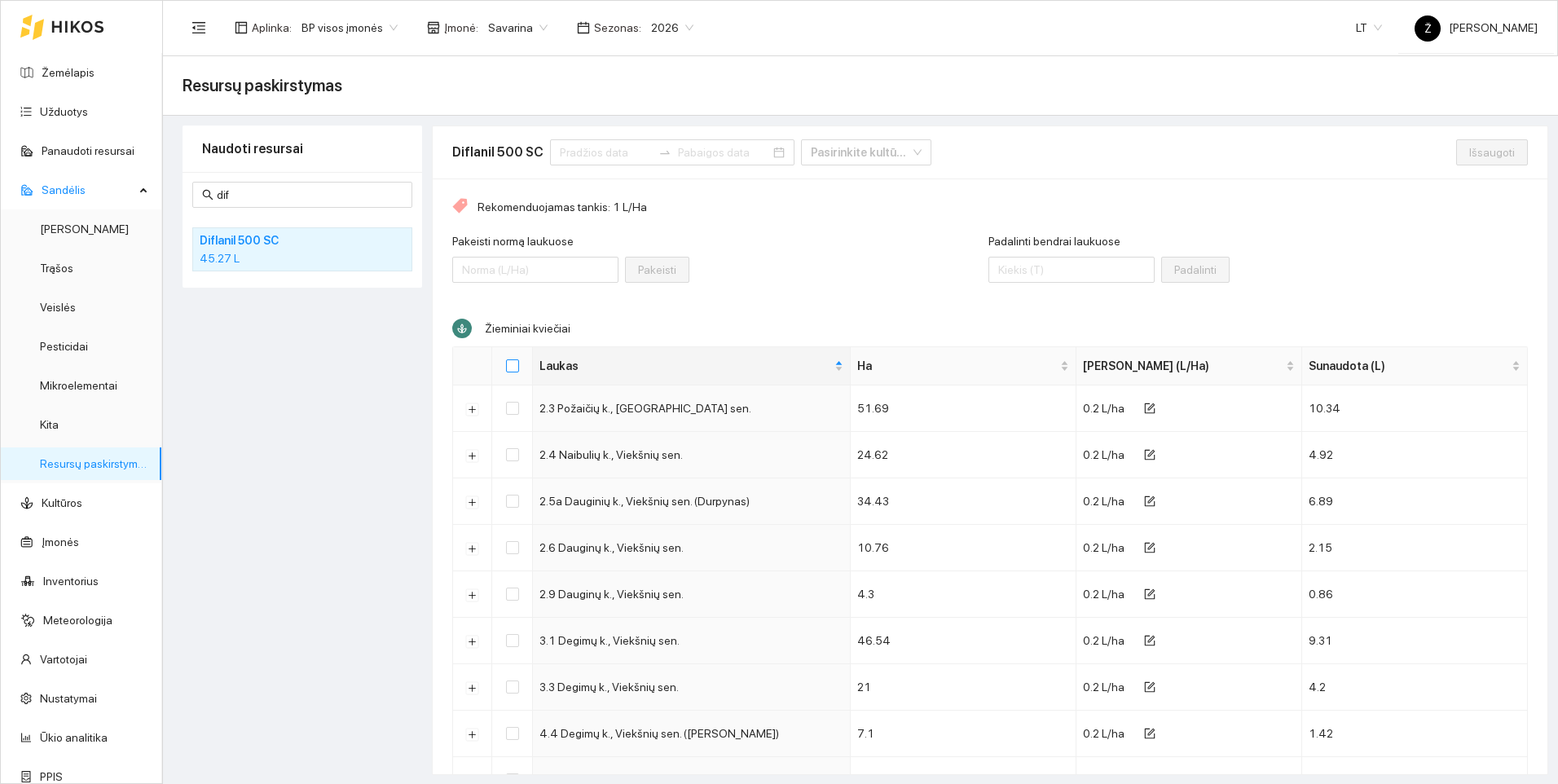
checkbox input "true"
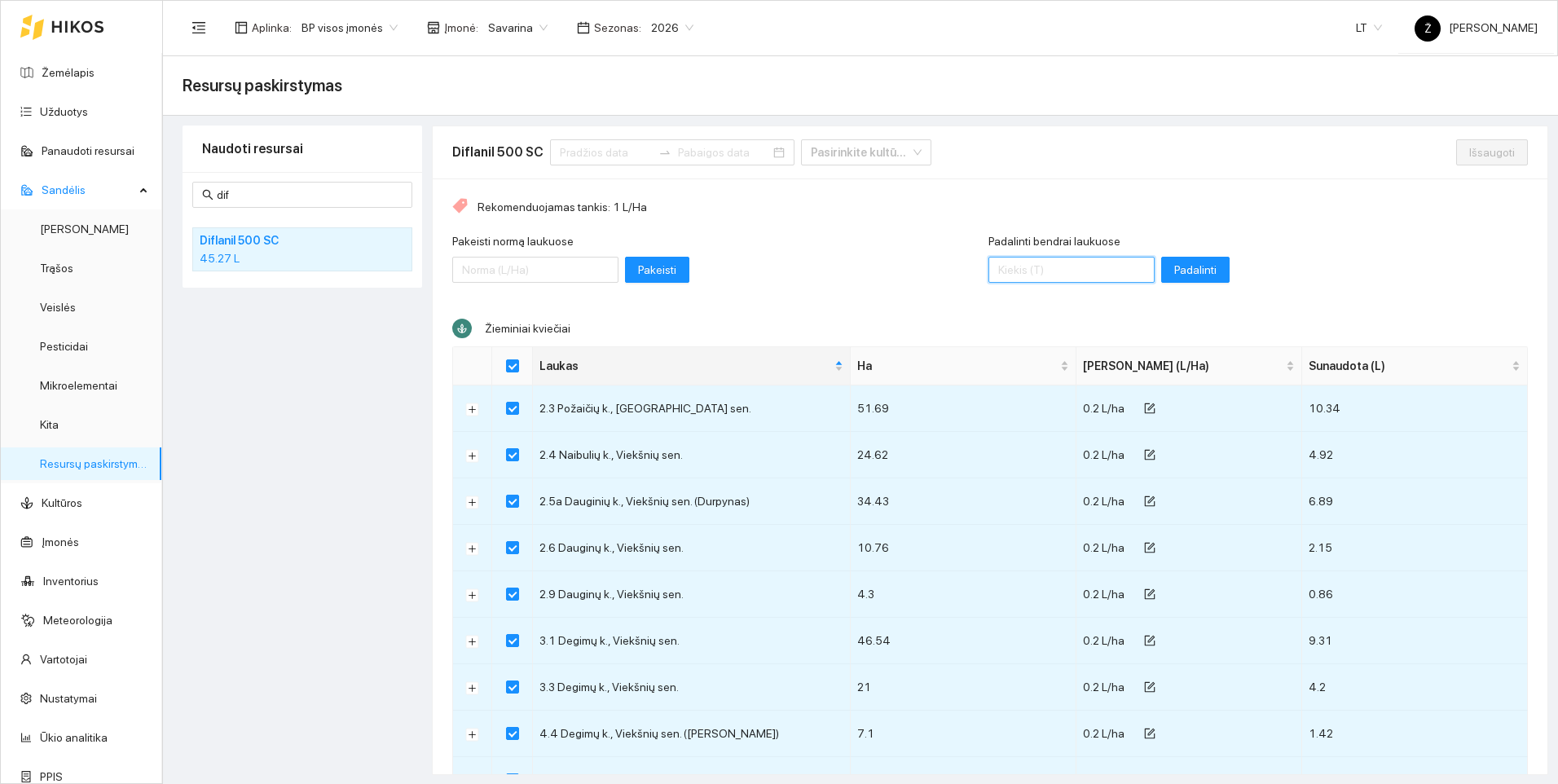
click at [1005, 262] on input "Padalinti bendrai laukuose" at bounding box center [1072, 270] width 166 height 26
type input "70"
click at [1178, 269] on span "Padalinti" at bounding box center [1195, 270] width 42 height 18
click at [1475, 154] on span "Išsaugoti" at bounding box center [1493, 153] width 46 height 18
checkbox input "false"
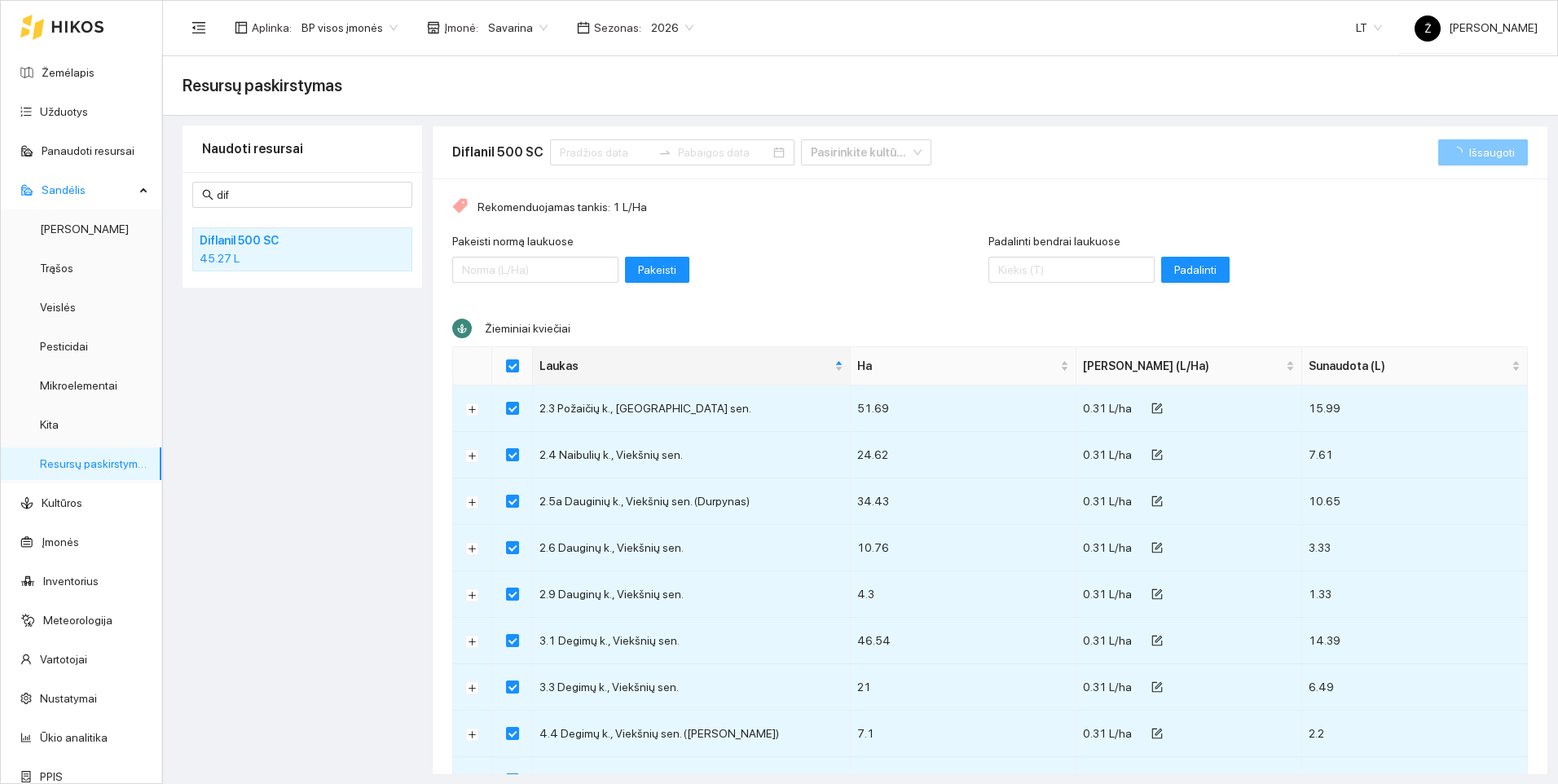
checkbox input "false"
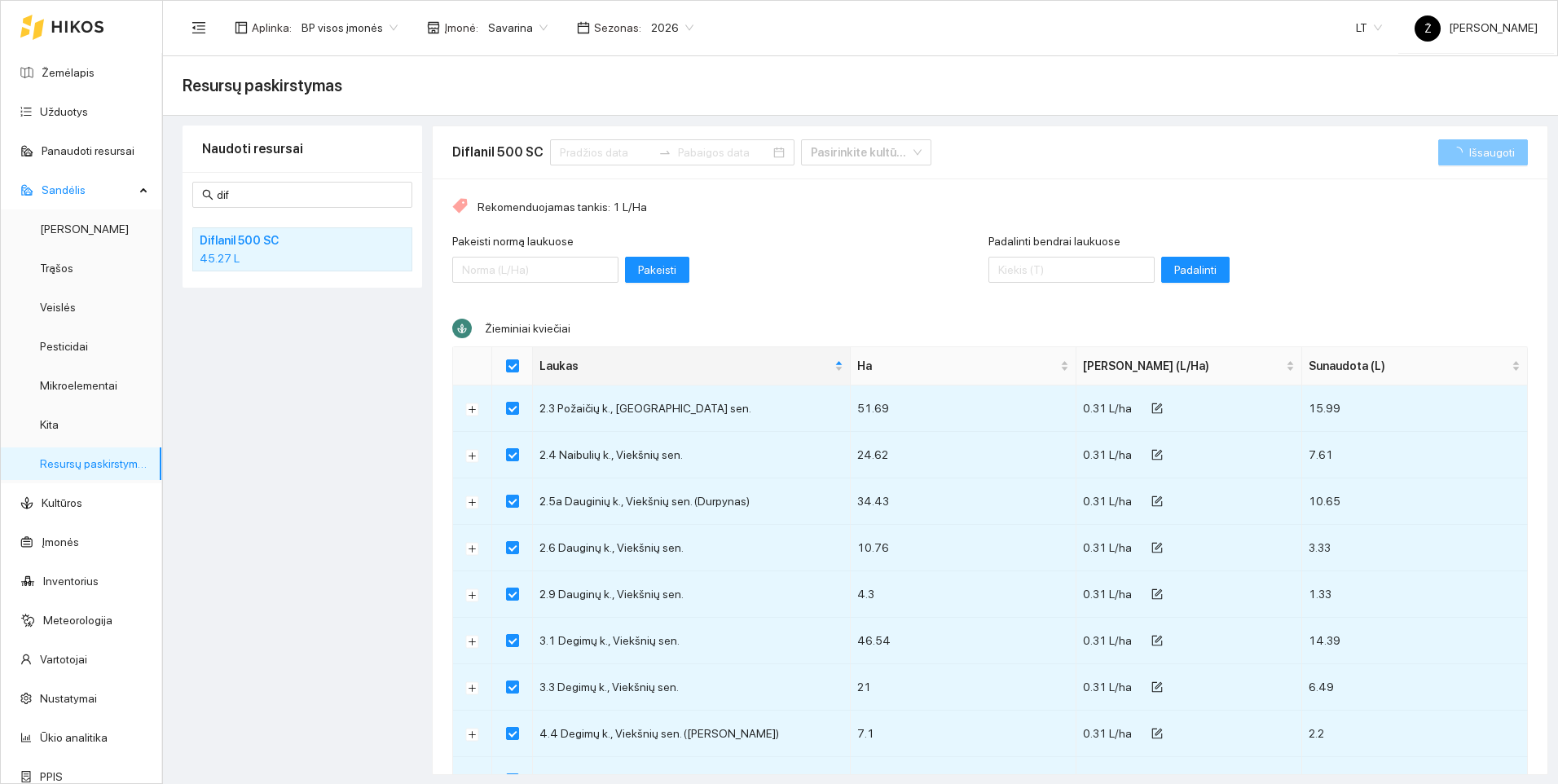
checkbox input "false"
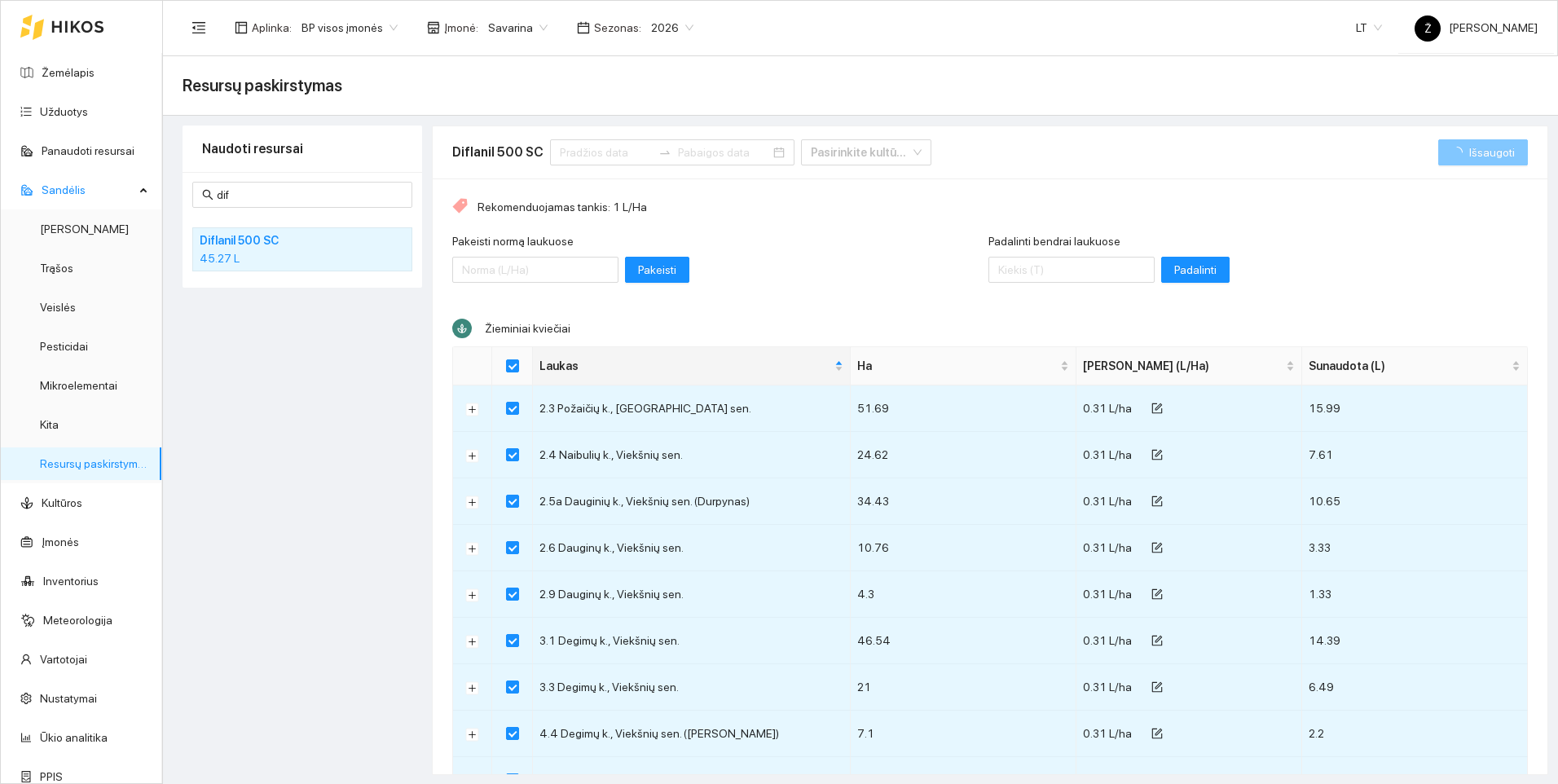
checkbox input "false"
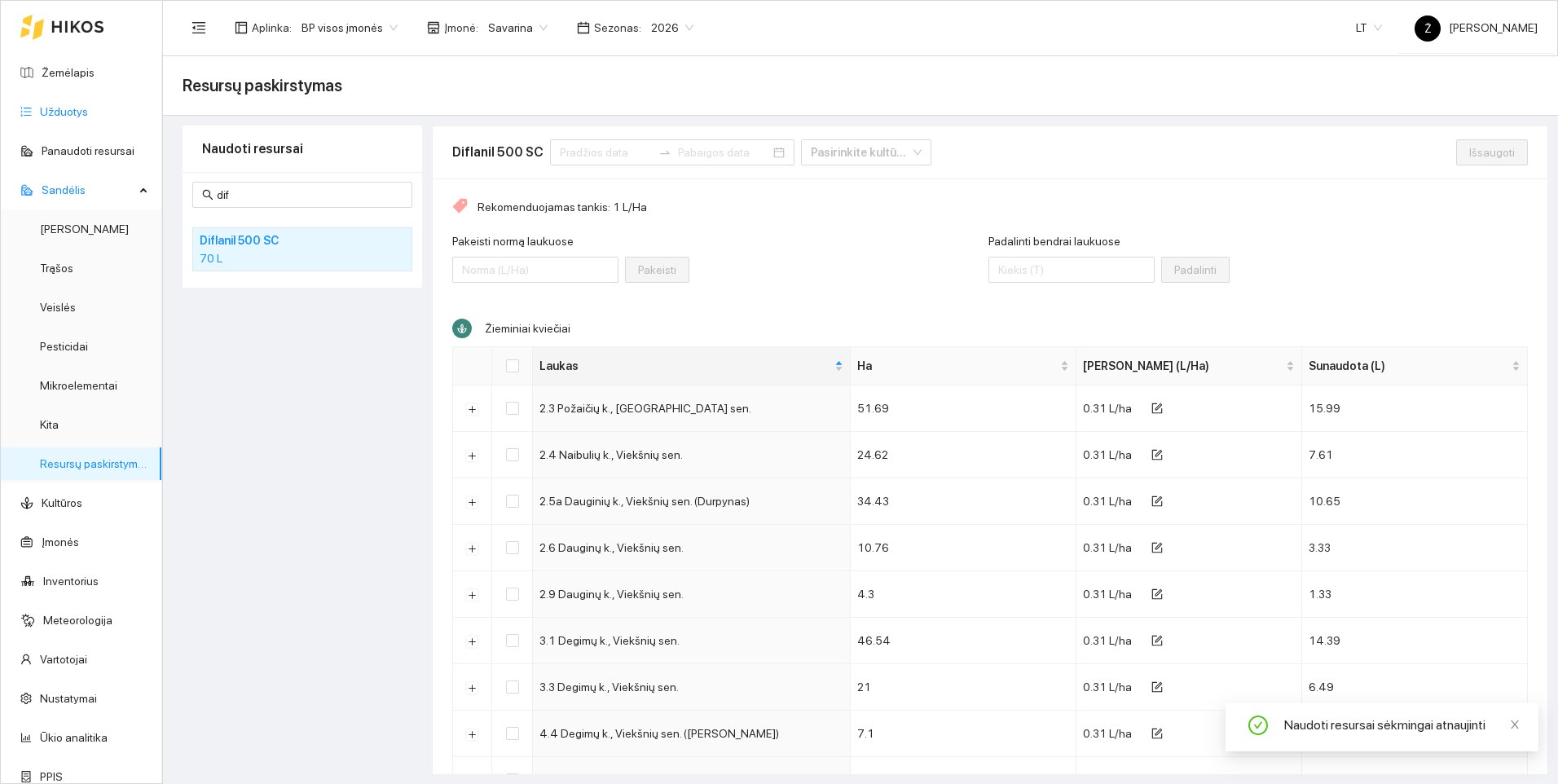
click at [62, 105] on link "Užduotys" at bounding box center [64, 111] width 49 height 13
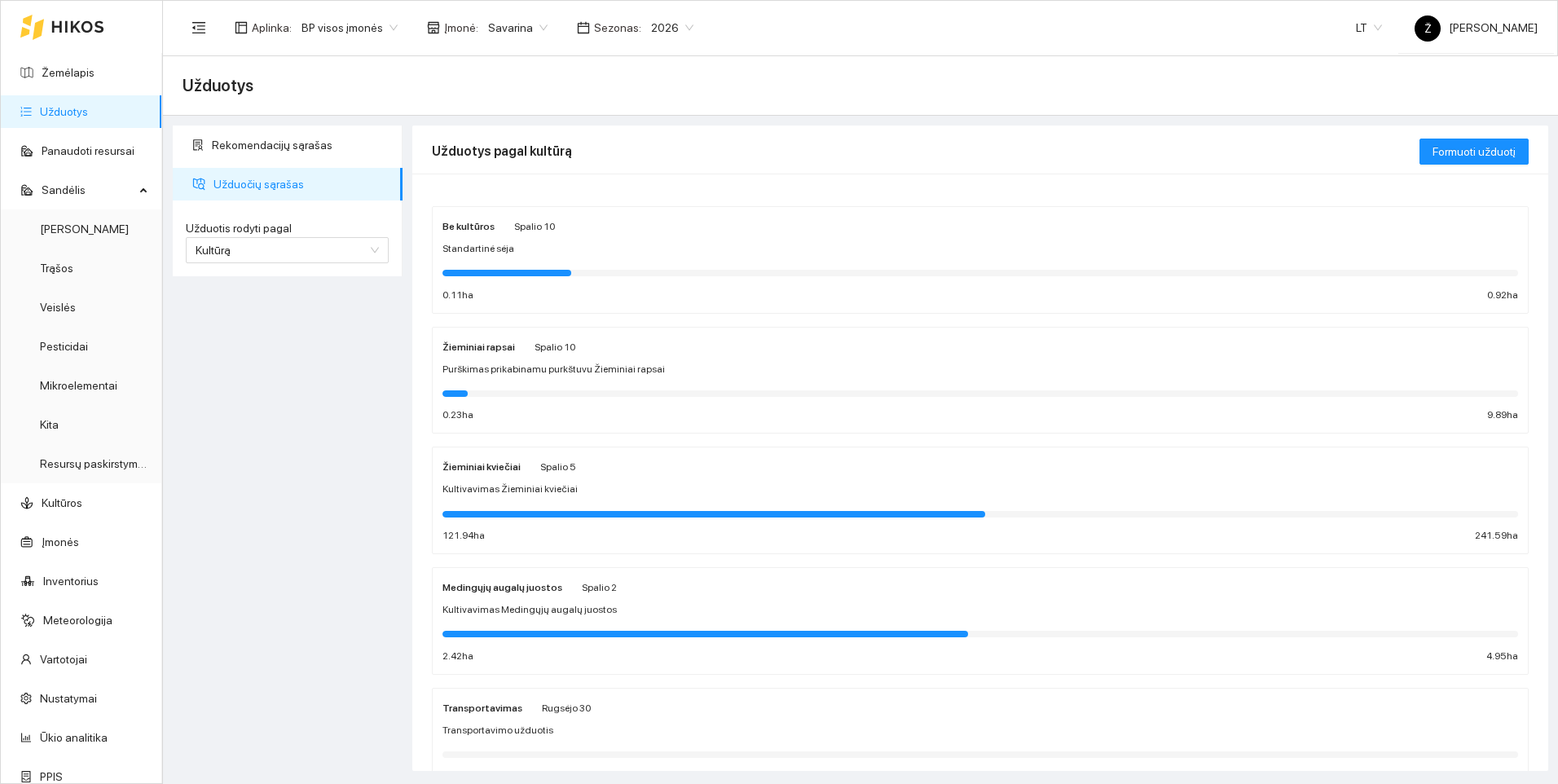
click at [547, 387] on div at bounding box center [981, 392] width 1076 height 18
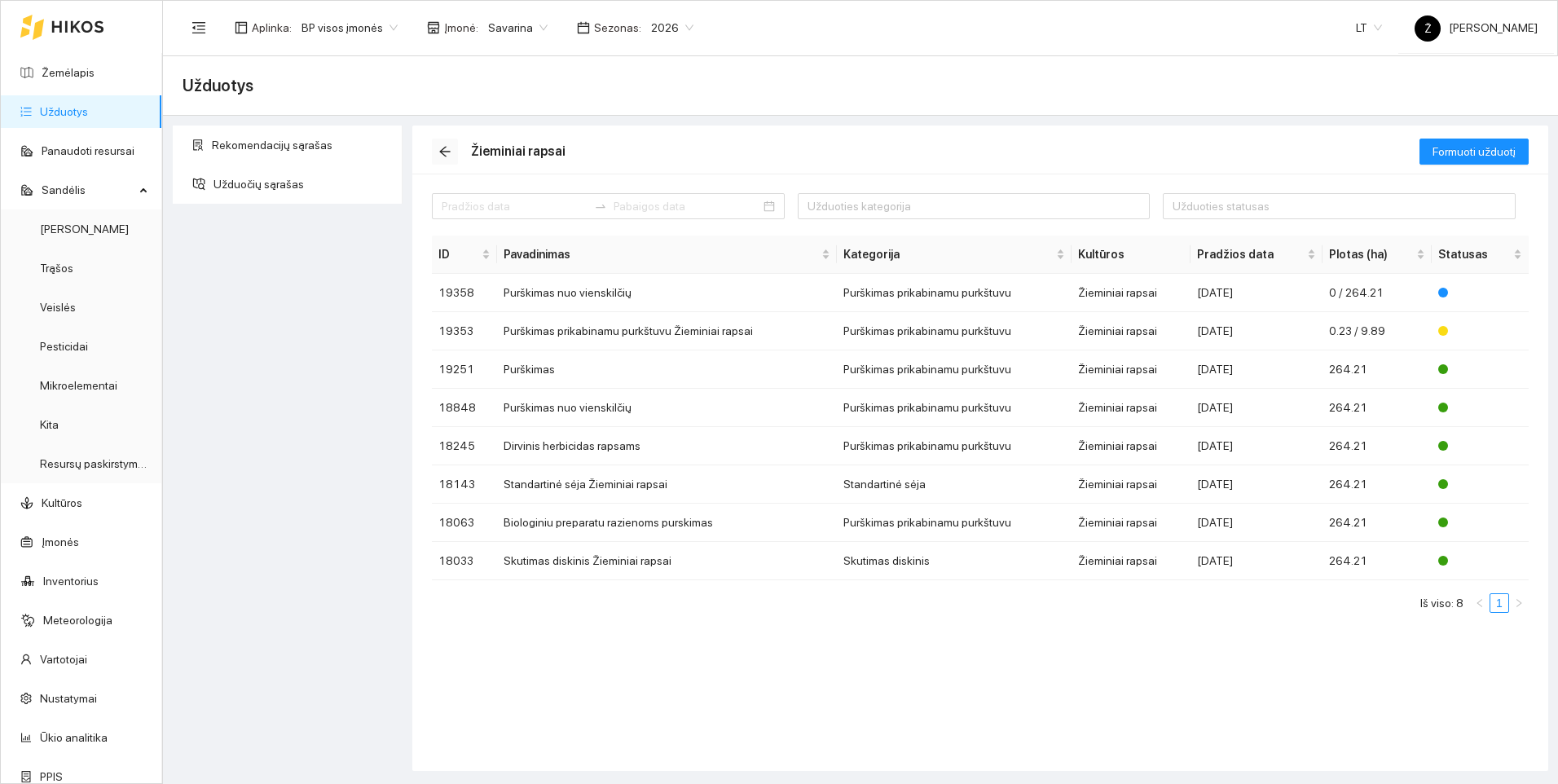
click at [439, 148] on icon "arrow-left" at bounding box center [445, 151] width 13 height 13
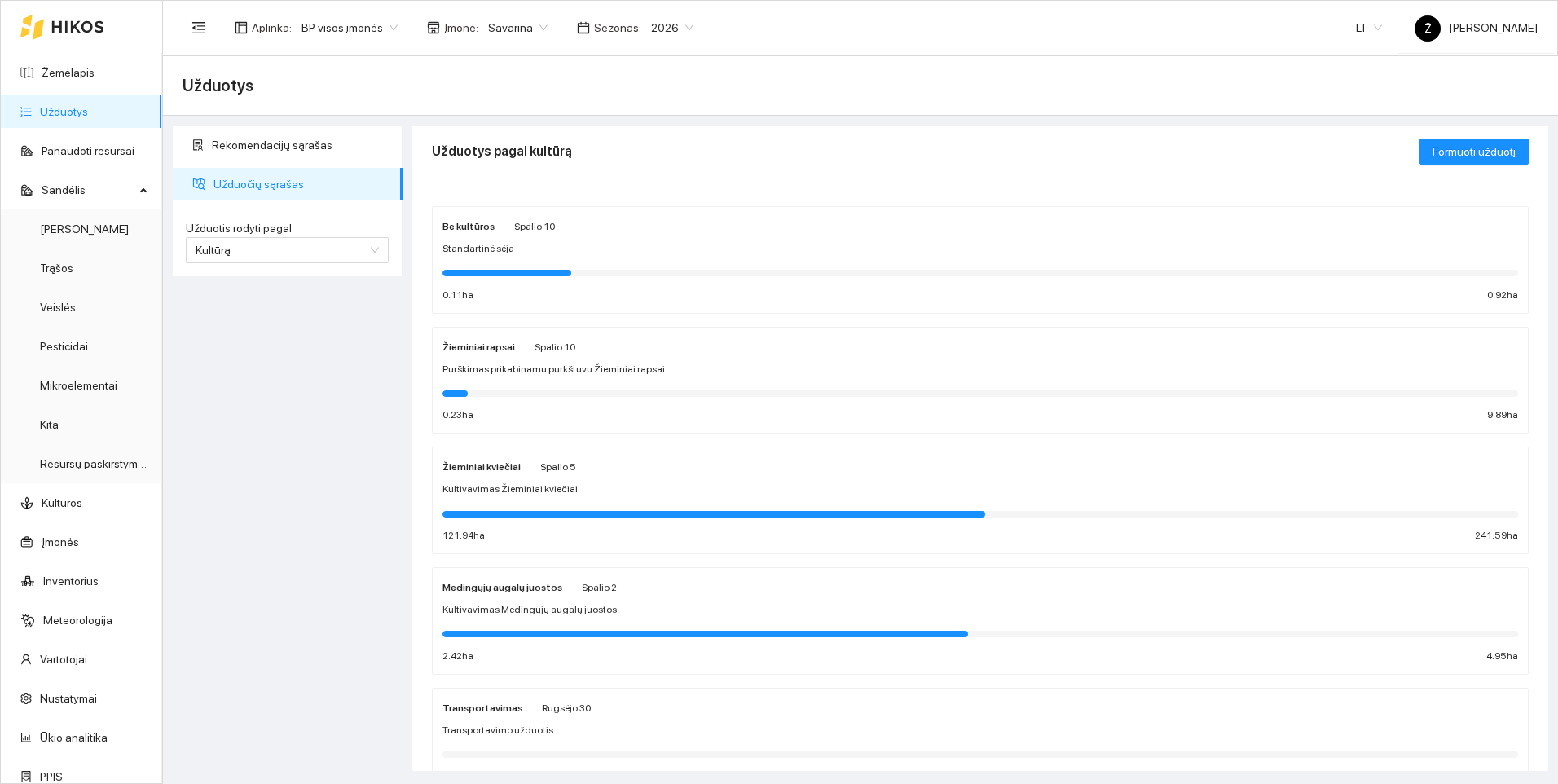
click at [541, 483] on span "Kultivavimas Žieminiai kviečiai" at bounding box center [510, 489] width 135 height 16
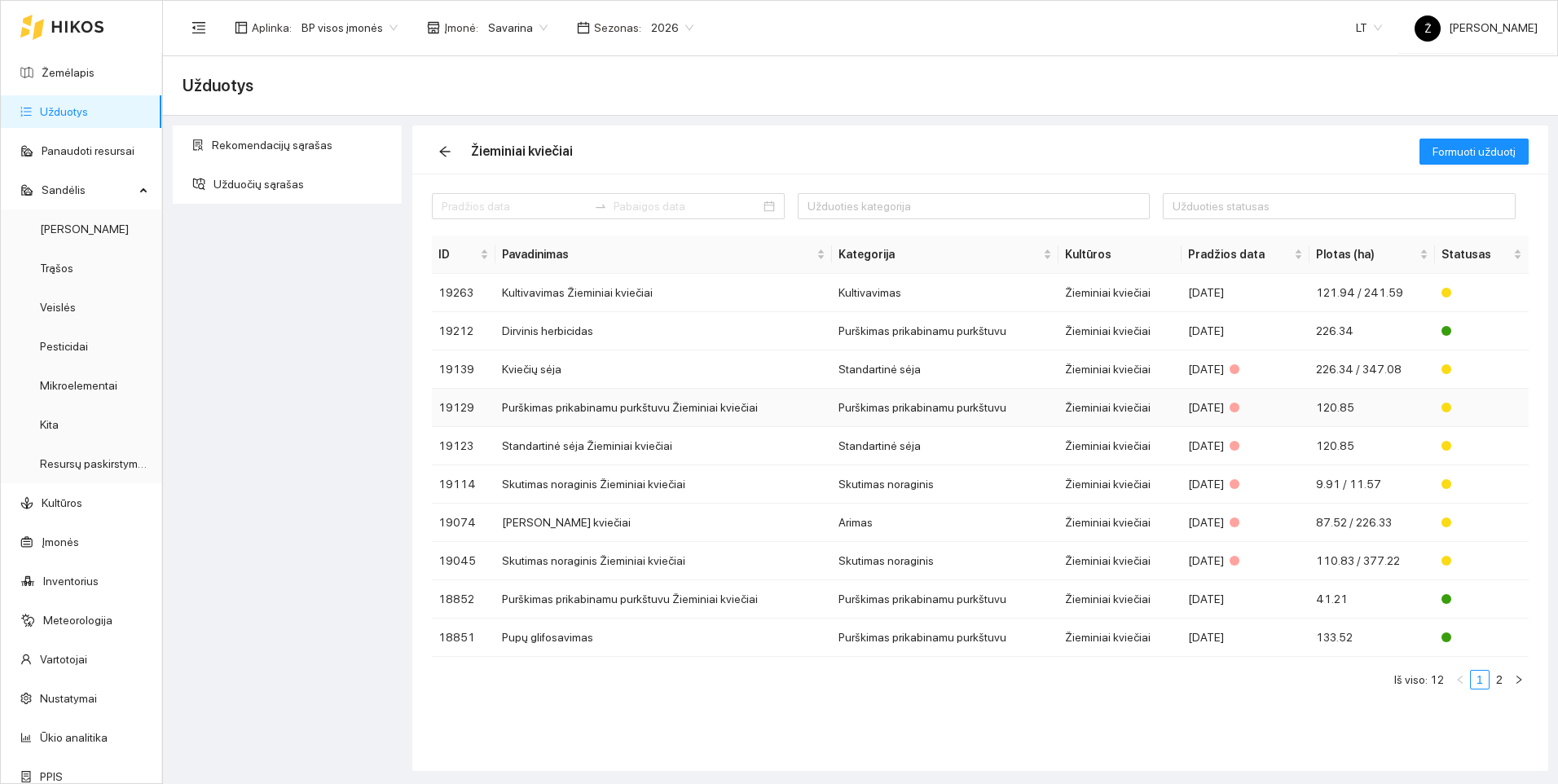
click at [668, 403] on td "Purškimas prikabinamu purkštuvu Žieminiai kviečiai" at bounding box center [664, 407] width 337 height 38
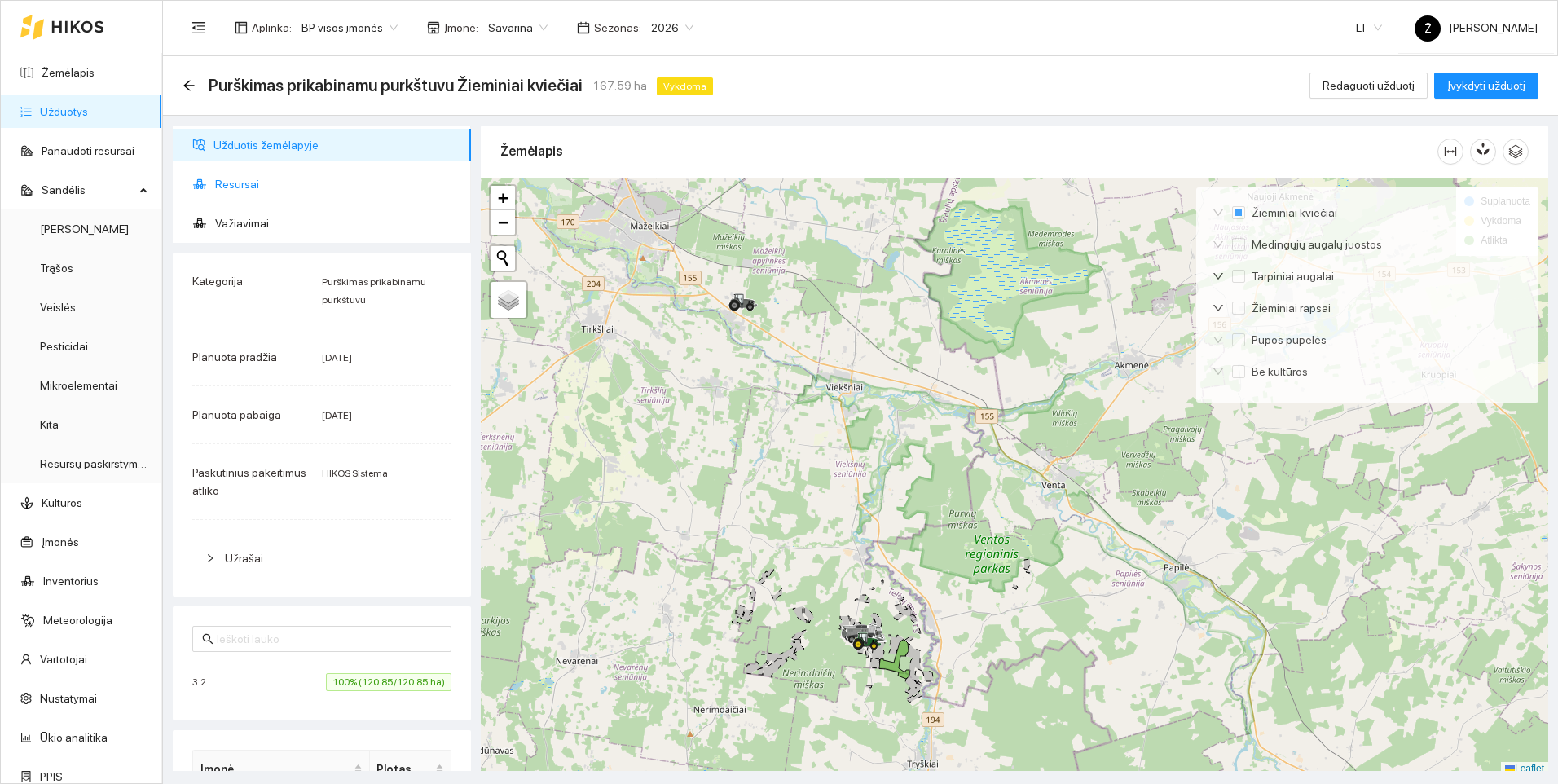
click at [248, 183] on span "Resursai" at bounding box center [336, 183] width 243 height 33
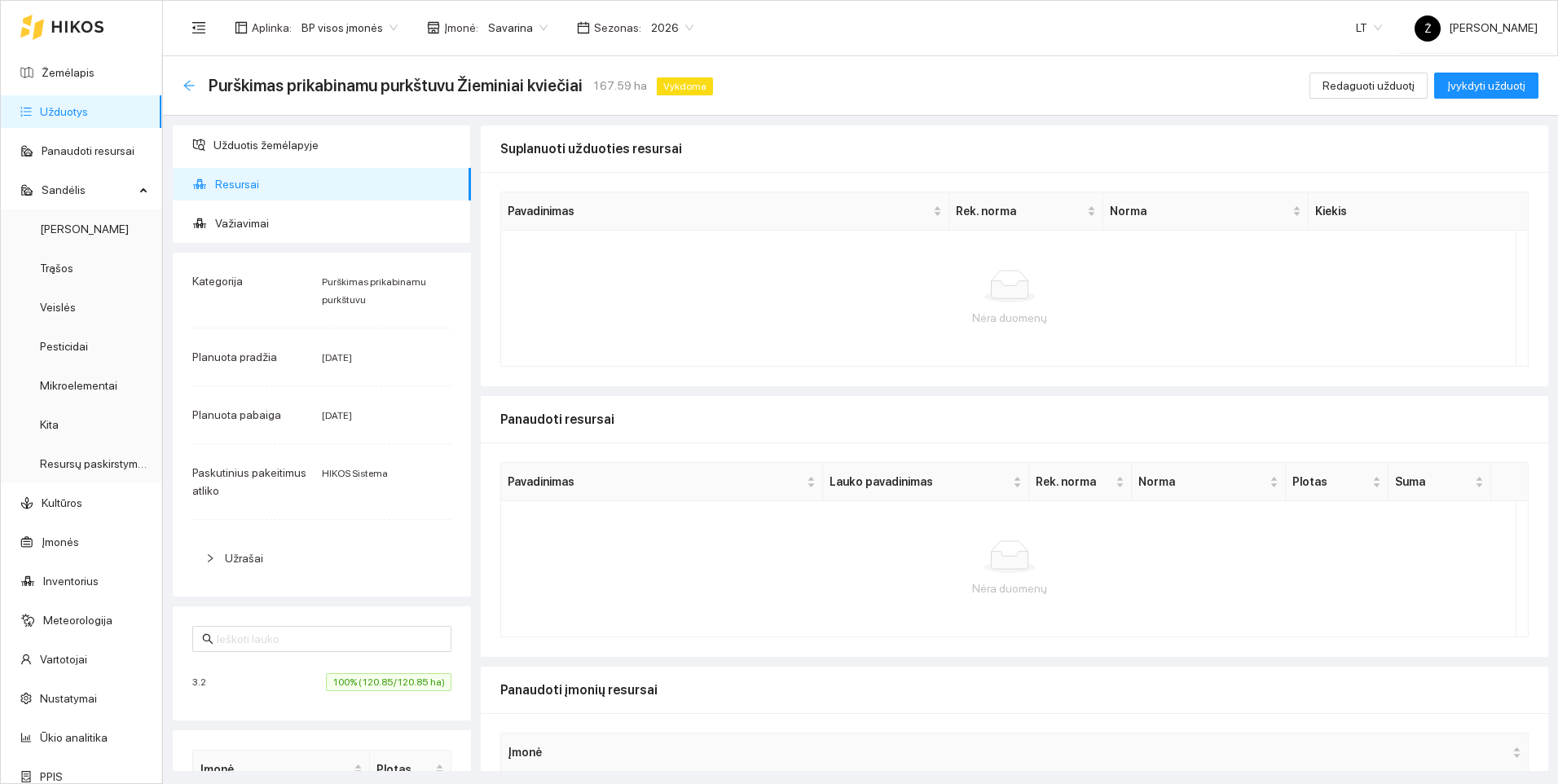
click at [187, 92] on div "Atgal" at bounding box center [189, 86] width 13 height 14
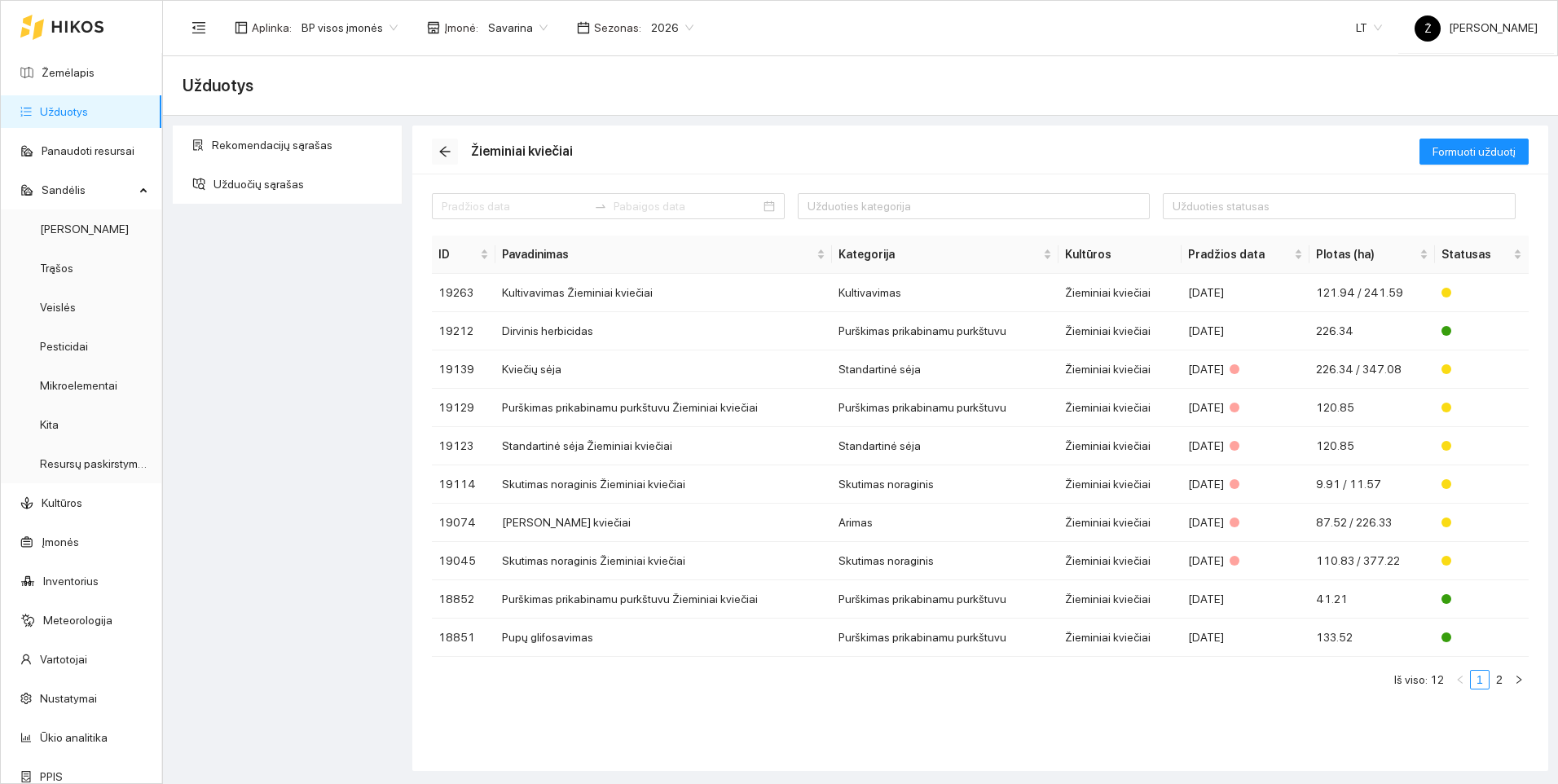
click at [448, 155] on icon "arrow-left" at bounding box center [445, 151] width 13 height 13
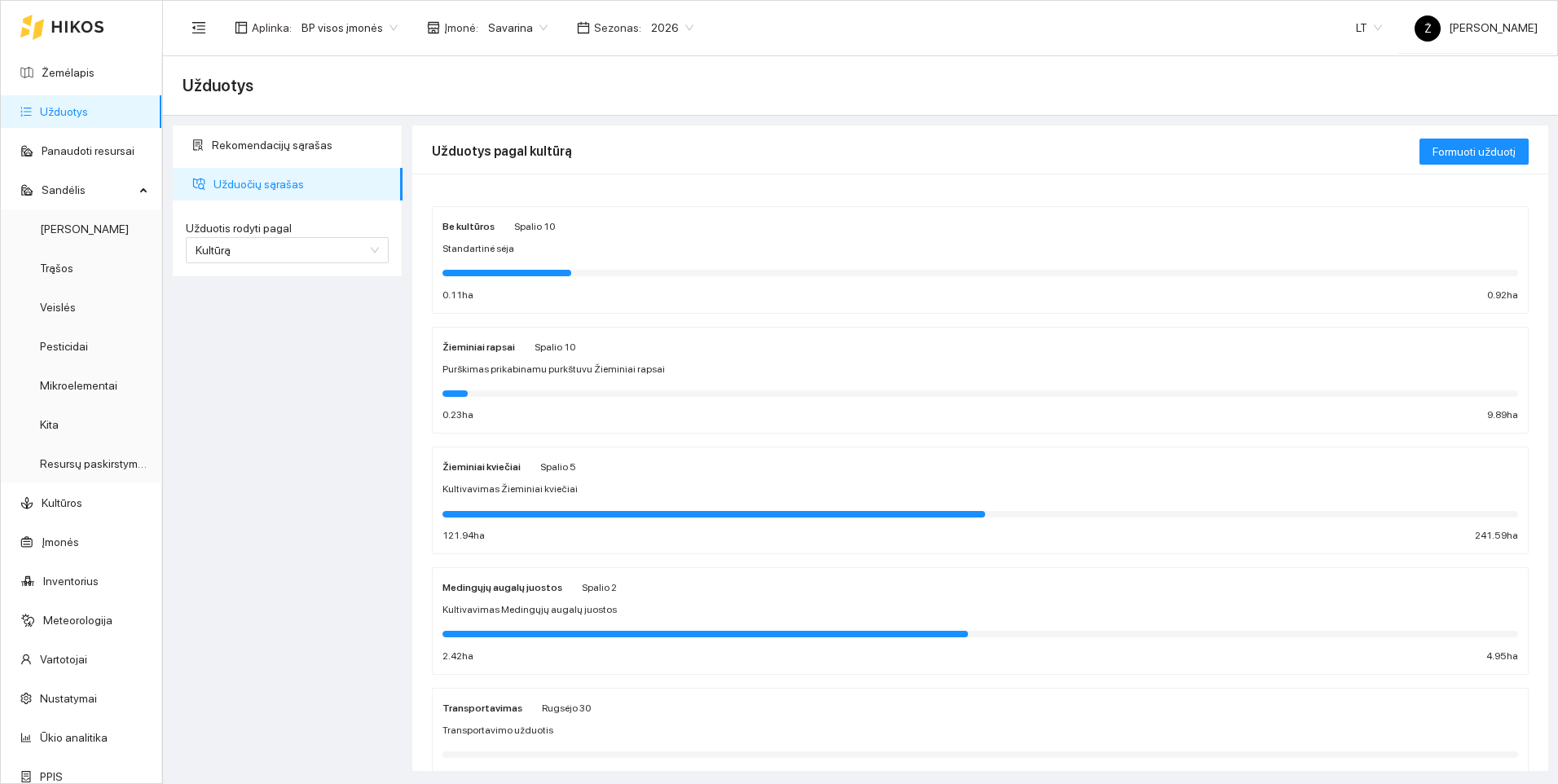
click at [590, 379] on div "Žieminiai rapsai Spalio 10 Purškimas prikabinamu purkštuvu Žieminiai rapsai 0.2…" at bounding box center [981, 380] width 1076 height 86
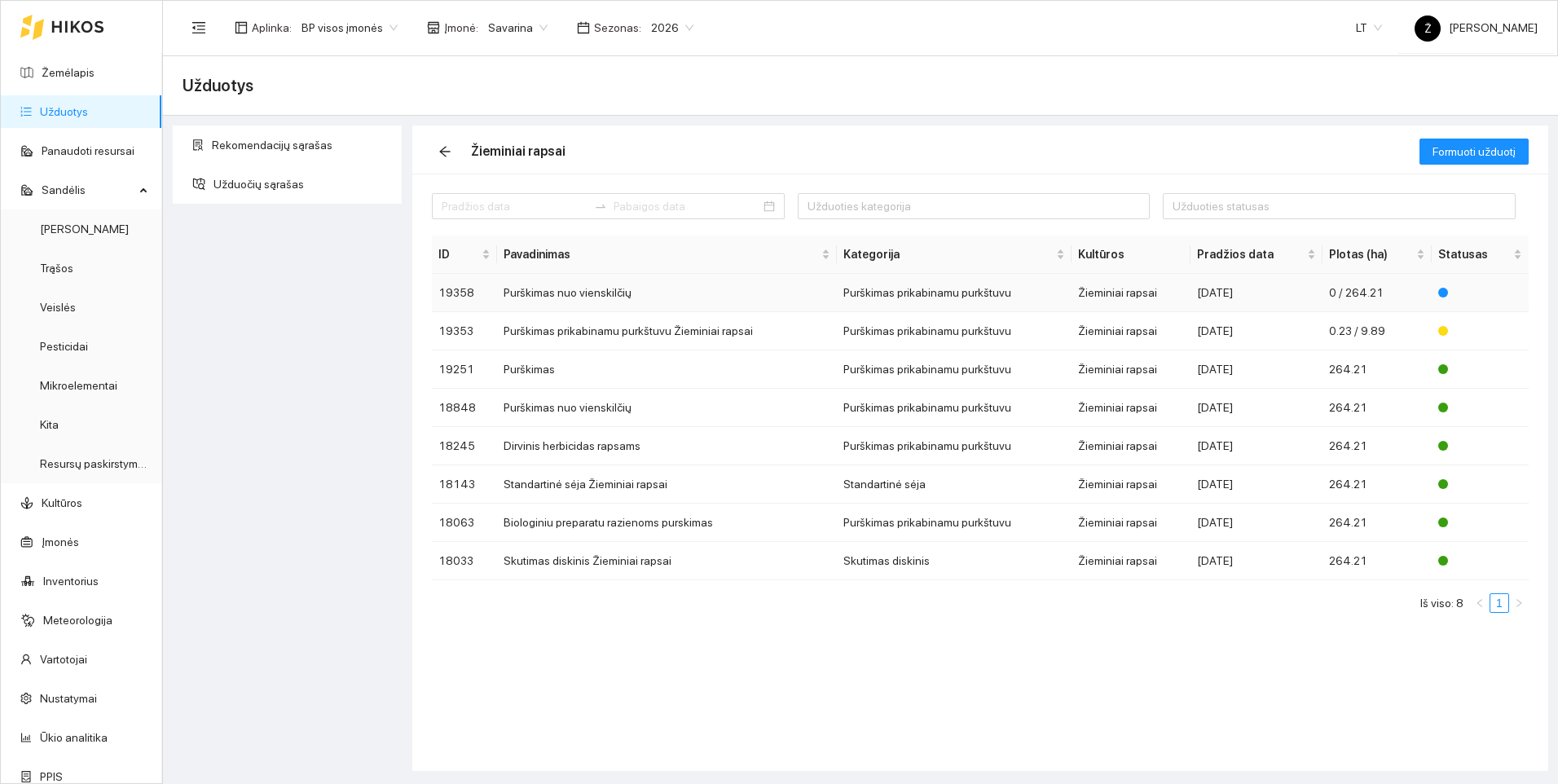
click at [546, 300] on td "Purškimas nuo vienskilčių" at bounding box center [667, 292] width 340 height 38
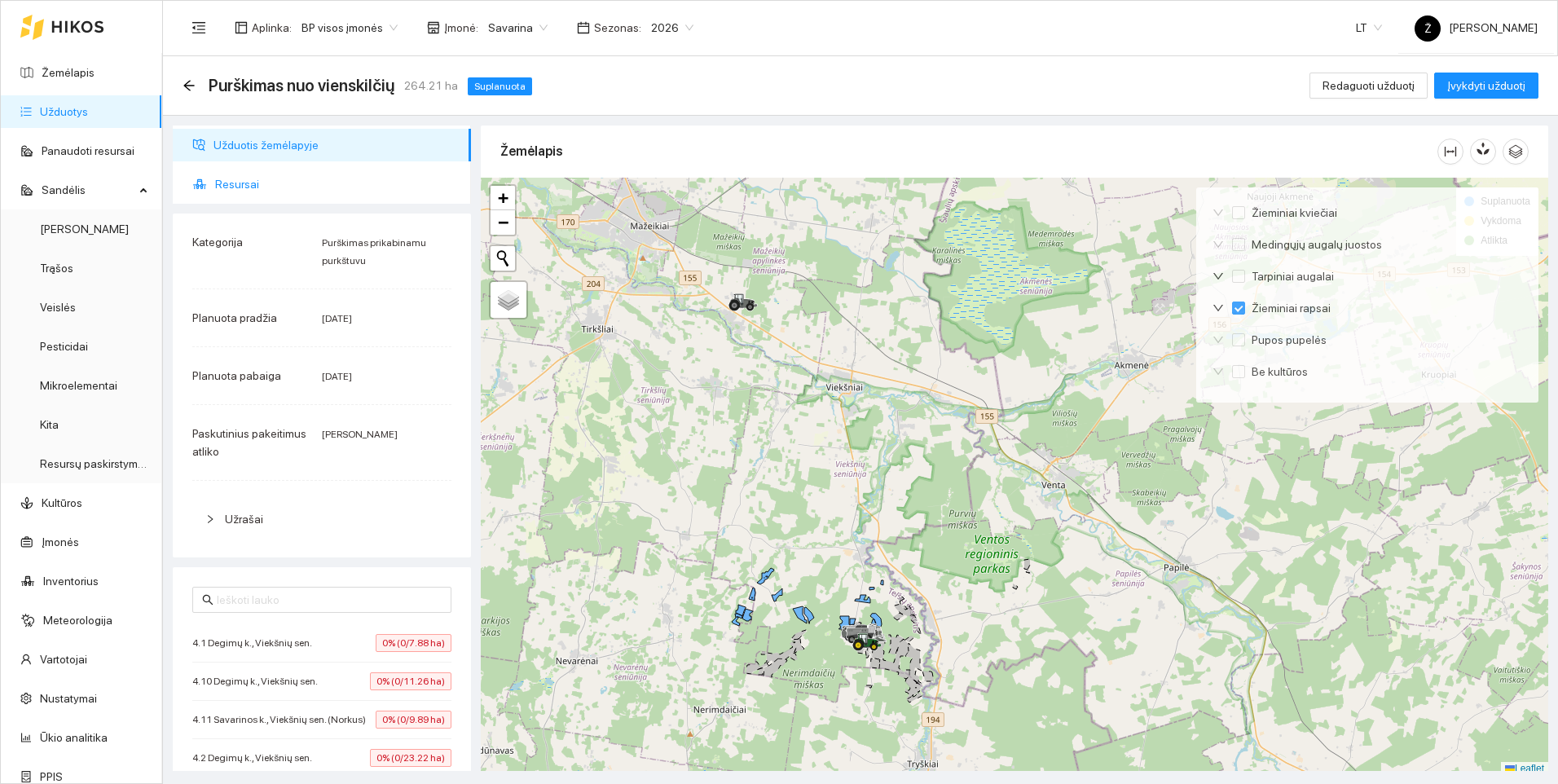
click at [260, 175] on span "Resursai" at bounding box center [336, 183] width 243 height 33
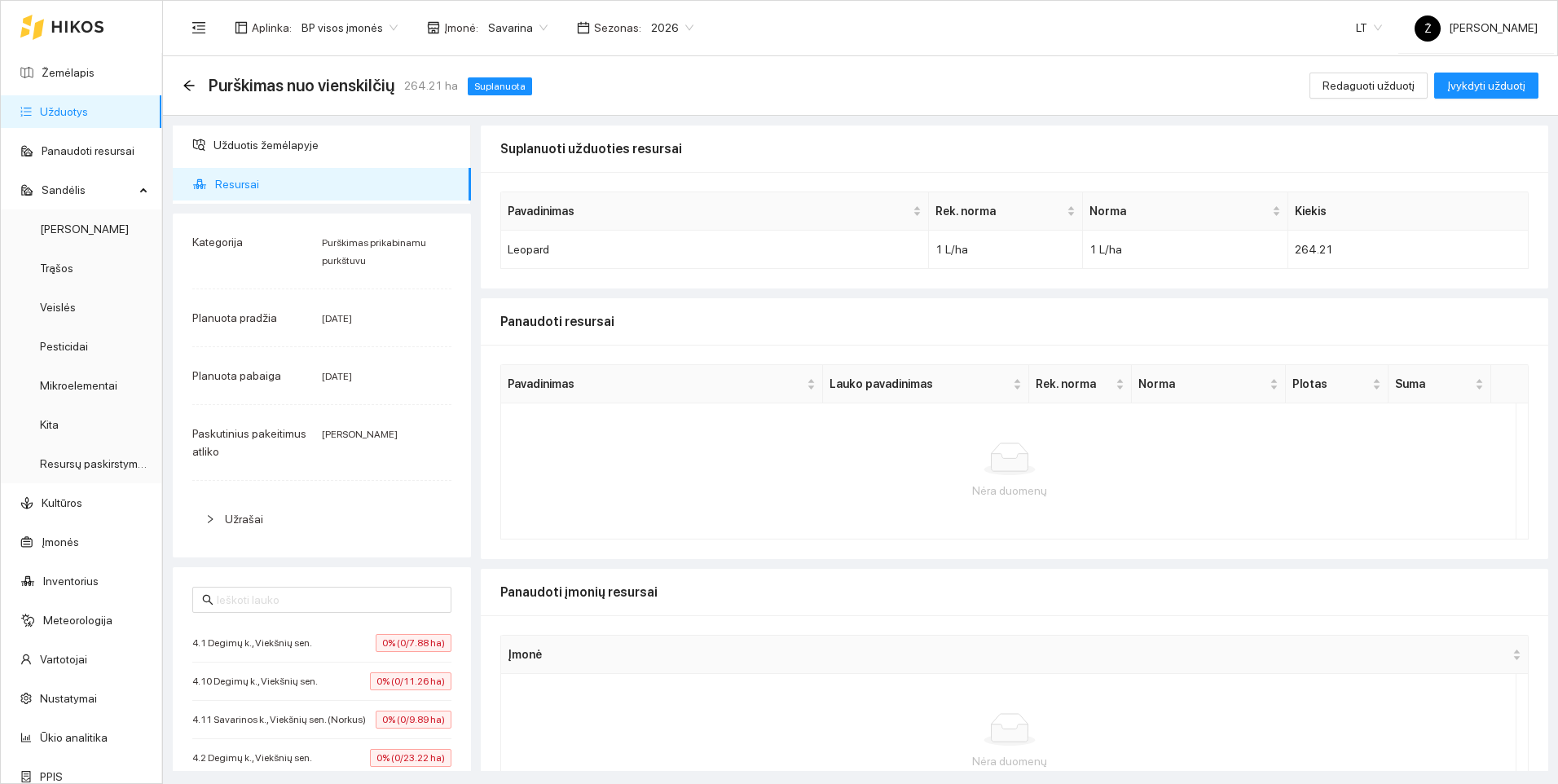
click at [182, 80] on div "Purškimas nuo vienskilčių 264.21 ha Suplanuota Redaguoti užduotį Įvykdyti užduo…" at bounding box center [861, 86] width 1396 height 59
click at [187, 86] on icon "arrow-left" at bounding box center [189, 86] width 13 height 13
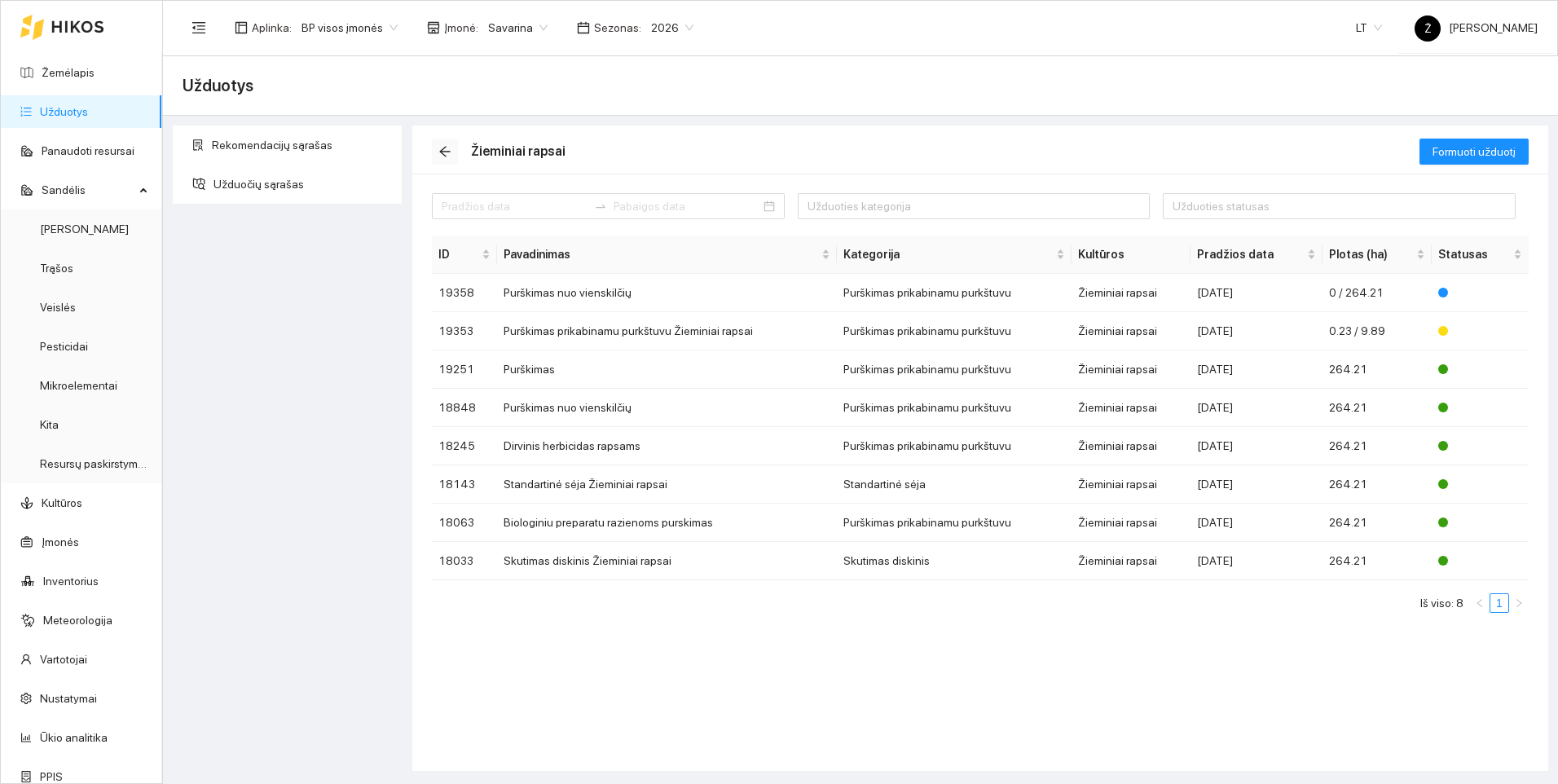
click at [440, 147] on icon "arrow-left" at bounding box center [445, 151] width 13 height 13
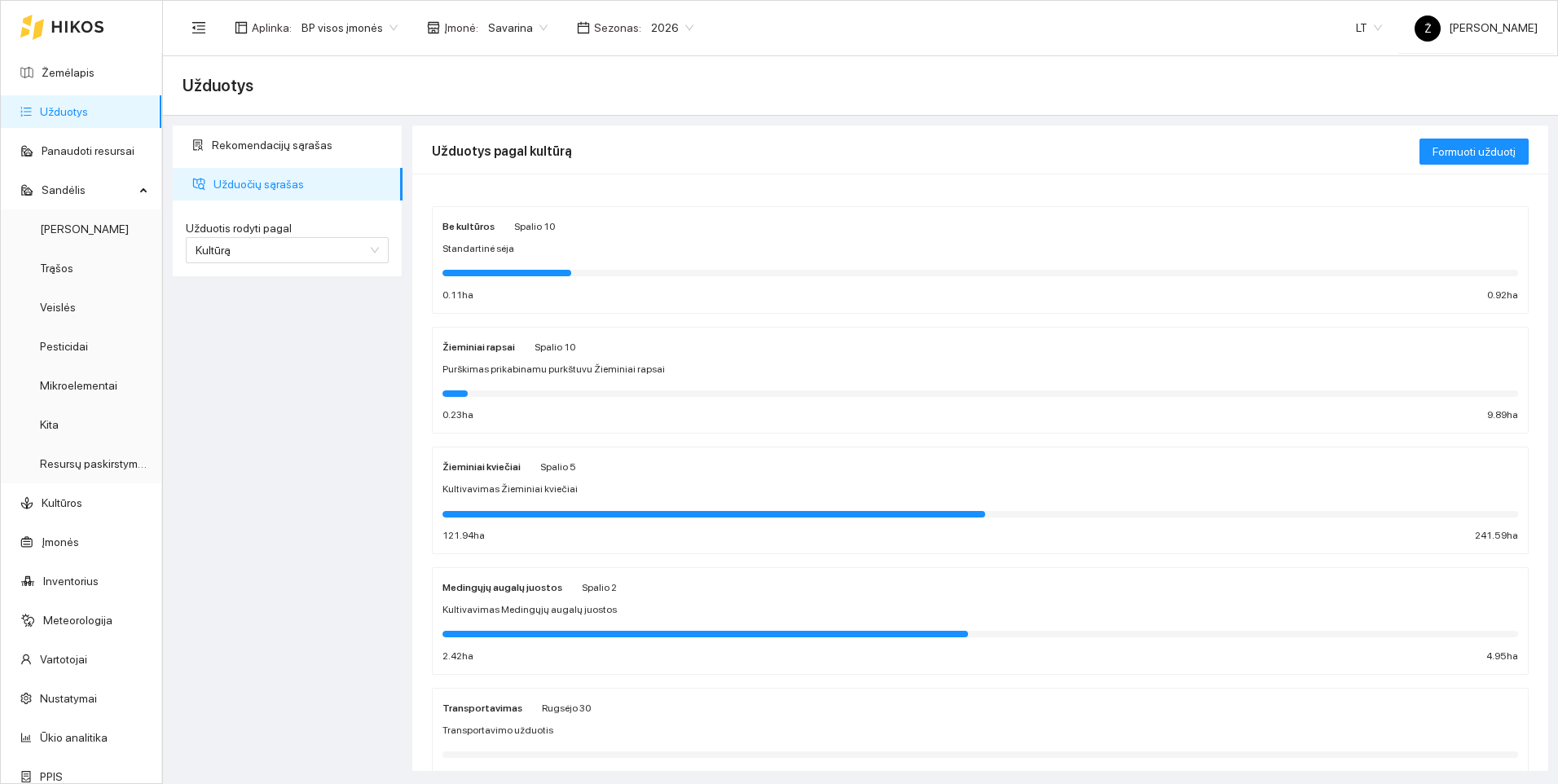
click at [502, 273] on div at bounding box center [507, 273] width 129 height 6
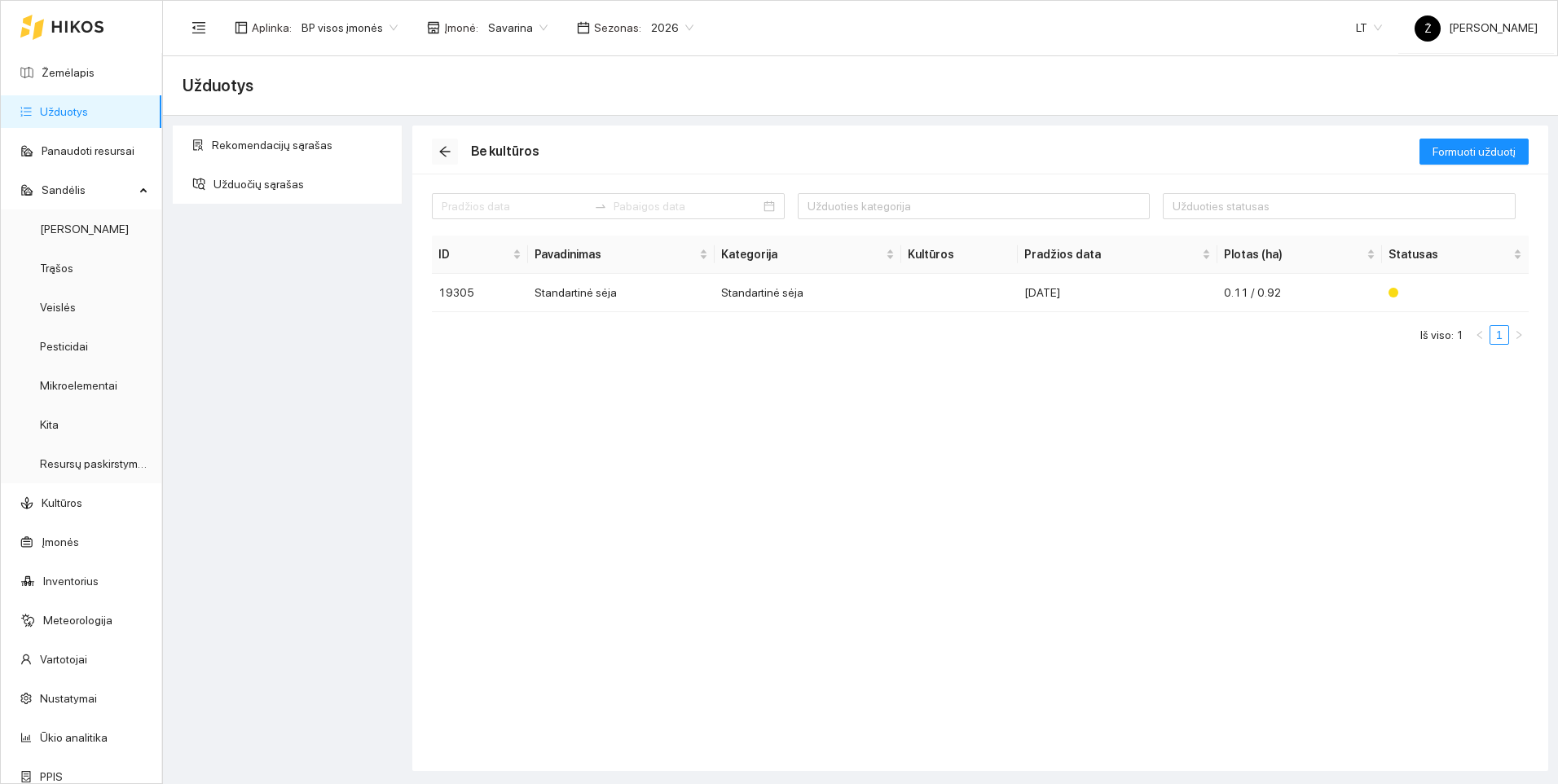
click at [452, 153] on span "arrow-left" at bounding box center [446, 151] width 25 height 13
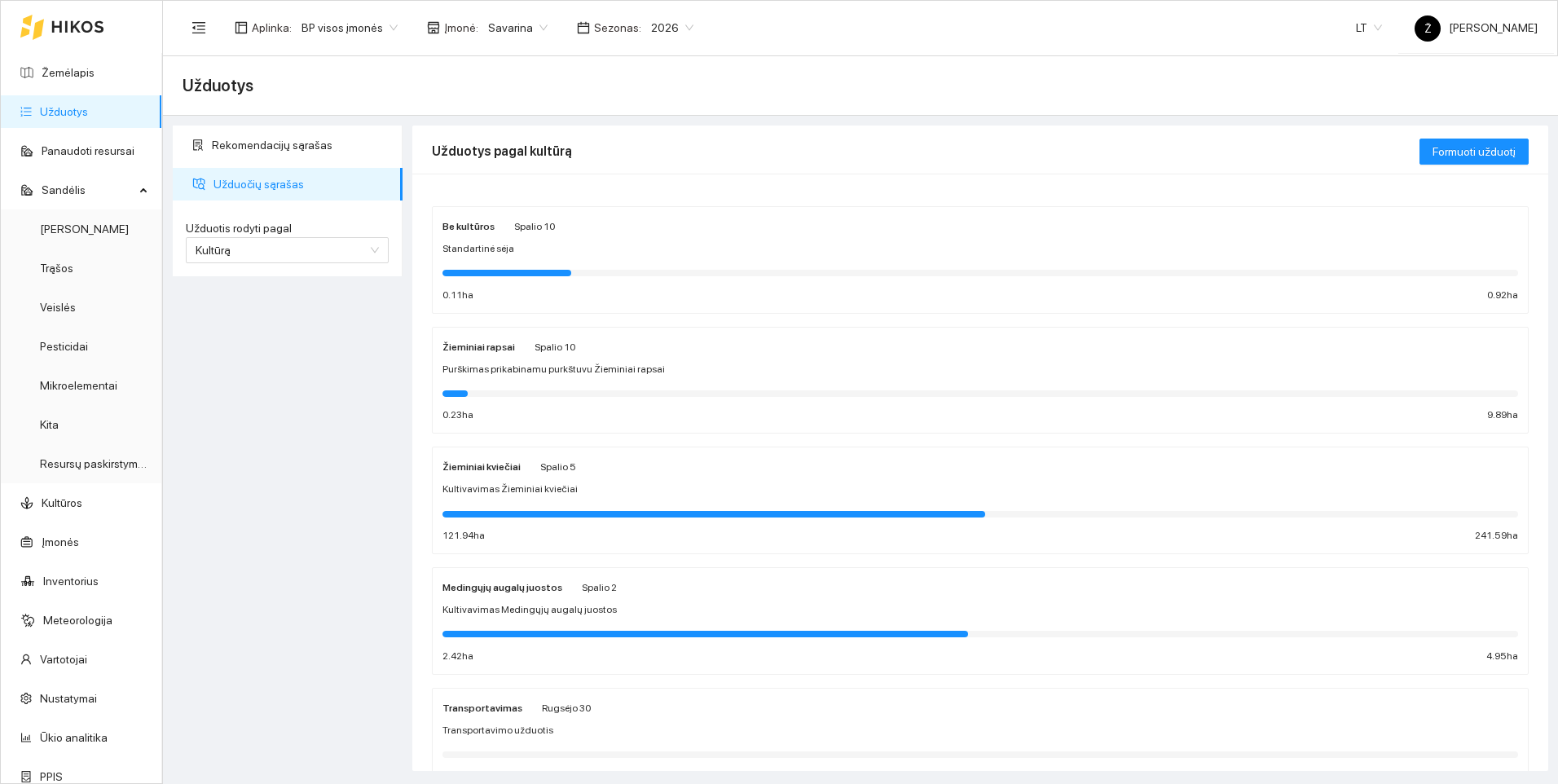
click at [536, 487] on span "Kultivavimas Žieminiai kviečiai" at bounding box center [510, 489] width 135 height 16
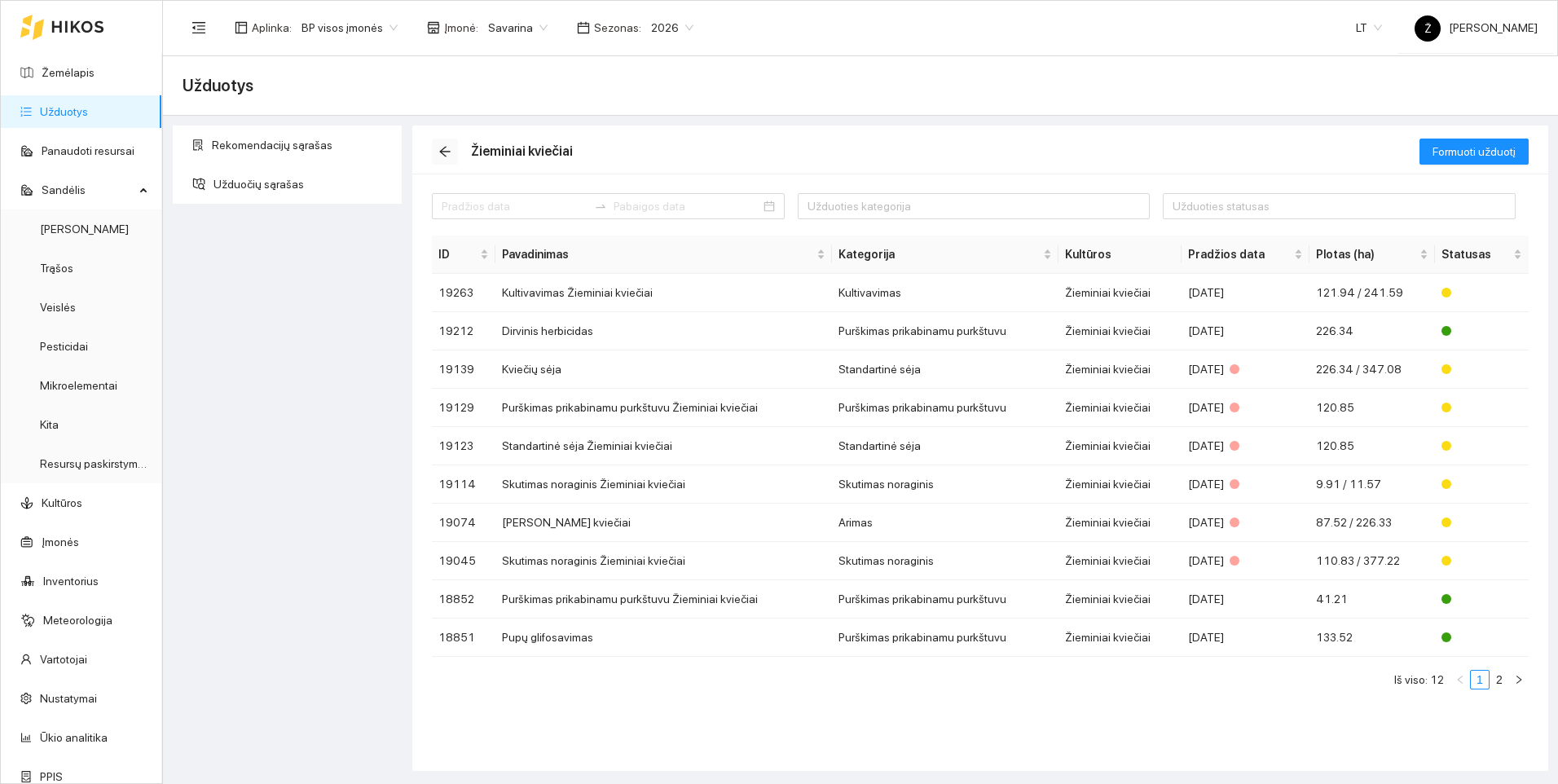
click at [441, 146] on icon "arrow-left" at bounding box center [445, 151] width 13 height 13
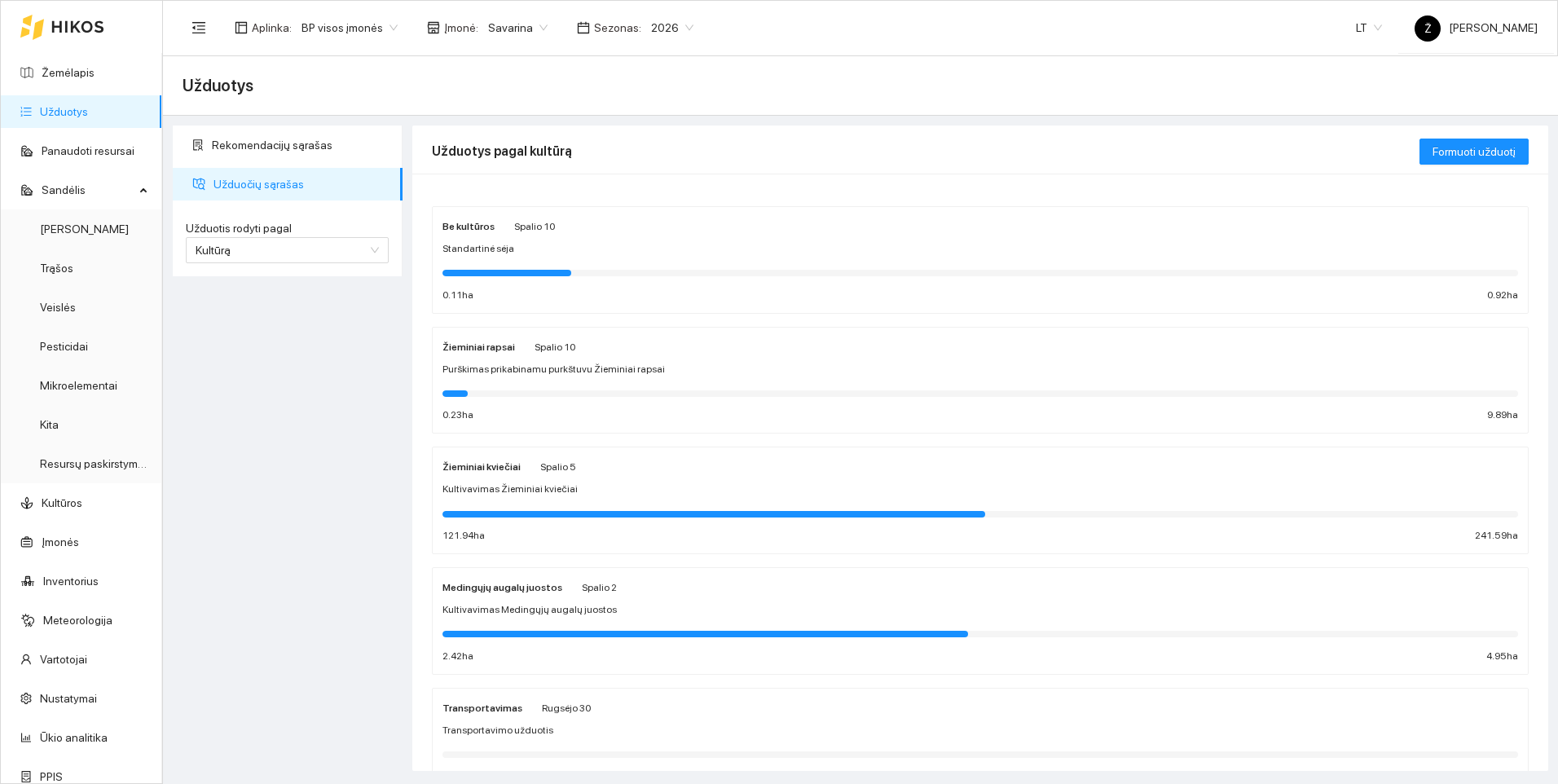
click at [381, 386] on div "Rekomendacijų sąrašas Užduočių sąrašas Užduotis rodyti pagal Kultūrą Užduotis r…" at bounding box center [288, 448] width 240 height 646
